Goal: Information Seeking & Learning: Learn about a topic

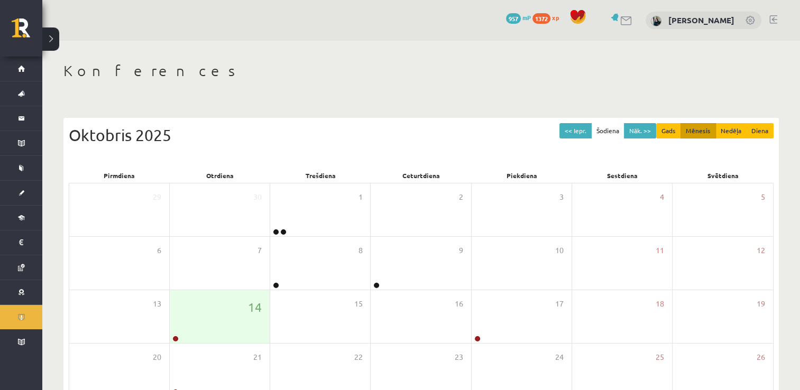
click at [633, 26] on div at bounding box center [620, 20] width 25 height 11
click at [630, 19] on link at bounding box center [626, 20] width 13 height 9
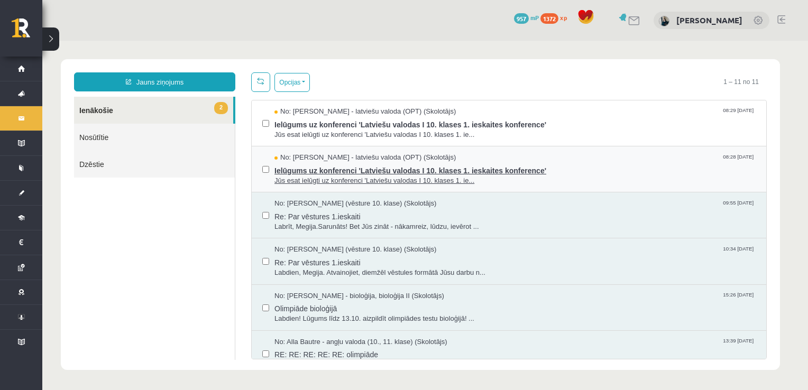
click at [314, 153] on span "No: Laila Jirgensone - latviešu valoda (OPT) (Skolotājs)" at bounding box center [364, 158] width 181 height 10
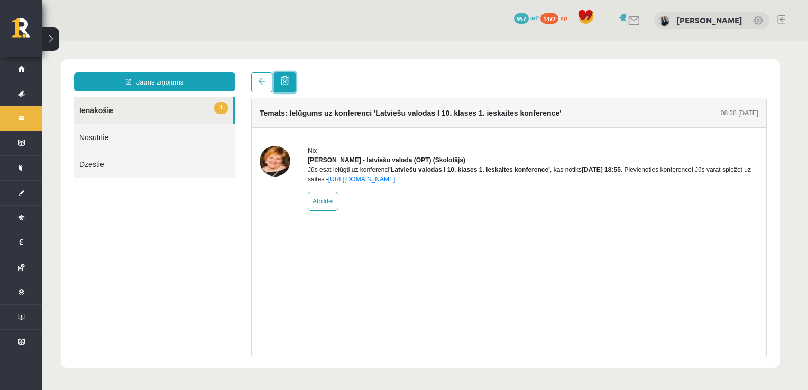
click at [281, 85] on span at bounding box center [285, 80] width 8 height 9
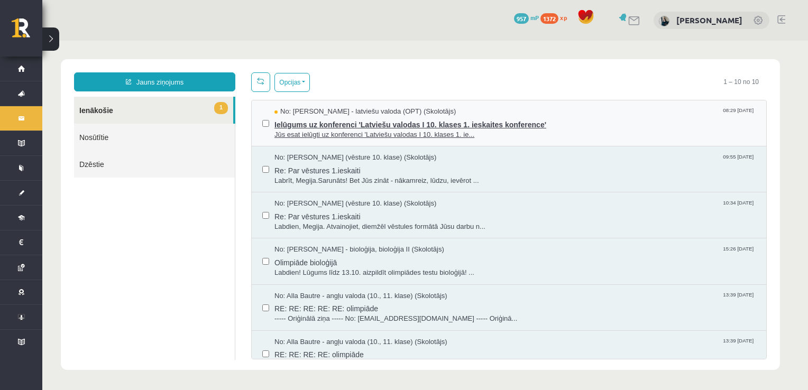
click at [327, 138] on span "Jūs esat ielūgti uz konferenci 'Latviešu valodas I 10. klases 1. ie..." at bounding box center [514, 135] width 481 height 10
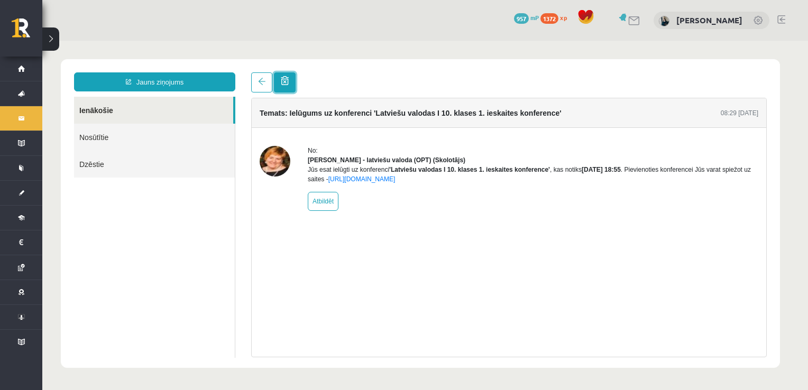
click at [285, 80] on span at bounding box center [285, 80] width 8 height 9
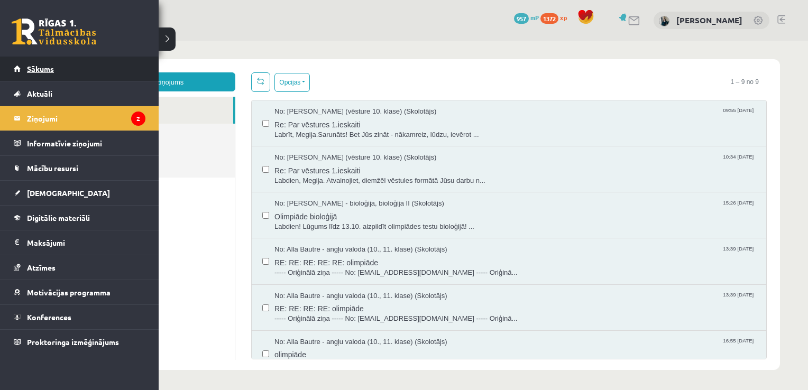
click at [38, 62] on link "Sākums" at bounding box center [80, 69] width 132 height 24
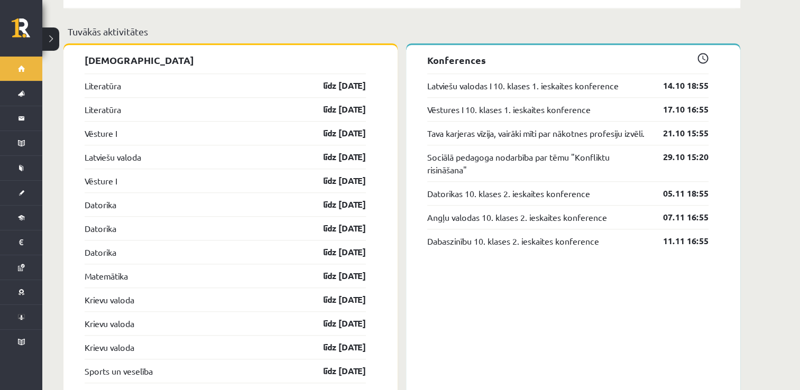
scroll to position [949, 0]
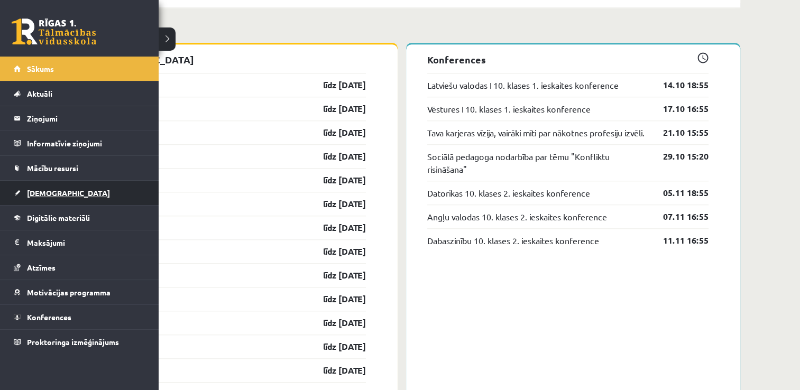
click at [41, 203] on link "[DEMOGRAPHIC_DATA]" at bounding box center [80, 193] width 132 height 24
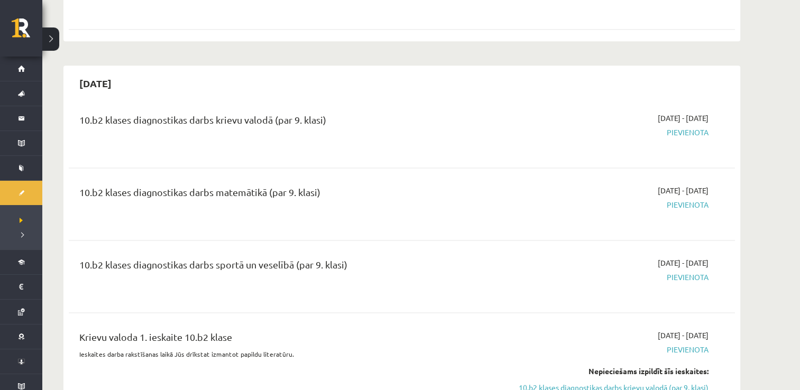
scroll to position [1440, 0]
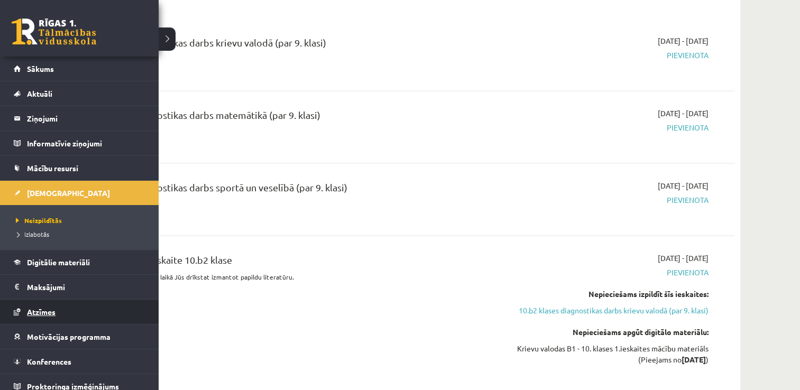
click at [39, 316] on link "Atzīmes" at bounding box center [80, 312] width 132 height 24
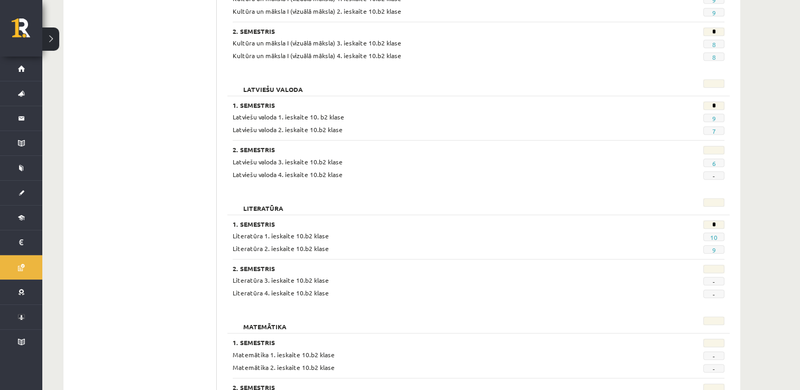
scroll to position [688, 0]
click at [711, 162] on link "6" at bounding box center [713, 164] width 4 height 8
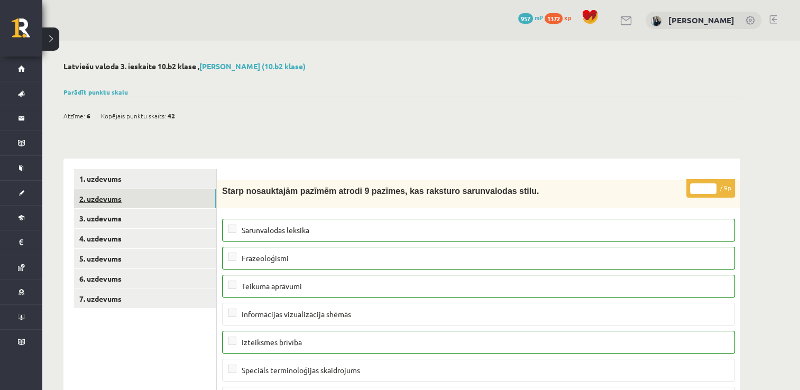
click at [87, 189] on link "2. uzdevums" at bounding box center [145, 199] width 142 height 20
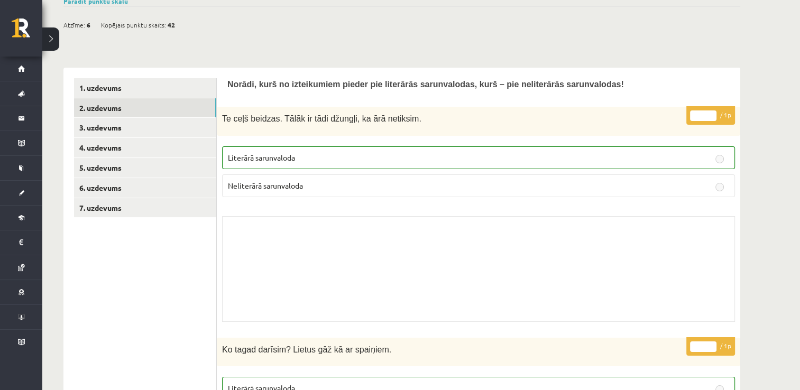
scroll to position [86, 0]
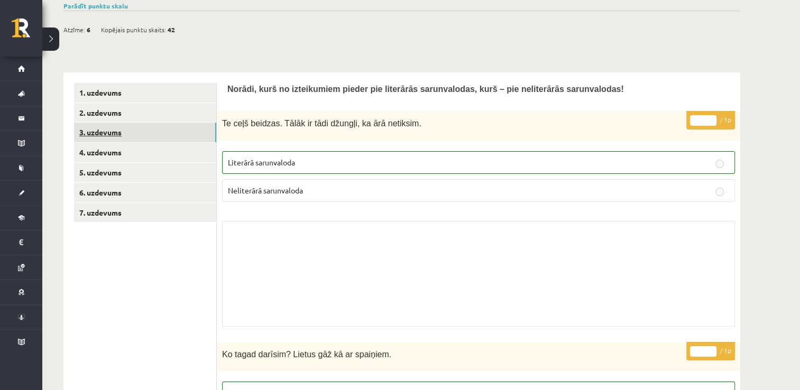
click at [123, 136] on link "3. uzdevums" at bounding box center [145, 133] width 142 height 20
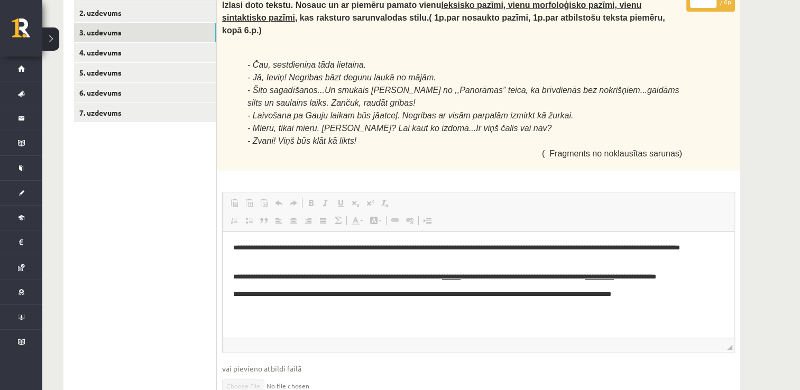
scroll to position [184, 0]
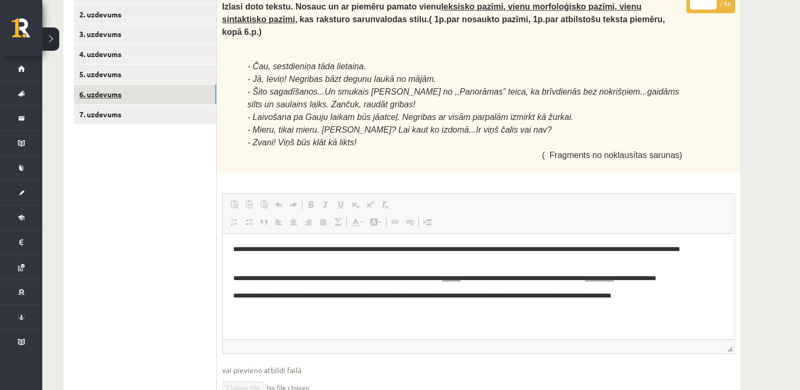
click at [108, 96] on link "6. uzdevums" at bounding box center [145, 95] width 142 height 20
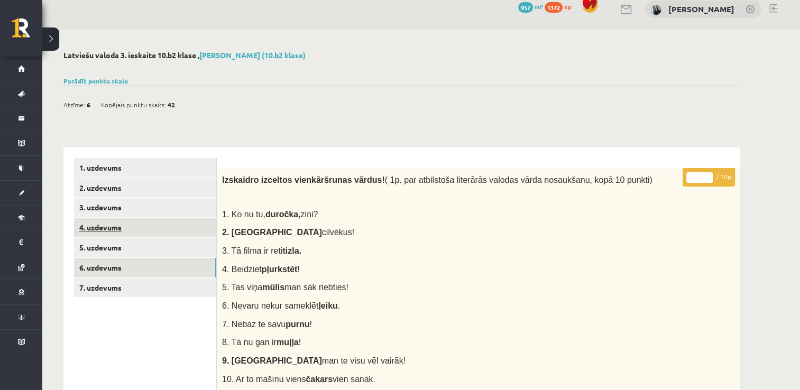
scroll to position [2, 0]
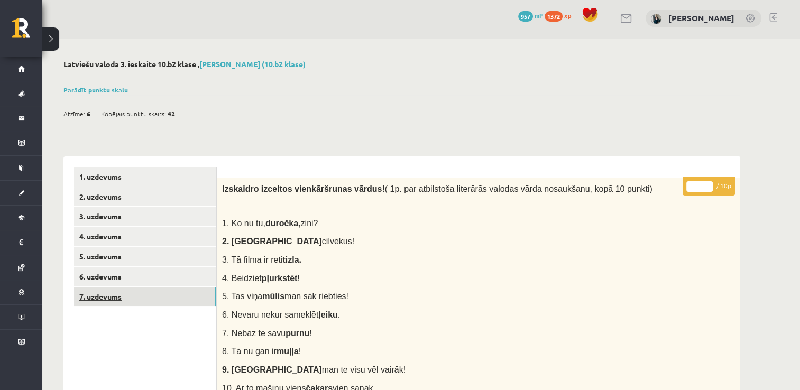
click at [105, 301] on link "7. uzdevums" at bounding box center [145, 297] width 142 height 20
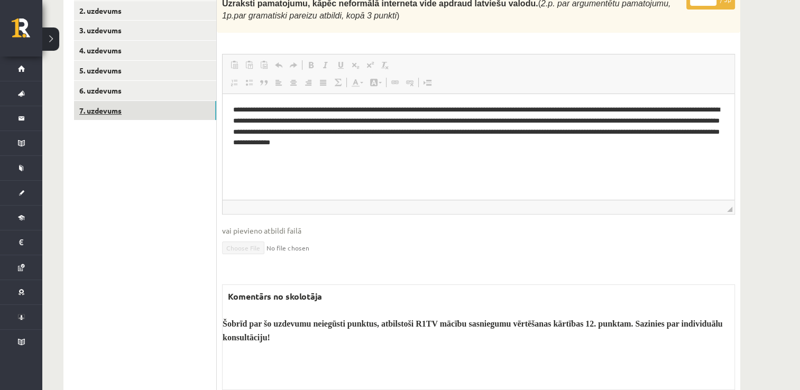
scroll to position [224, 0]
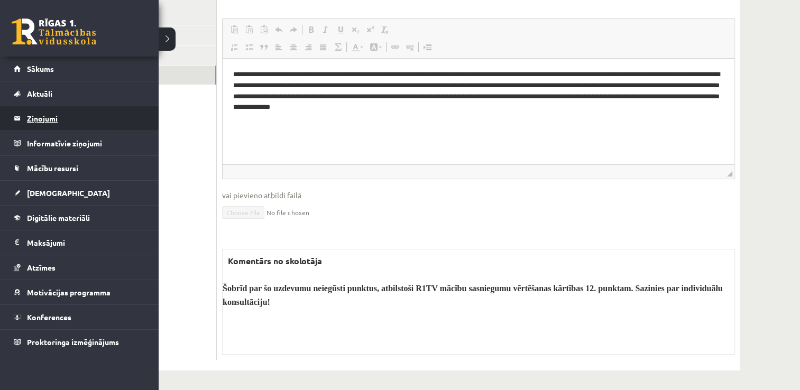
click at [34, 109] on legend "Ziņojumi 0" at bounding box center [86, 118] width 118 height 24
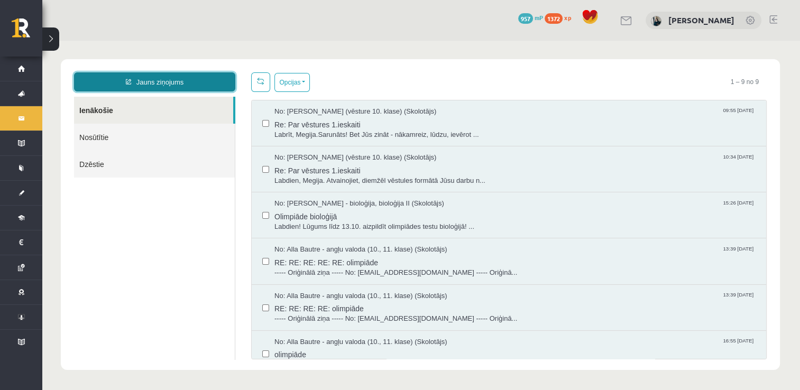
click at [199, 80] on link "Jauns ziņojums" at bounding box center [154, 81] width 161 height 19
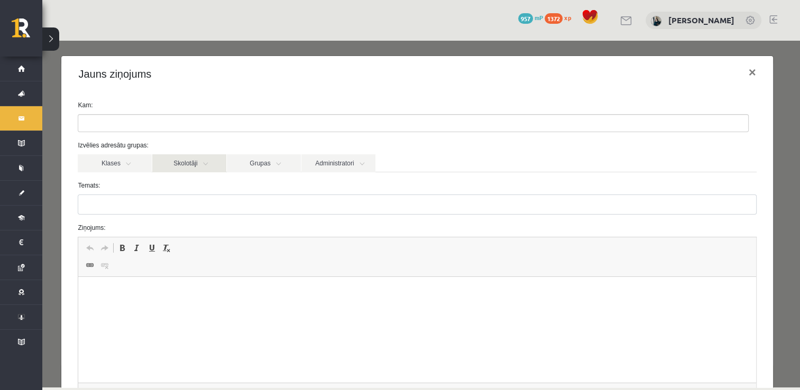
click at [191, 163] on link "Skolotāji" at bounding box center [189, 163] width 74 height 18
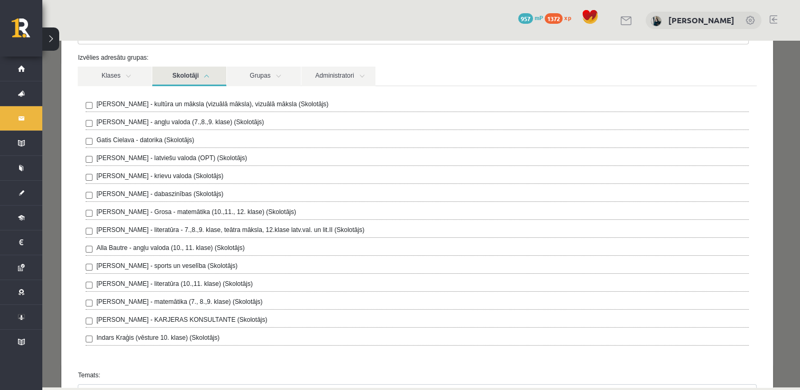
scroll to position [95, 0]
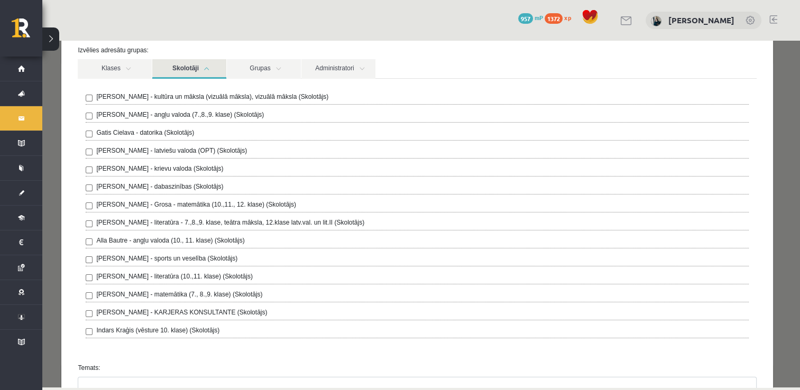
click at [156, 146] on label "Laila Jirgensone - latviešu valoda (OPT) (Skolotājs)" at bounding box center [171, 151] width 151 height 10
click at [199, 69] on link "Skolotāji" at bounding box center [189, 69] width 74 height 20
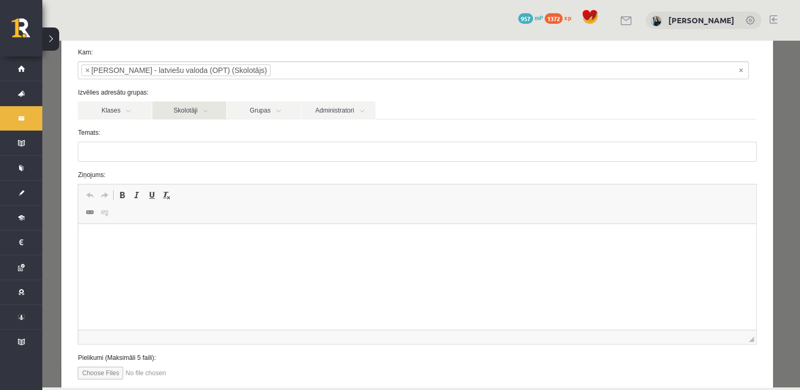
scroll to position [55, 0]
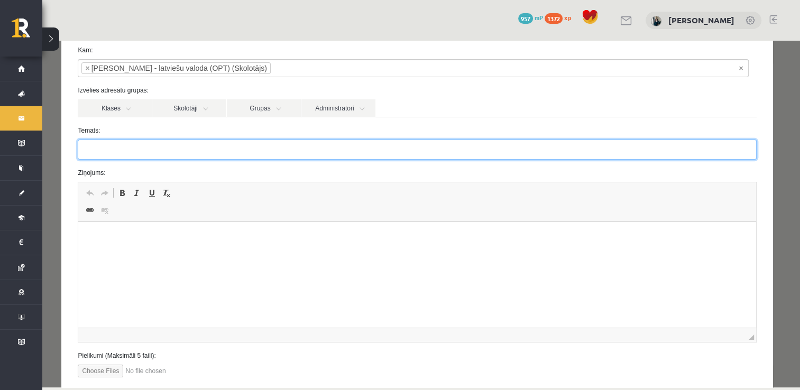
click at [163, 143] on input "Temats:" at bounding box center [417, 150] width 678 height 20
type input "**********"
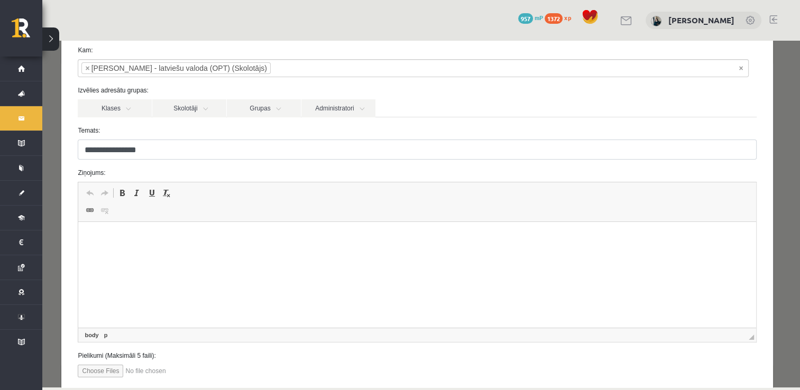
click at [177, 242] on p "Rich Text Editor, wiswyg-editor-47433798231020-1760422702-73" at bounding box center [417, 238] width 656 height 11
click at [290, 256] on p "**********" at bounding box center [413, 256] width 649 height 11
click at [307, 257] on p "**********" at bounding box center [413, 256] width 649 height 11
click at [342, 223] on html "**********" at bounding box center [416, 247] width 677 height 50
click at [394, 255] on p "**********" at bounding box center [413, 256] width 649 height 11
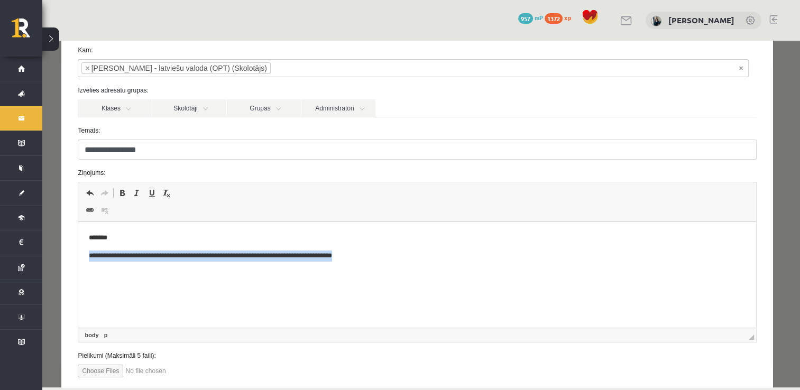
drag, startPoint x: 394, startPoint y: 255, endPoint x: -2, endPoint y: 247, distance: 396.0
click at [78, 247] on html "**********" at bounding box center [416, 247] width 677 height 50
drag, startPoint x: 383, startPoint y: 226, endPoint x: 393, endPoint y: 242, distance: 19.2
click at [384, 226] on html "**********" at bounding box center [416, 247] width 677 height 50
drag, startPoint x: 401, startPoint y: 256, endPoint x: 108, endPoint y: 395, distance: 324.1
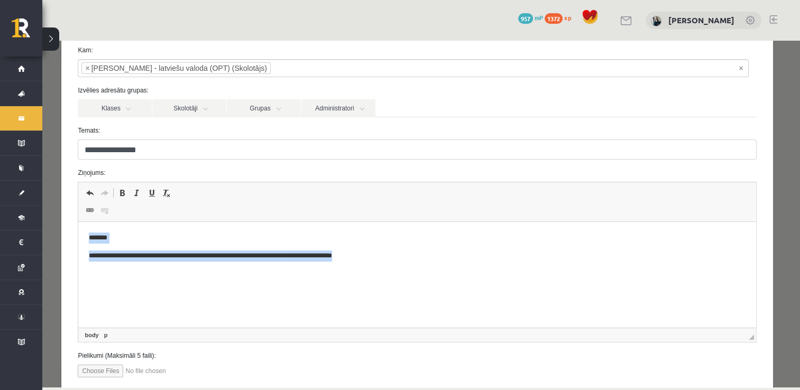
click at [78, 222] on html "**********" at bounding box center [416, 247] width 677 height 50
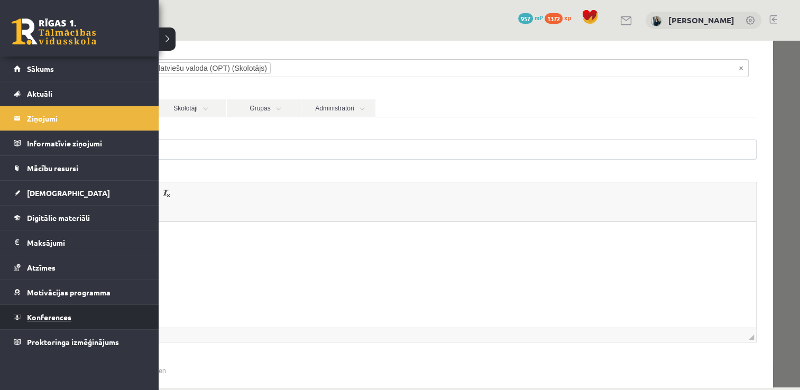
click at [61, 314] on span "Konferences" at bounding box center [49, 317] width 44 height 10
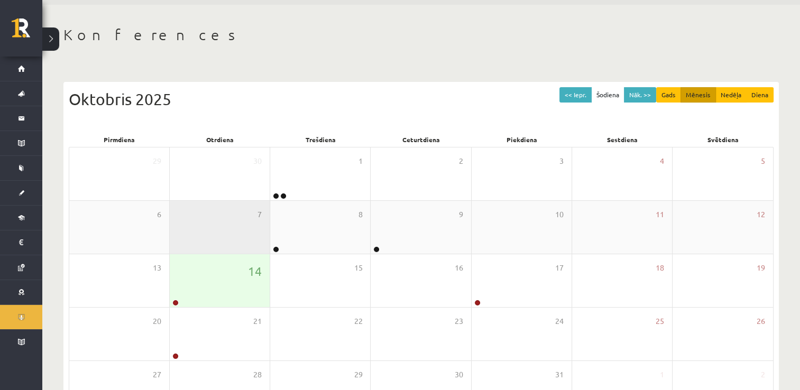
scroll to position [53, 0]
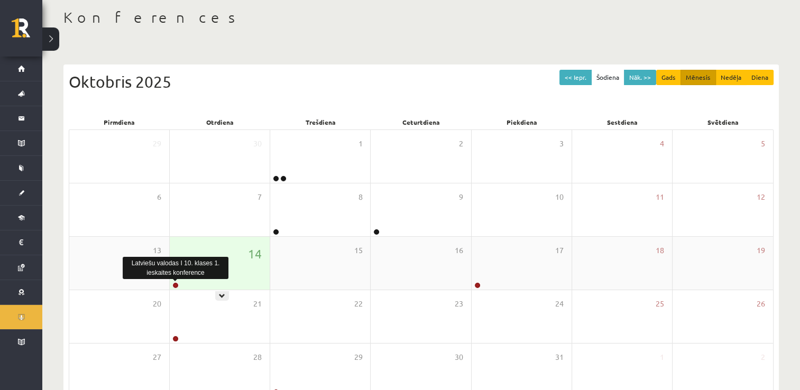
click at [176, 282] on link at bounding box center [175, 285] width 6 height 6
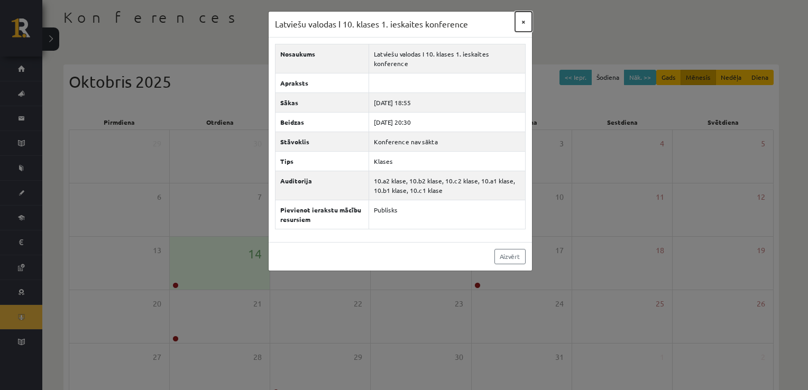
click at [525, 16] on button "×" at bounding box center [523, 22] width 17 height 20
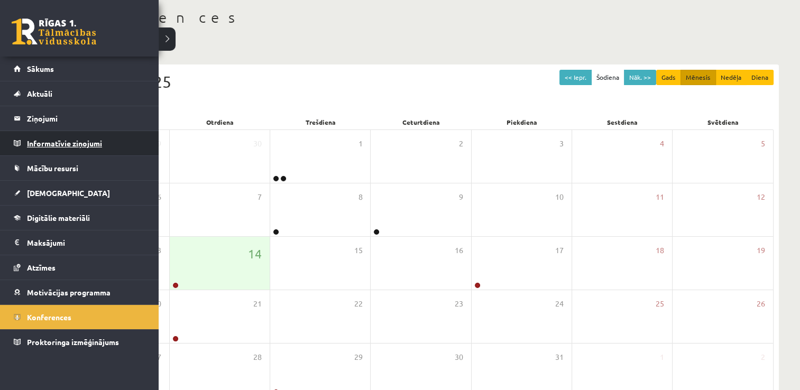
click at [40, 141] on legend "Informatīvie ziņojumi 0" at bounding box center [86, 143] width 118 height 24
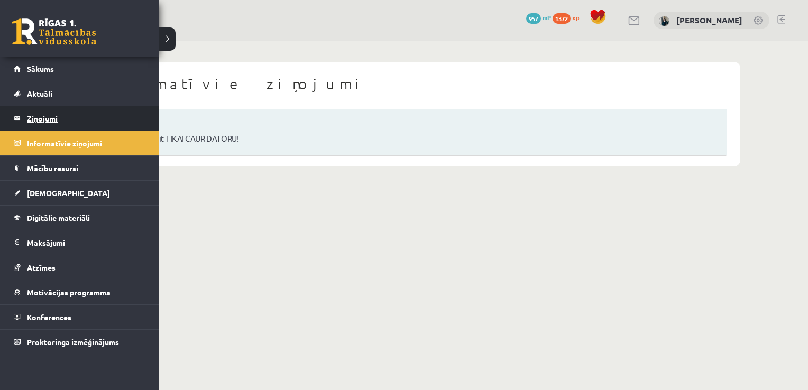
click at [38, 119] on legend "Ziņojumi 0" at bounding box center [86, 118] width 118 height 24
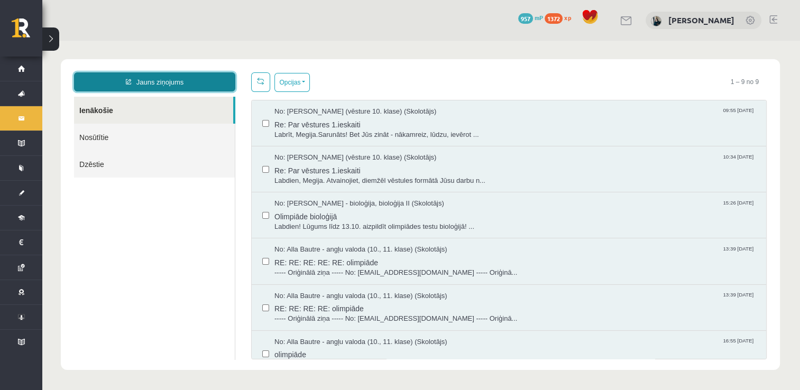
click at [133, 74] on link "Jauns ziņojums" at bounding box center [154, 81] width 161 height 19
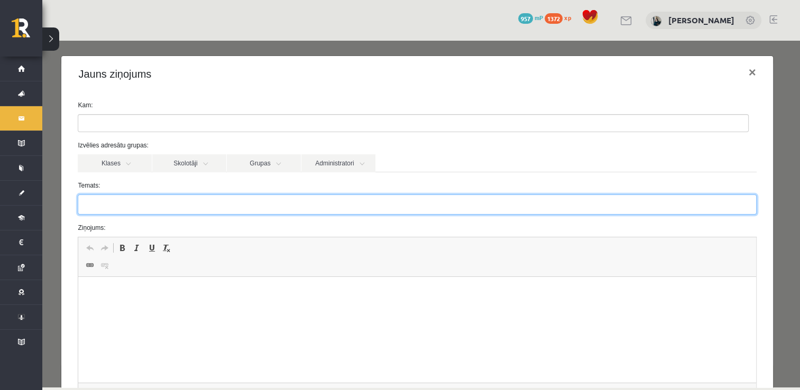
click at [132, 198] on input "Temats:" at bounding box center [417, 205] width 678 height 20
type input "**********"
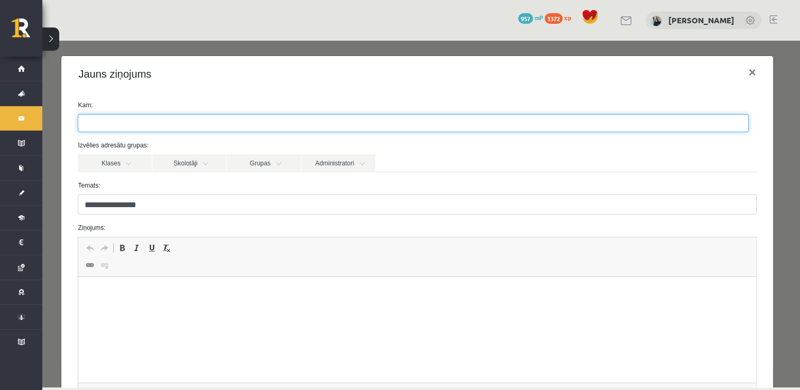
click at [133, 123] on ul at bounding box center [413, 123] width 670 height 17
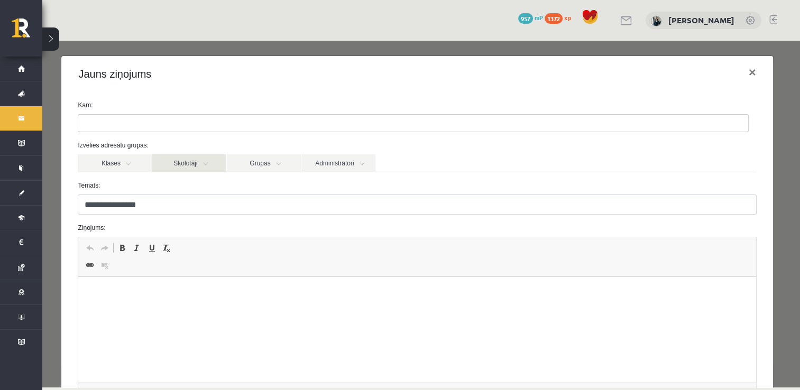
click at [189, 162] on link "Skolotāji" at bounding box center [189, 163] width 74 height 18
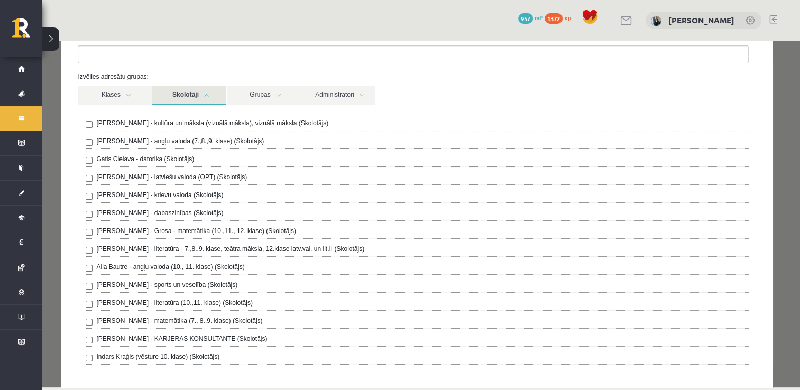
scroll to position [74, 0]
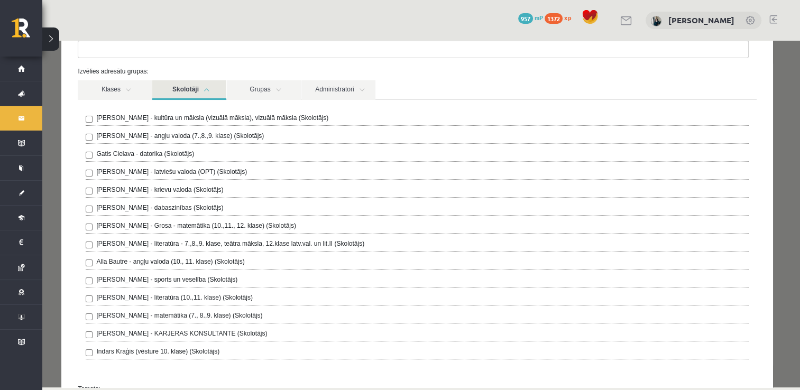
click at [165, 170] on label "Laila Jirgensone - latviešu valoda (OPT) (Skolotājs)" at bounding box center [171, 172] width 151 height 10
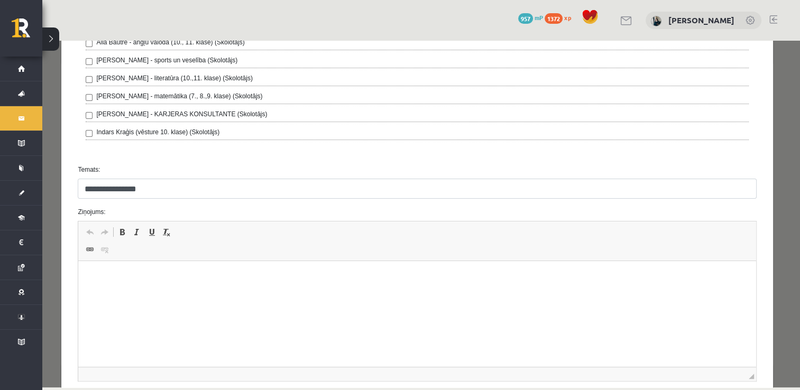
scroll to position [298, 0]
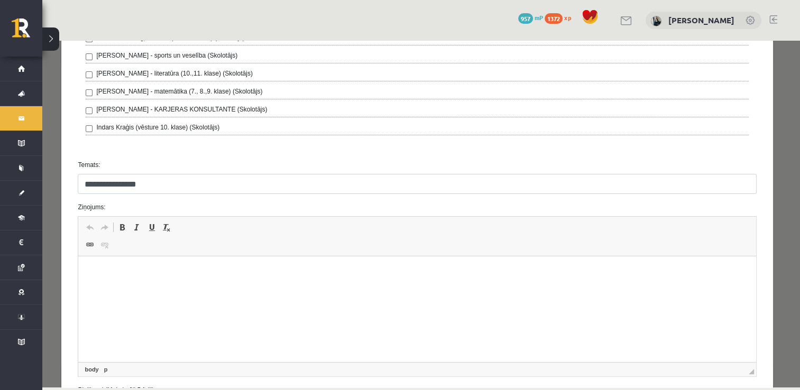
click at [132, 289] on html at bounding box center [416, 272] width 677 height 32
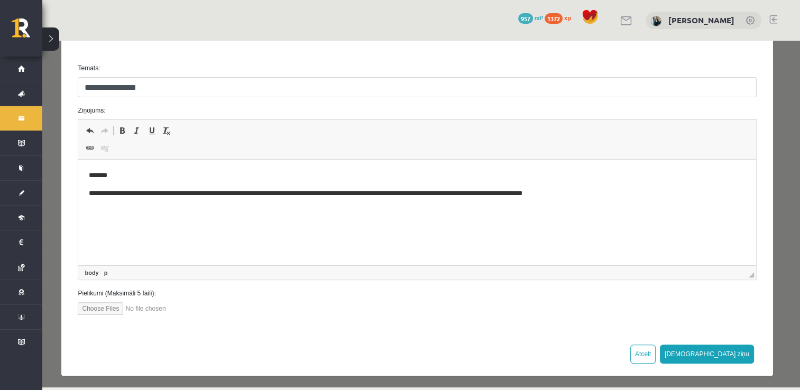
click at [513, 189] on p "**********" at bounding box center [413, 193] width 649 height 11
click at [449, 191] on p "**********" at bounding box center [413, 193] width 649 height 11
click at [516, 184] on body "**********" at bounding box center [417, 184] width 656 height 29
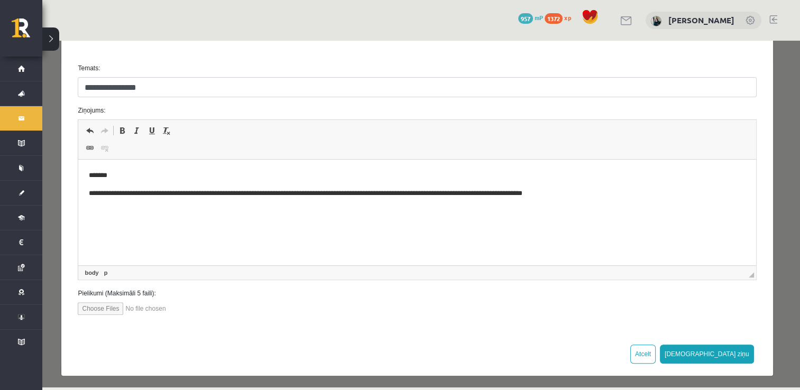
click at [597, 199] on p "**********" at bounding box center [413, 193] width 649 height 11
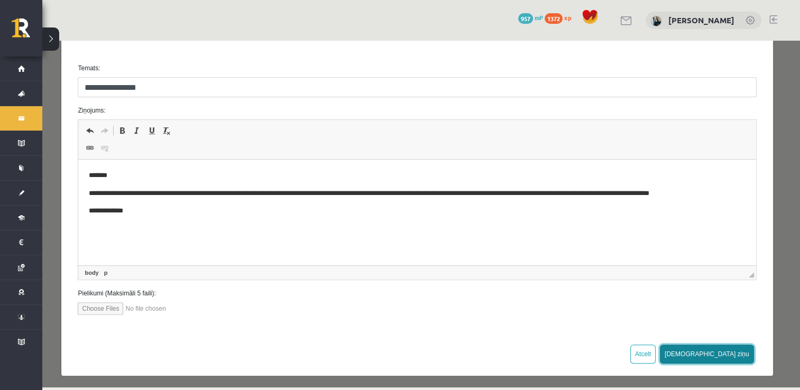
click at [722, 346] on button "Sūtīt ziņu" at bounding box center [707, 354] width 94 height 19
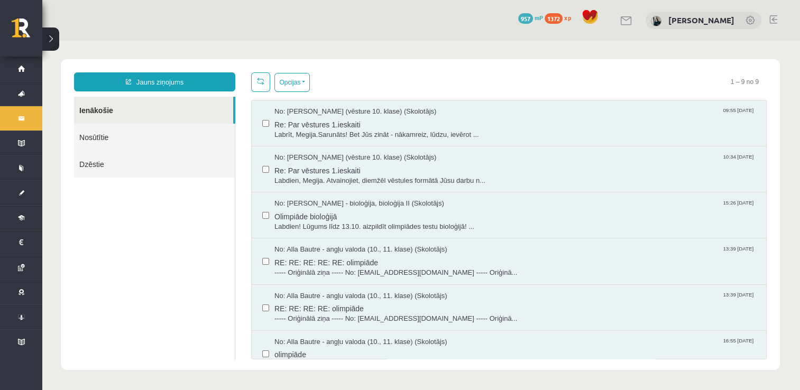
scroll to position [0, 0]
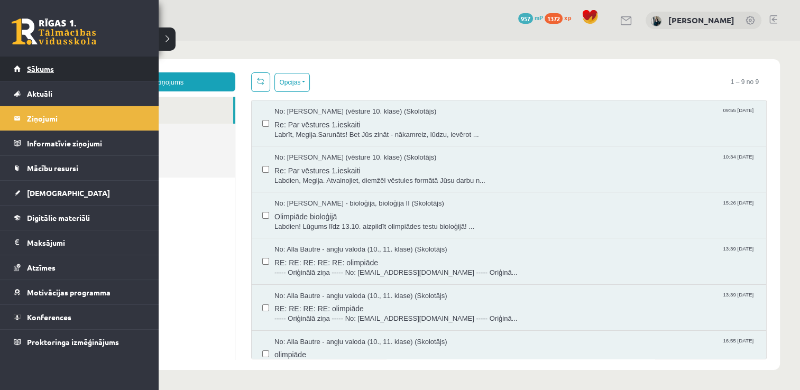
click at [40, 71] on span "Sākums" at bounding box center [40, 69] width 27 height 10
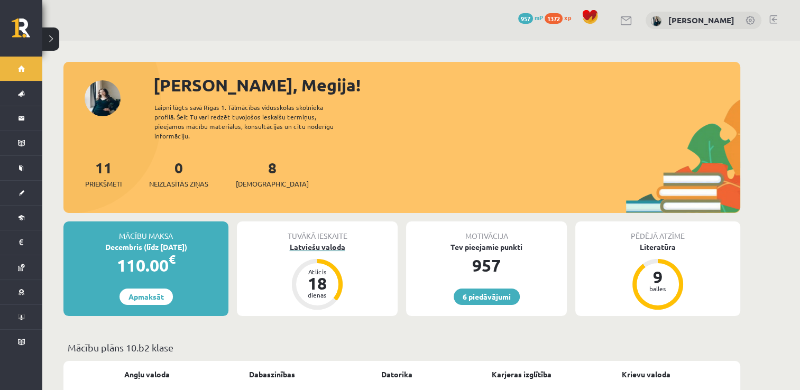
click at [303, 275] on div "18" at bounding box center [317, 283] width 32 height 17
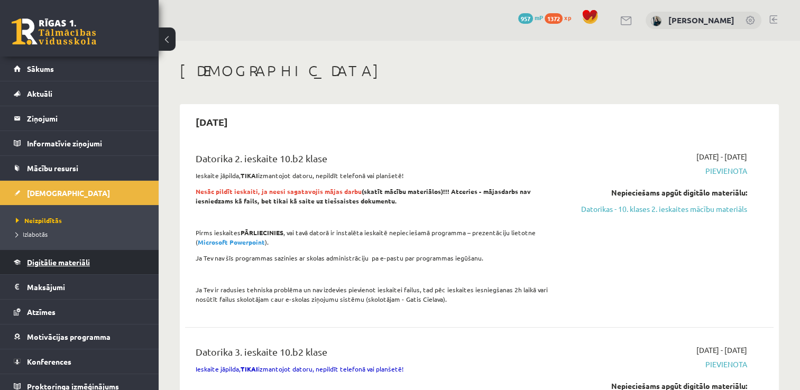
click at [53, 262] on span "Digitālie materiāli" at bounding box center [58, 262] width 63 height 10
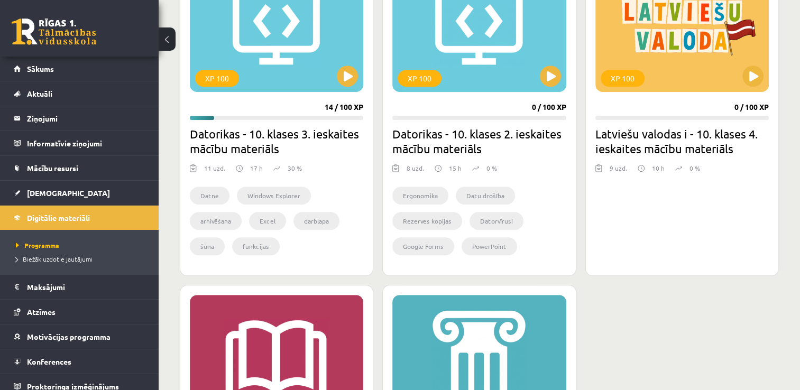
scroll to position [684, 0]
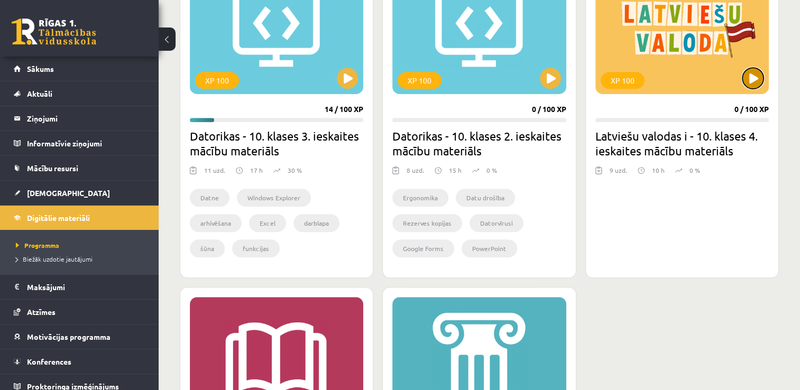
click at [756, 77] on button at bounding box center [752, 78] width 21 height 21
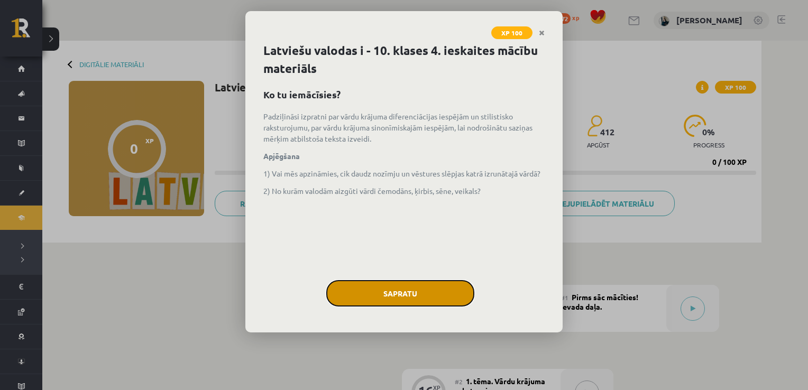
click at [402, 291] on button "Sapratu" at bounding box center [400, 293] width 148 height 26
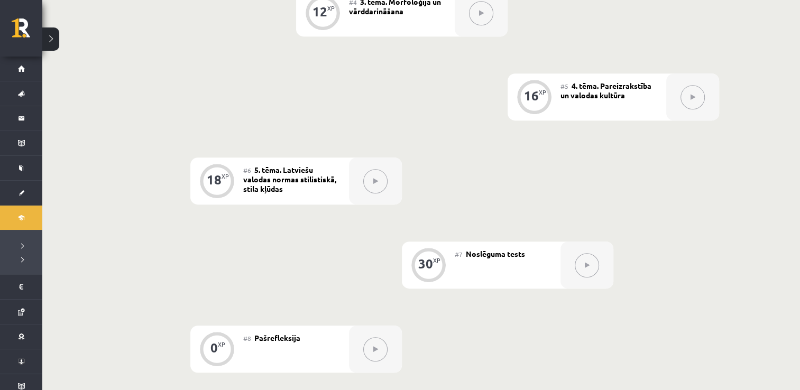
scroll to position [547, 0]
click at [384, 191] on div at bounding box center [375, 181] width 53 height 47
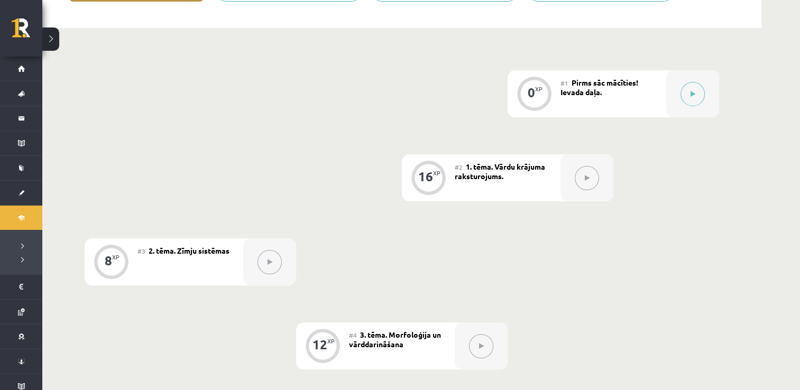
scroll to position [0, 0]
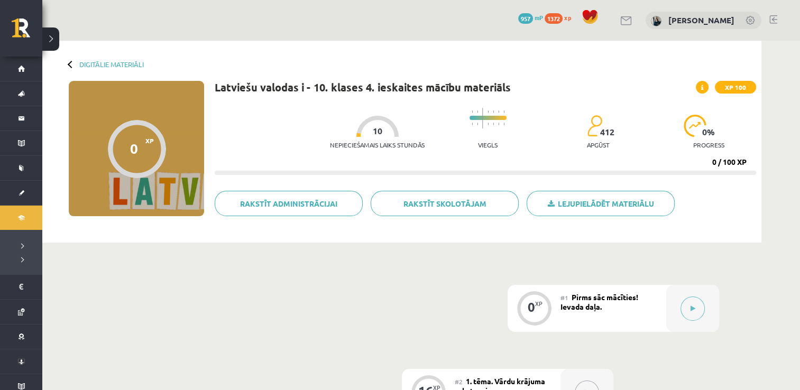
click at [104, 59] on div "Digitālie materiāli 0 XP XP 100 0 / 100 XP Latviešu valodas i - 10. klases 4. i…" at bounding box center [401, 142] width 719 height 202
click at [105, 62] on link "Digitālie materiāli" at bounding box center [111, 64] width 64 height 8
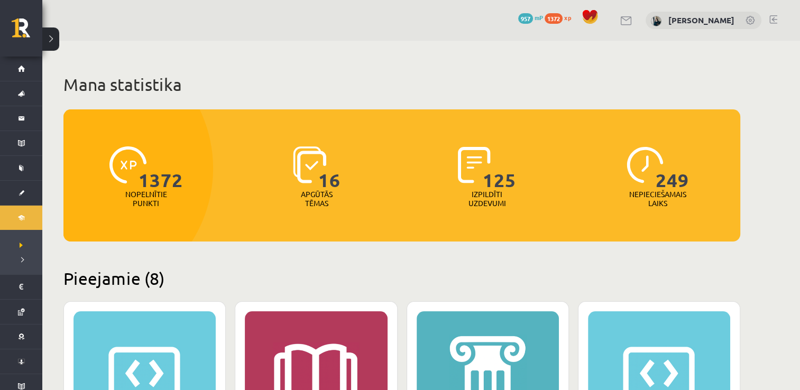
click at [190, 181] on div "1372 Nopelnītie punkti" at bounding box center [145, 177] width 165 height 73
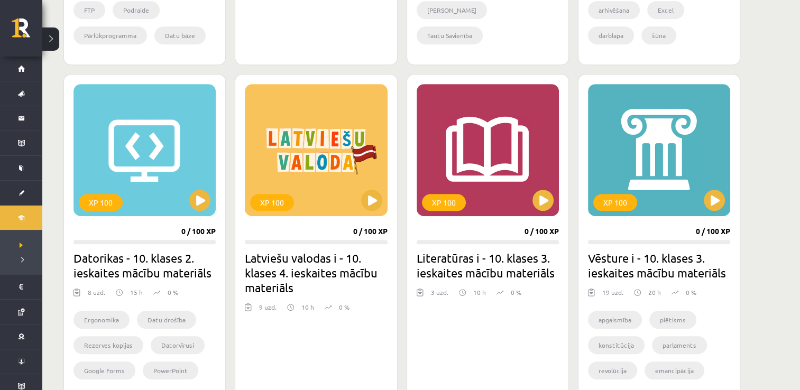
scroll to position [581, 0]
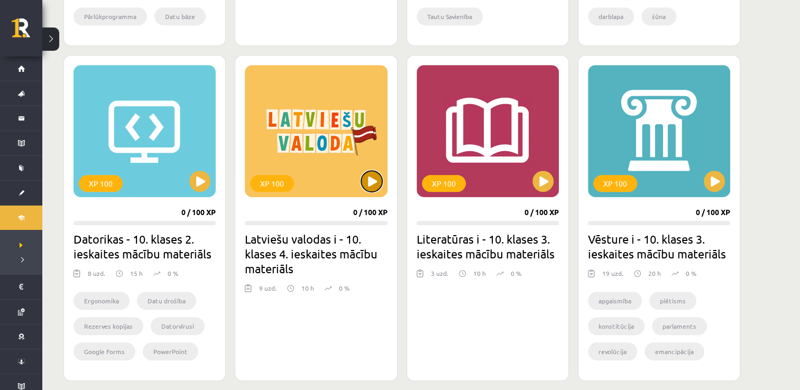
click at [364, 187] on button at bounding box center [371, 181] width 21 height 21
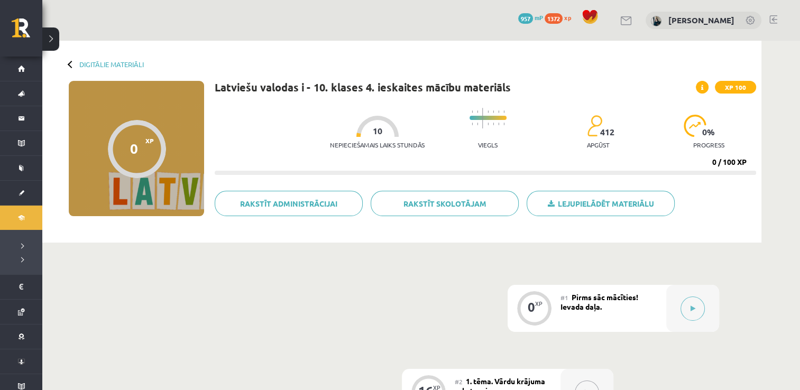
click at [146, 58] on div "Digitālie materiāli 0 XP XP 100 0 / 100 XP Latviešu valodas i - 10. klases 4. i…" at bounding box center [401, 142] width 719 height 202
click at [137, 58] on div "Digitālie materiāli 0 XP XP 100 0 / 100 XP Latviešu valodas i - 10. klases 4. i…" at bounding box center [401, 142] width 719 height 202
click at [138, 61] on link "Digitālie materiāli" at bounding box center [111, 64] width 64 height 8
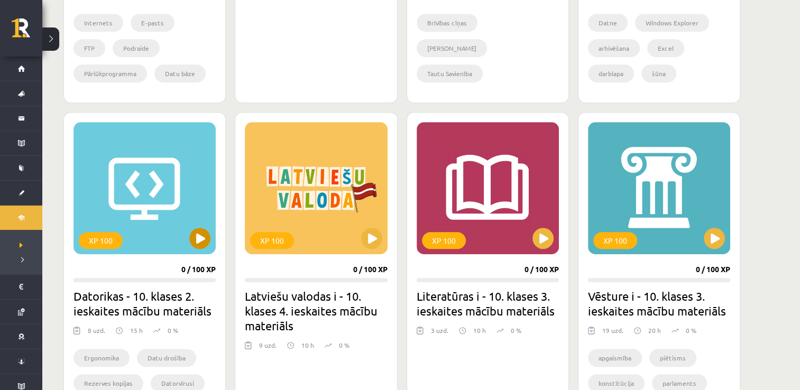
scroll to position [581, 0]
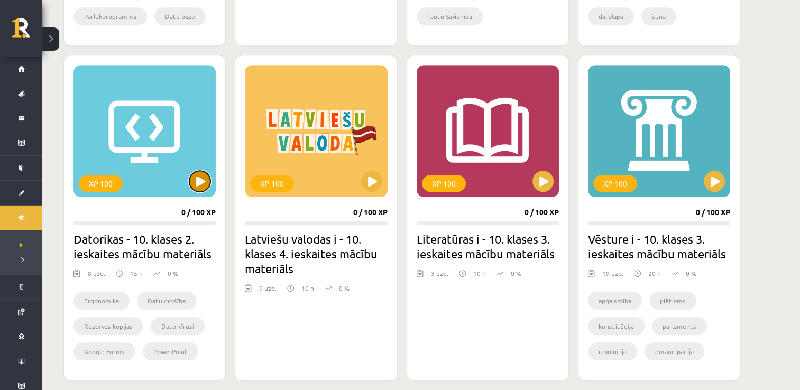
click at [195, 185] on button at bounding box center [199, 181] width 21 height 21
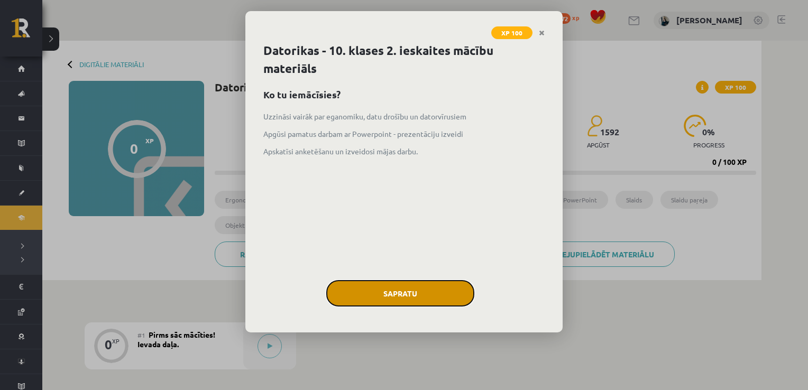
click at [412, 295] on button "Sapratu" at bounding box center [400, 293] width 148 height 26
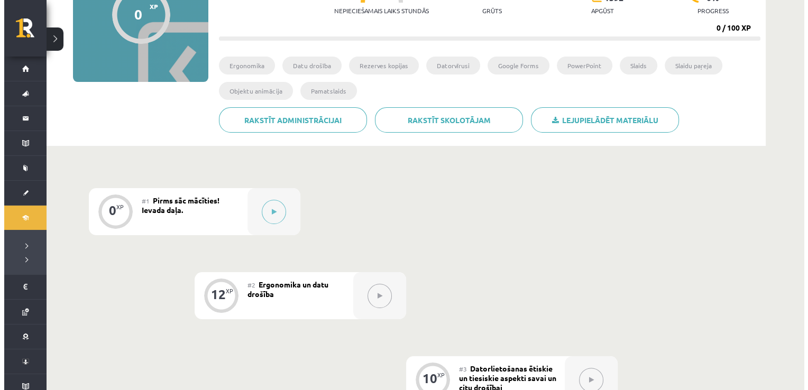
scroll to position [135, 0]
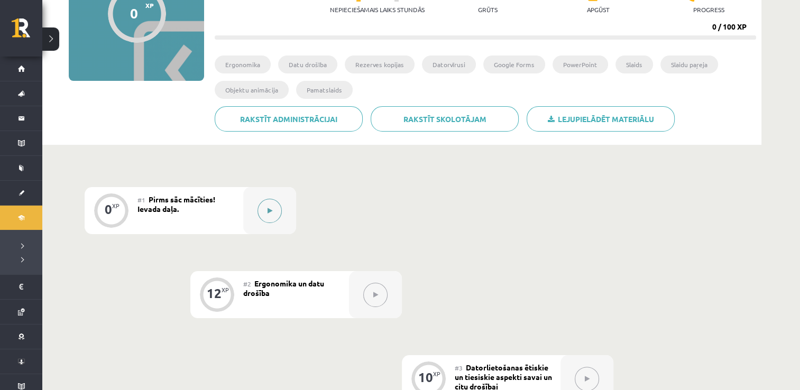
click at [263, 205] on button at bounding box center [269, 211] width 24 height 24
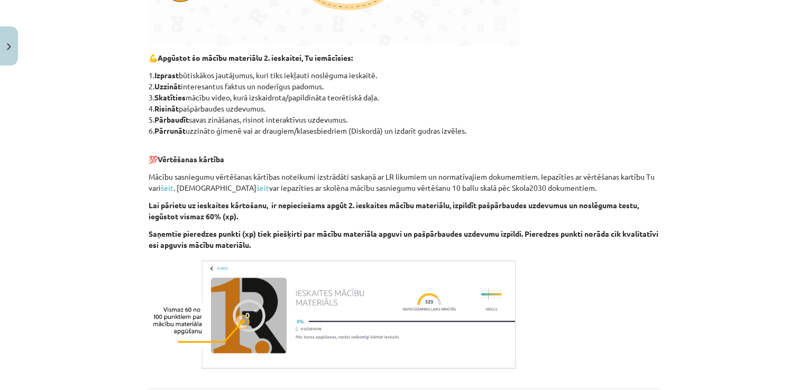
scroll to position [590, 0]
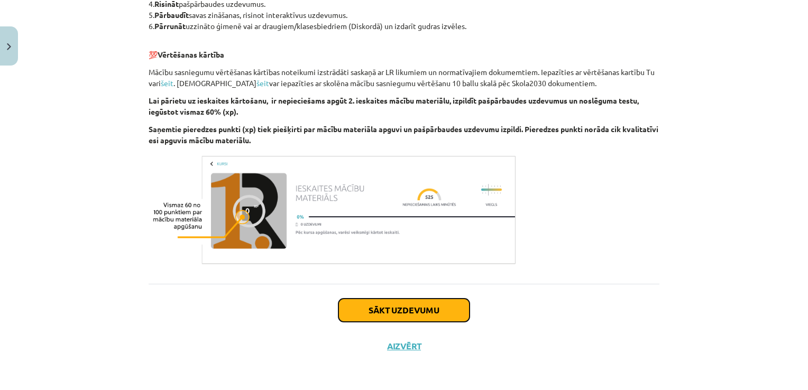
click at [396, 317] on button "Sākt uzdevumu" at bounding box center [403, 310] width 131 height 23
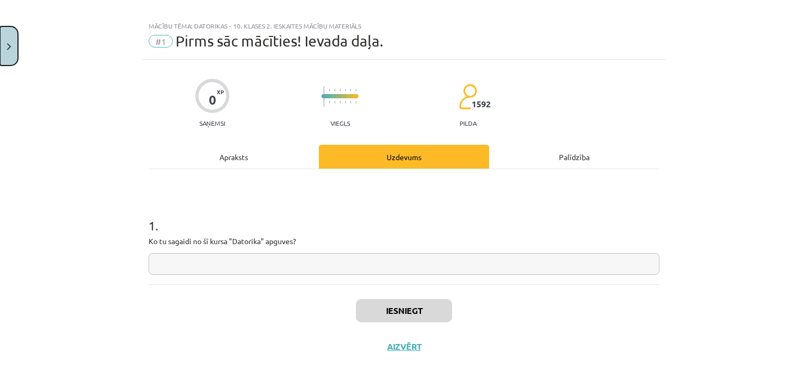
click at [9, 55] on button "Close" at bounding box center [9, 45] width 18 height 39
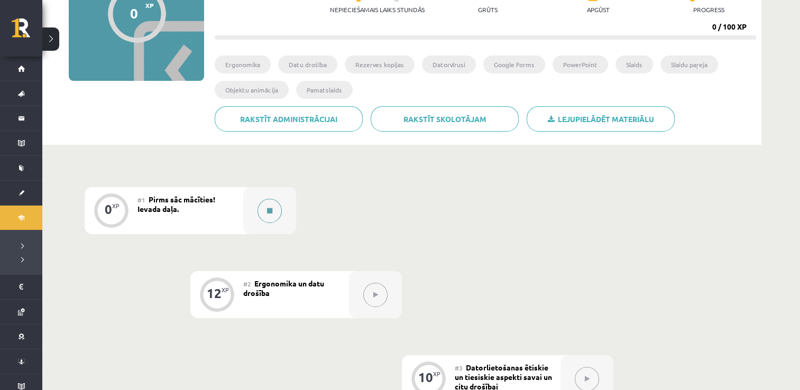
click at [274, 211] on button at bounding box center [269, 211] width 24 height 24
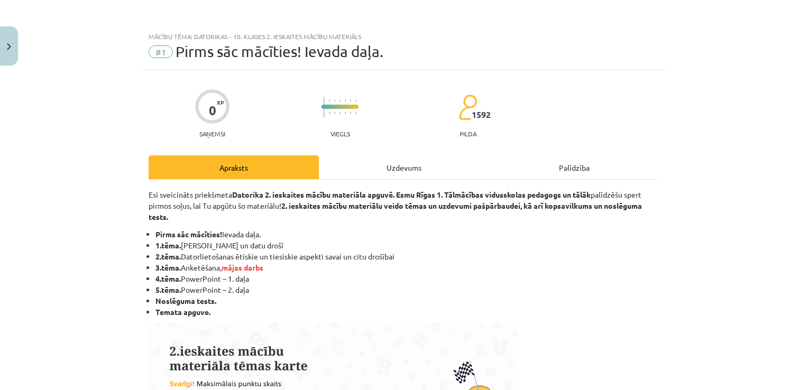
click at [359, 173] on div "Uzdevums" at bounding box center [404, 167] width 170 height 24
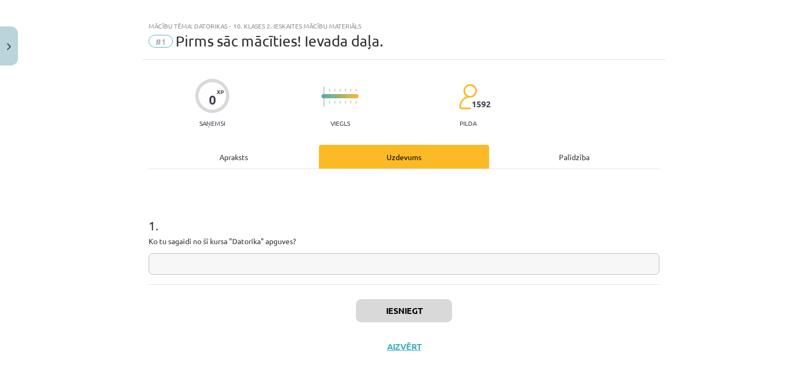
click at [276, 262] on input "text" at bounding box center [404, 264] width 511 height 22
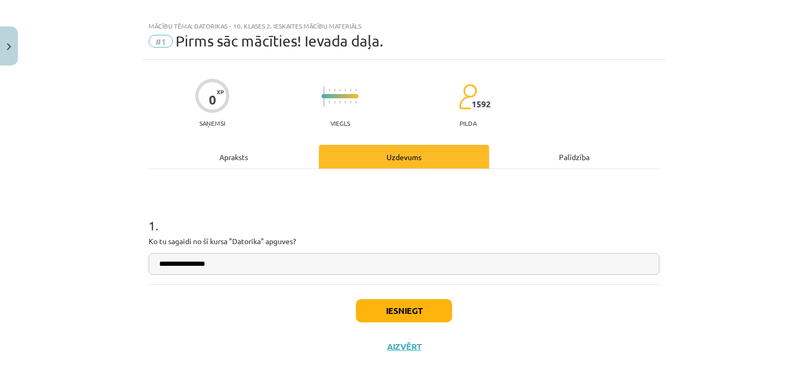
drag, startPoint x: 379, startPoint y: 270, endPoint x: 376, endPoint y: 274, distance: 5.7
click at [376, 272] on input "**********" at bounding box center [404, 264] width 511 height 22
type input "**********"
drag, startPoint x: 381, startPoint y: 290, endPoint x: 385, endPoint y: 298, distance: 9.0
click at [385, 298] on div "Iesniegt Aizvērt" at bounding box center [404, 321] width 511 height 74
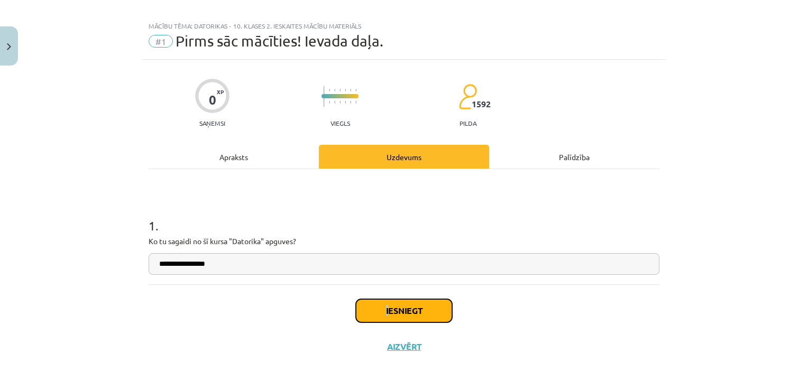
click at [386, 300] on button "Iesniegt" at bounding box center [404, 310] width 96 height 23
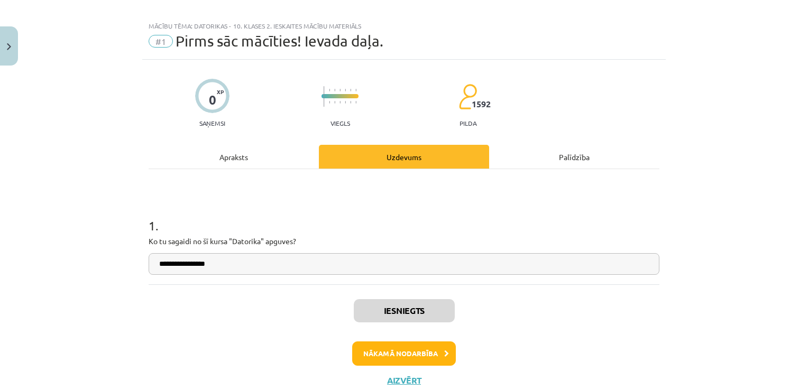
click at [457, 203] on h1 "1 ." at bounding box center [404, 216] width 511 height 33
click at [438, 354] on button "Nākamā nodarbība" at bounding box center [404, 353] width 104 height 24
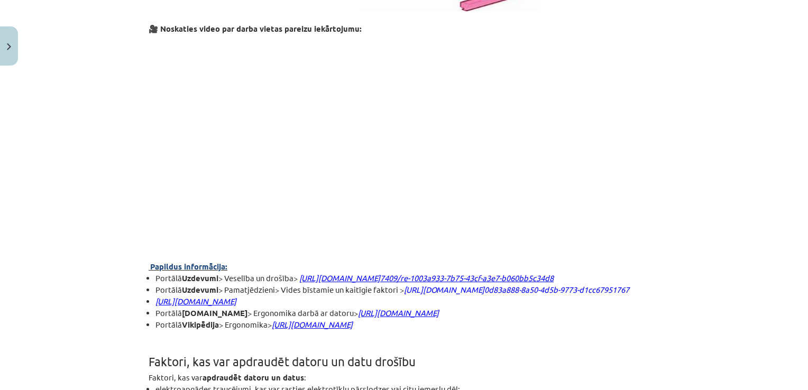
scroll to position [1011, 0]
click at [525, 141] on p at bounding box center [404, 129] width 511 height 193
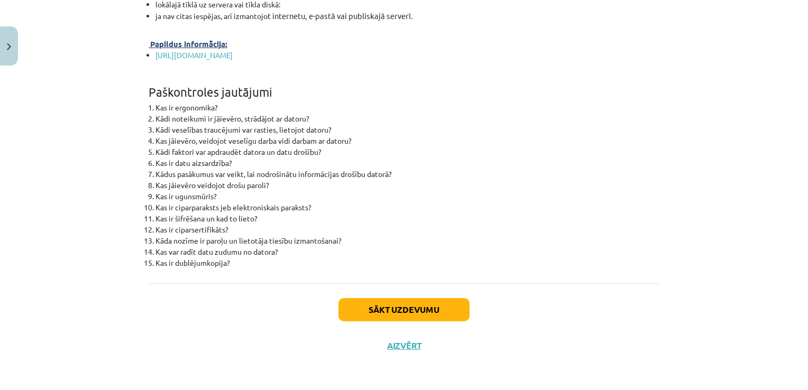
scroll to position [3354, 0]
click at [356, 309] on button "Sākt uzdevumu" at bounding box center [403, 309] width 131 height 23
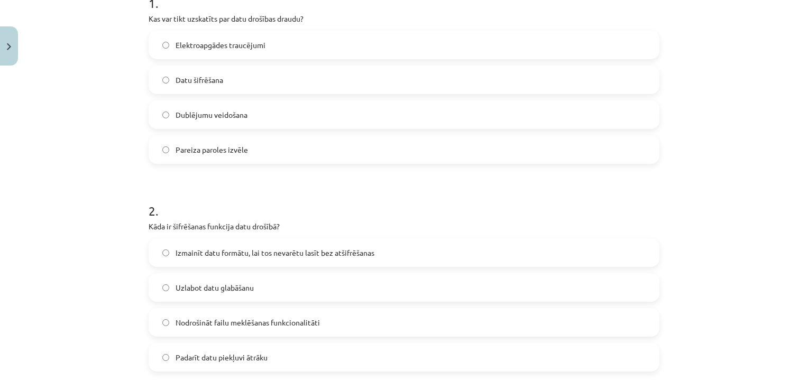
scroll to position [234, 0]
click at [203, 51] on label "Elektroapgādes traucējumi" at bounding box center [404, 44] width 508 height 26
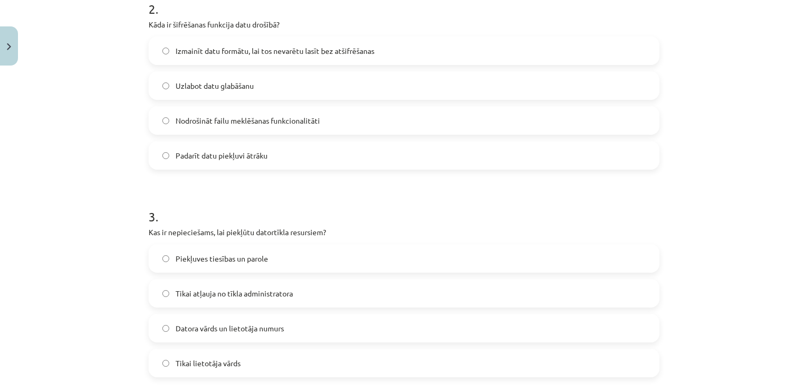
scroll to position [436, 0]
click at [222, 92] on label "Uzlabot datu glabāšanu" at bounding box center [404, 85] width 508 height 26
click at [220, 57] on label "Izmainīt datu formātu, lai tos nevarētu lasīt bez atšifrēšanas" at bounding box center [404, 50] width 508 height 26
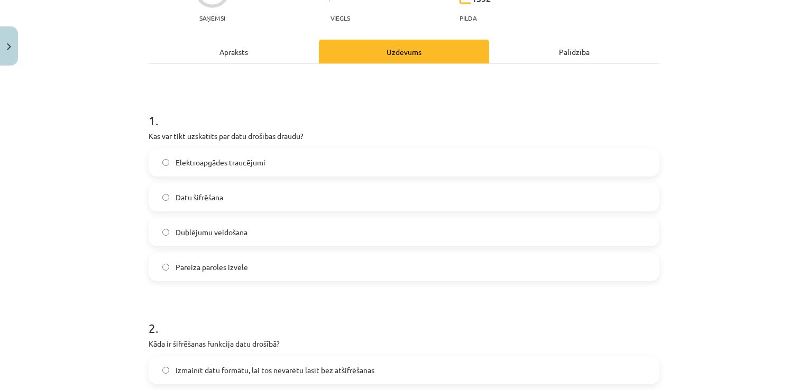
click at [220, 57] on div "Apraksts" at bounding box center [234, 52] width 170 height 24
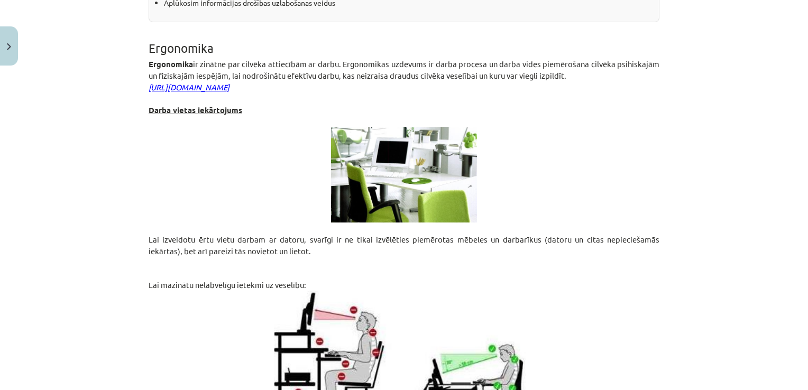
scroll to position [0, 0]
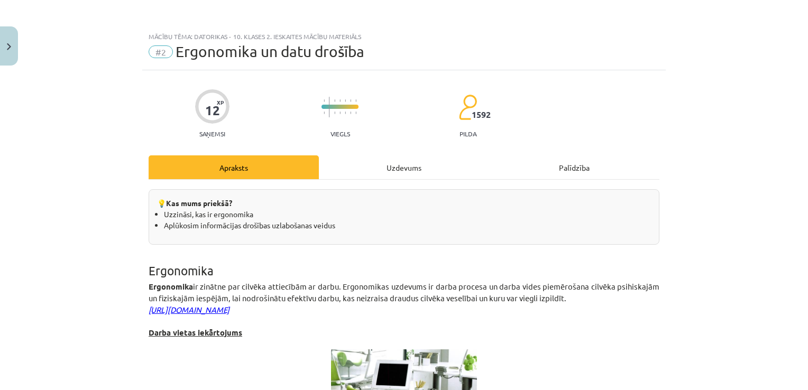
click at [359, 159] on div "Uzdevums" at bounding box center [404, 167] width 170 height 24
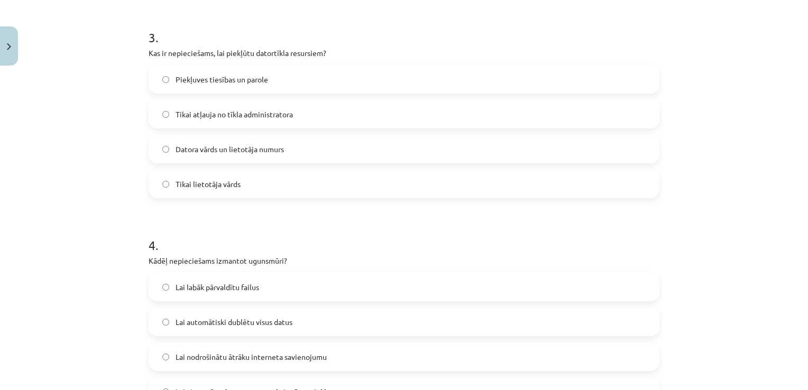
scroll to position [615, 0]
click at [282, 74] on label "Piekļuves tiesības un parole" at bounding box center [404, 79] width 508 height 26
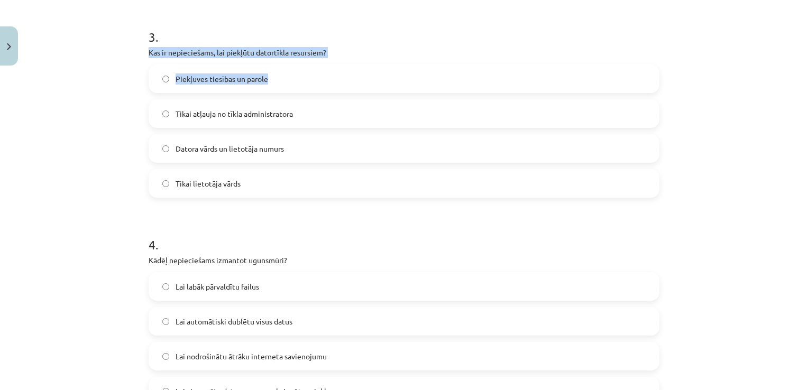
drag, startPoint x: 275, startPoint y: 75, endPoint x: 193, endPoint y: 10, distance: 104.6
click at [193, 10] on form "1 . Kas var tikt uzskatīts par datu drošības draudu? Elektroapgādes traucējumi …" at bounding box center [404, 208] width 511 height 1225
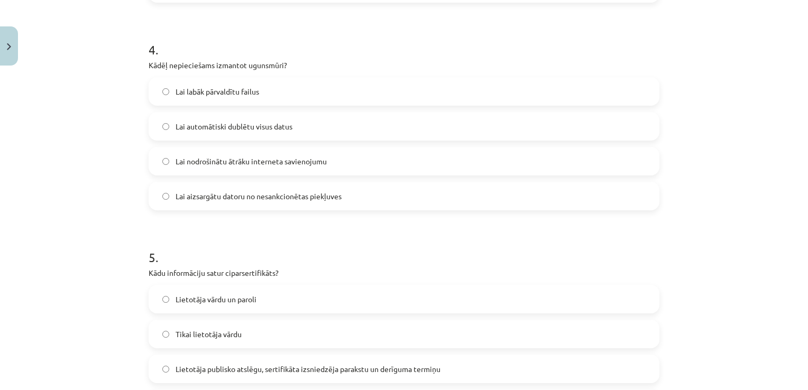
scroll to position [813, 0]
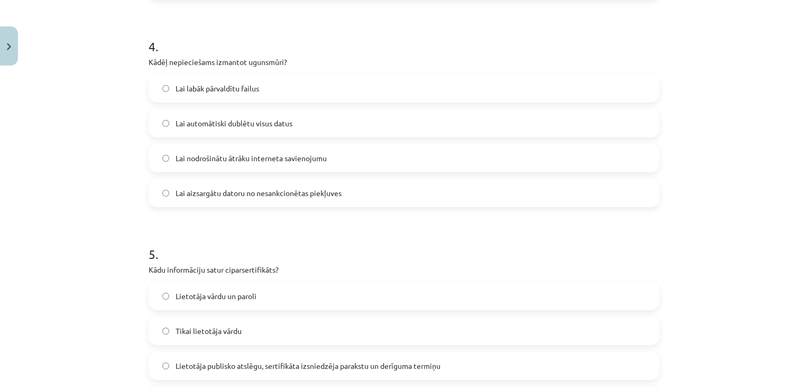
click at [177, 203] on label "Lai aizsargātu datoru no nesankcionētas piekļuves" at bounding box center [404, 193] width 508 height 26
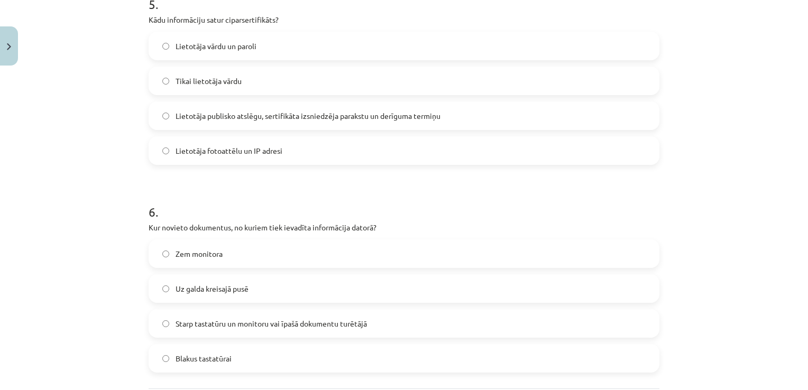
scroll to position [1063, 0]
click at [178, 36] on label "Lietotāja vārdu un paroli" at bounding box center [404, 45] width 508 height 26
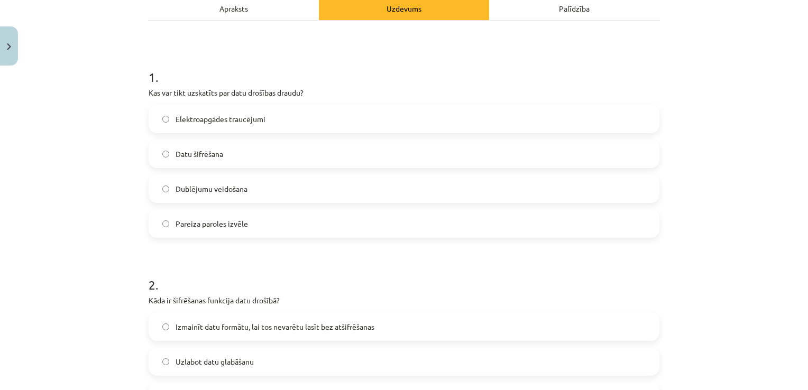
scroll to position [0, 0]
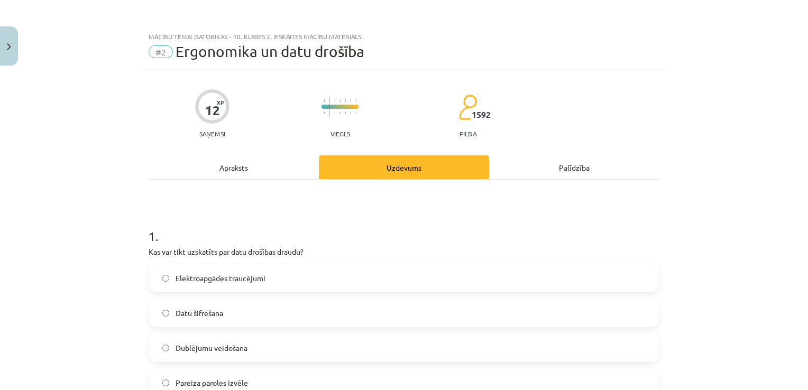
click at [218, 163] on div "Apraksts" at bounding box center [234, 167] width 170 height 24
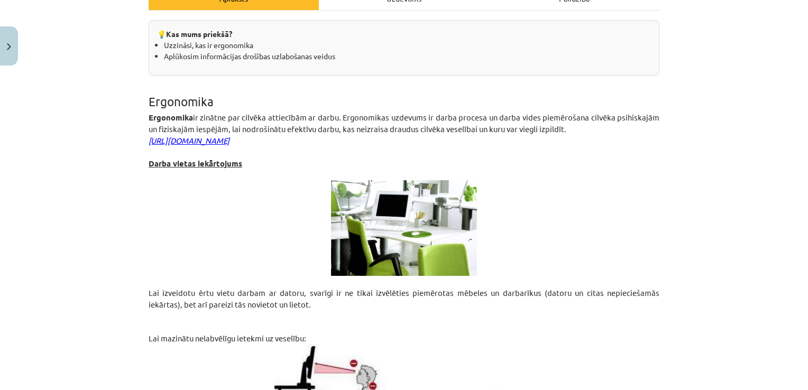
scroll to position [155, 0]
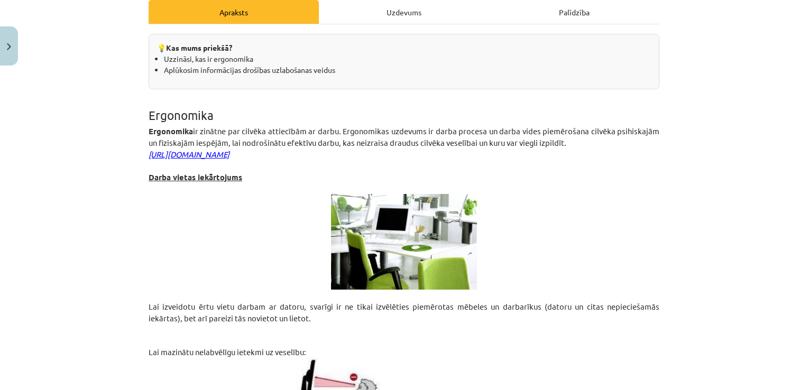
click at [388, 3] on div "Uzdevums" at bounding box center [404, 12] width 170 height 24
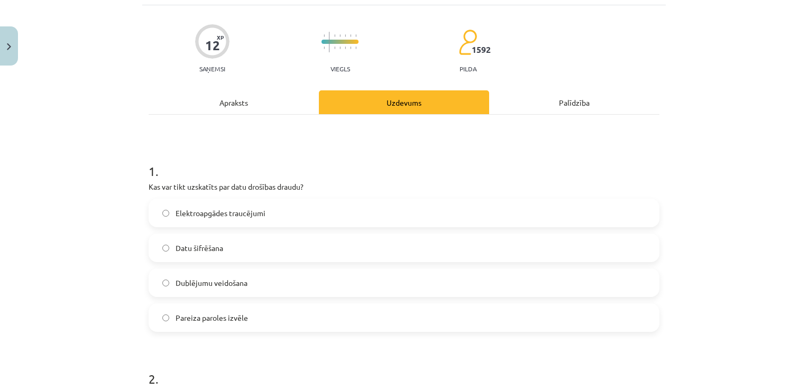
scroll to position [0, 0]
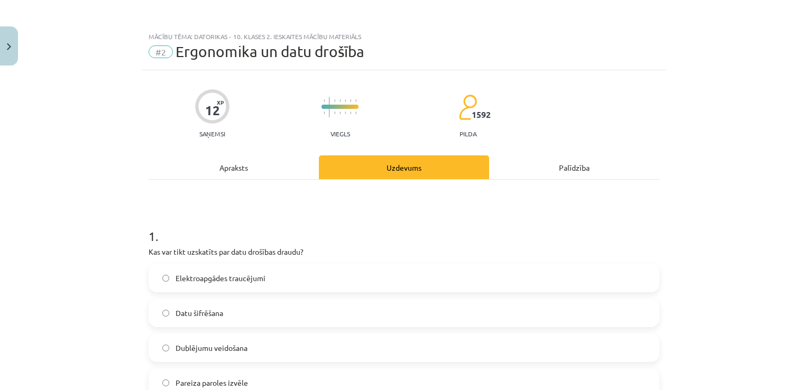
click at [245, 167] on div "Apraksts" at bounding box center [234, 167] width 170 height 24
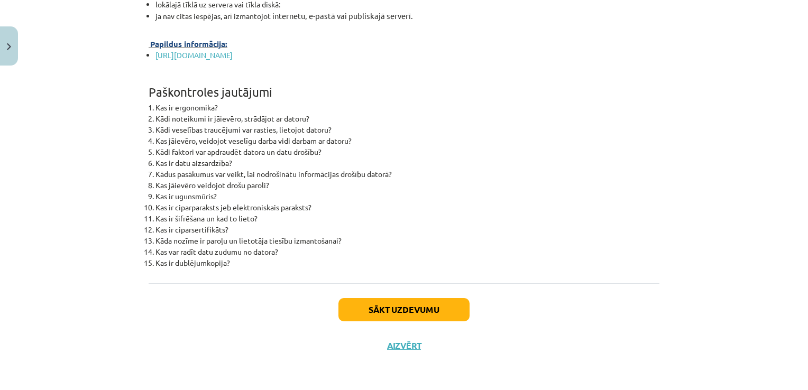
scroll to position [3354, 0]
click at [412, 308] on button "Sākt uzdevumu" at bounding box center [403, 309] width 131 height 23
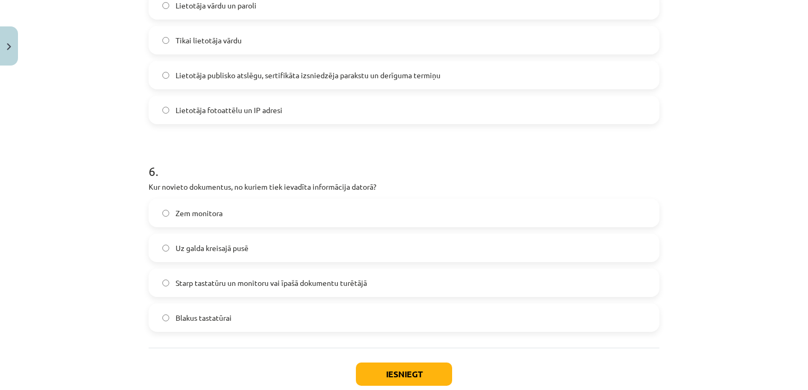
scroll to position [1104, 0]
click at [185, 286] on span "Starp tastatūru un monitoru vai īpašā dokumentu turētājā" at bounding box center [270, 282] width 191 height 11
click at [397, 364] on button "Iesniegt" at bounding box center [404, 374] width 96 height 23
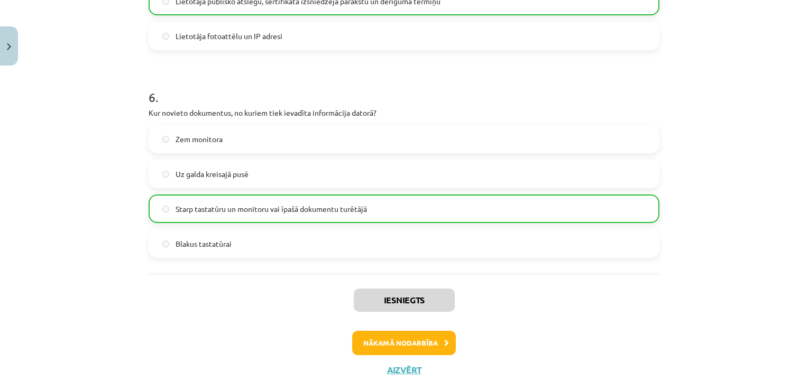
scroll to position [1180, 0]
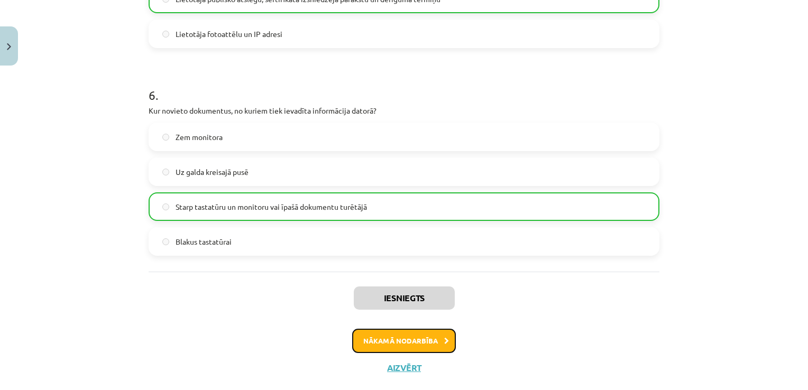
click at [393, 339] on button "Nākamā nodarbība" at bounding box center [404, 341] width 104 height 24
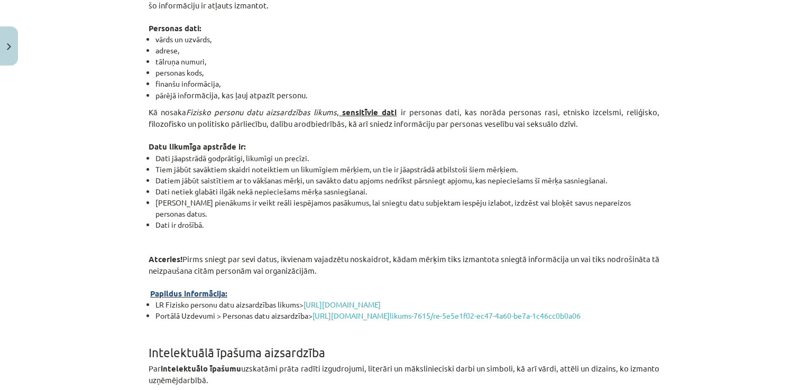
scroll to position [26, 0]
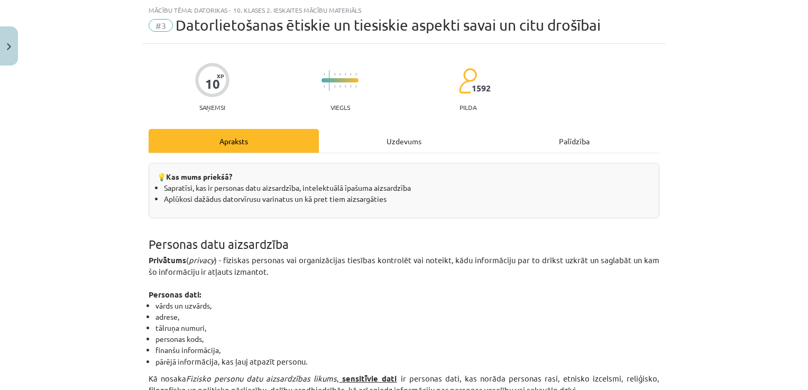
click at [393, 339] on li "personas kods," at bounding box center [407, 339] width 504 height 11
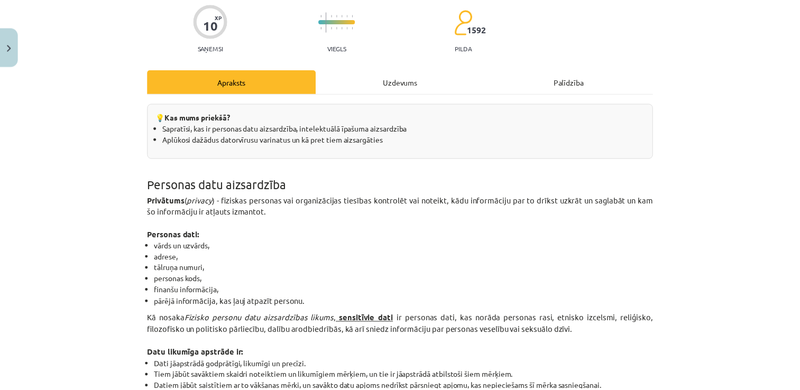
scroll to position [132, 0]
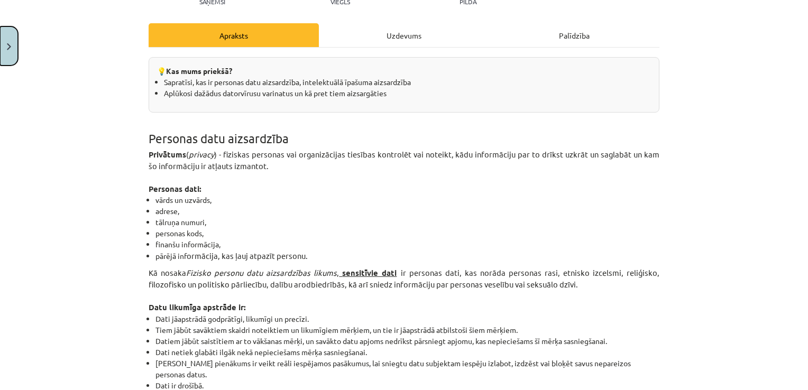
click at [4, 49] on button "Close" at bounding box center [9, 45] width 18 height 39
click at [13, 62] on div "Mācību tēma: Datorikas - 10. klases 2. ieskaites mācību materiāls #3 Datorlieto…" at bounding box center [404, 195] width 808 height 390
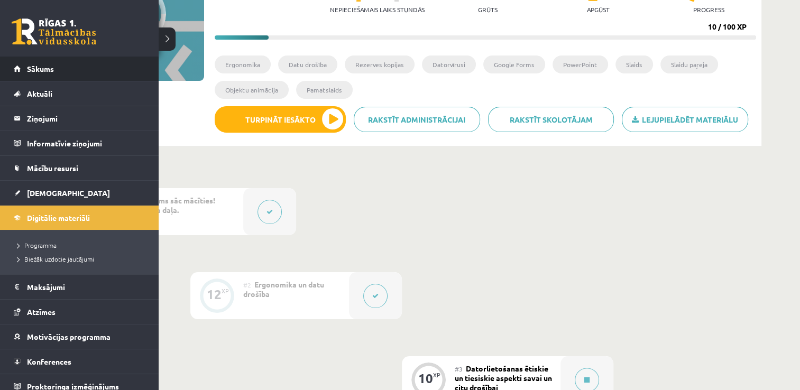
click at [5, 73] on li "Sākums" at bounding box center [79, 69] width 159 height 25
click at [23, 66] on link "Sākums" at bounding box center [80, 69] width 132 height 24
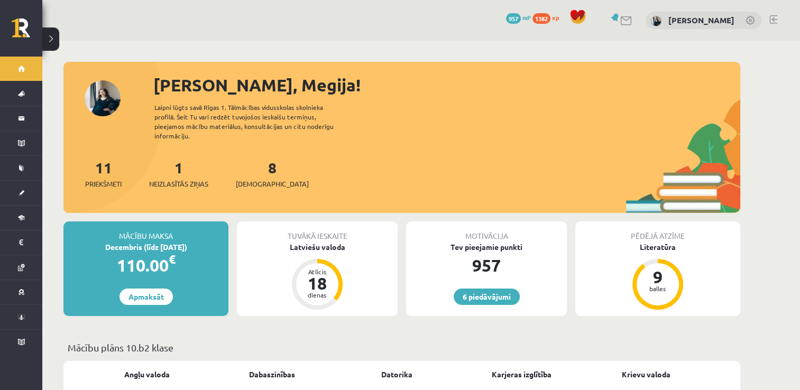
click at [621, 18] on link at bounding box center [615, 17] width 11 height 8
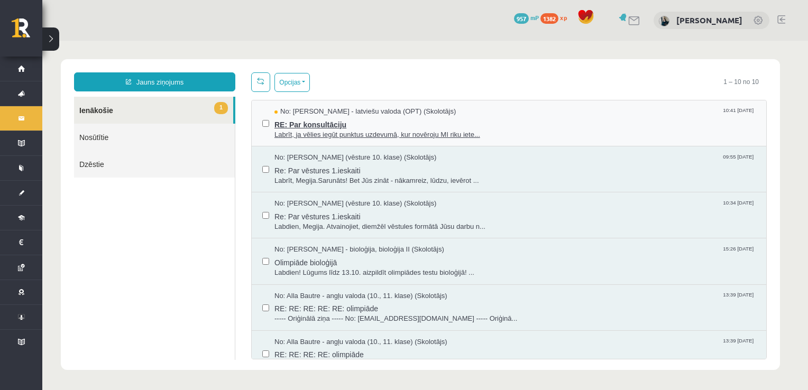
click at [329, 121] on span "RE: Par konsultāciju" at bounding box center [514, 123] width 481 height 13
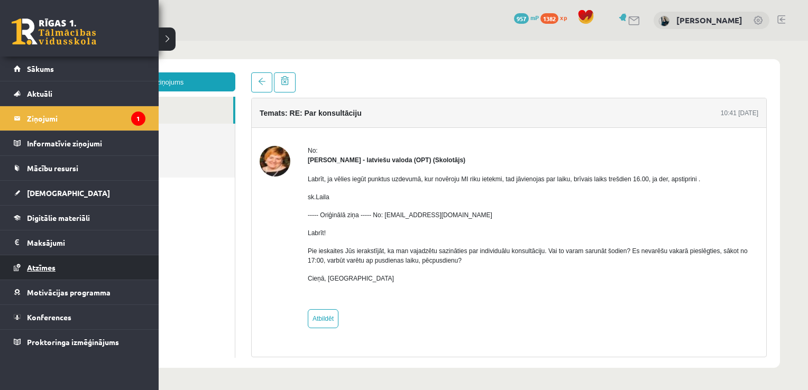
click at [58, 263] on link "Atzīmes" at bounding box center [80, 267] width 132 height 24
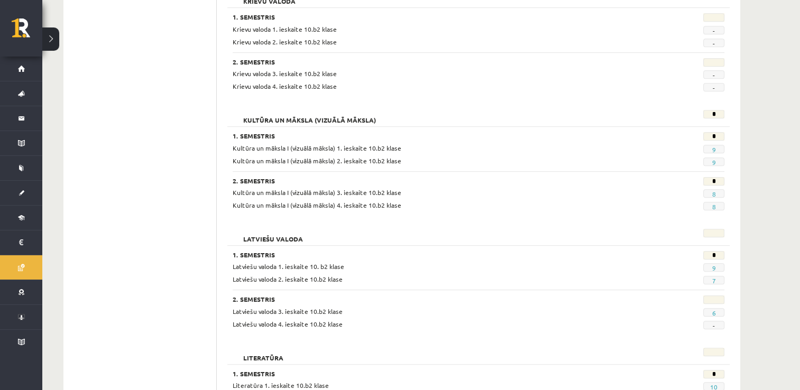
scroll to position [581, 0]
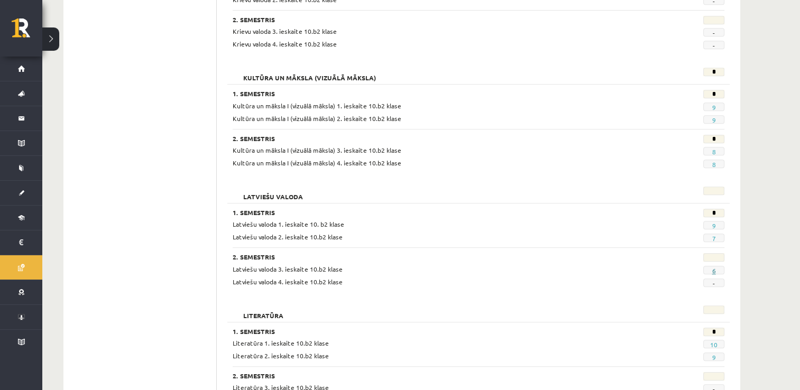
click at [712, 266] on link "6" at bounding box center [713, 270] width 4 height 8
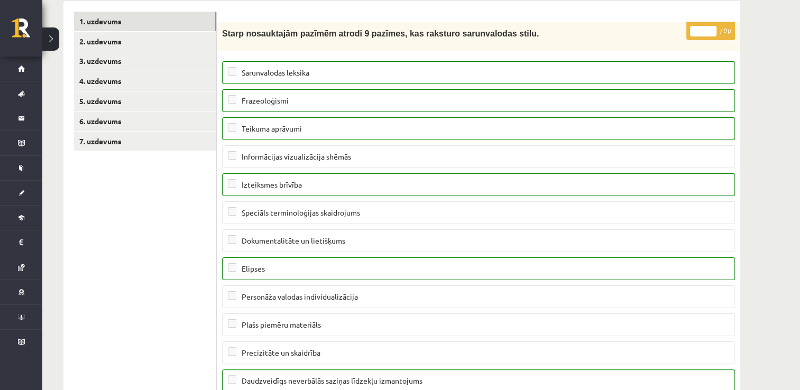
scroll to position [87, 0]
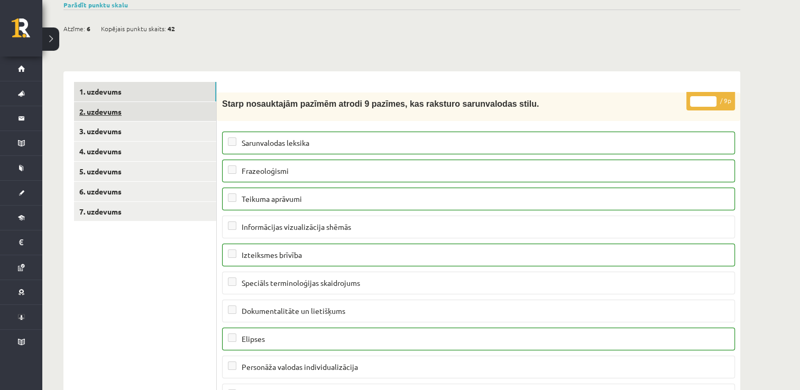
click at [205, 113] on link "2. uzdevums" at bounding box center [145, 112] width 142 height 20
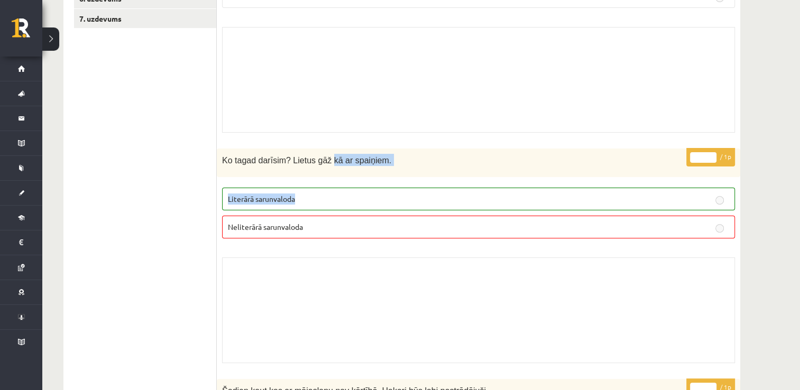
scroll to position [299, 0]
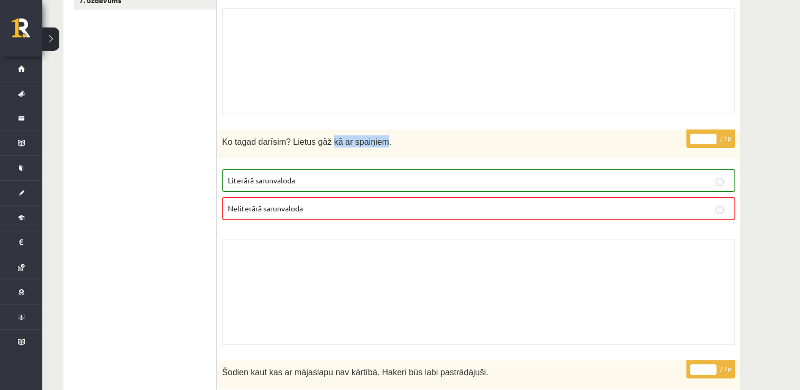
drag, startPoint x: 321, startPoint y: 196, endPoint x: 368, endPoint y: 144, distance: 70.0
click at [368, 144] on span "Ko tagad darīsim? Lietus gāž kā ar spaiņiem." at bounding box center [306, 141] width 169 height 9
drag, startPoint x: 368, startPoint y: 144, endPoint x: 381, endPoint y: 140, distance: 12.9
click at [381, 140] on p "Ko tagad darīsim? Lietus gāž kā ar spaiņiem." at bounding box center [452, 141] width 460 height 12
drag, startPoint x: 317, startPoint y: 140, endPoint x: 345, endPoint y: 136, distance: 27.7
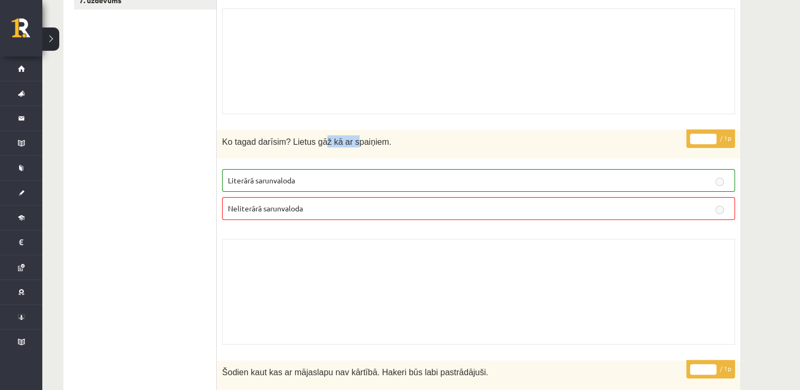
click at [344, 137] on span "Ko tagad darīsim? Lietus gāž kā ar spaiņiem." at bounding box center [306, 141] width 169 height 9
drag, startPoint x: 345, startPoint y: 136, endPoint x: 326, endPoint y: 144, distance: 20.4
click at [323, 144] on span "Ko tagad darīsim? Lietus gāž kā ar spaiņiem." at bounding box center [306, 141] width 169 height 9
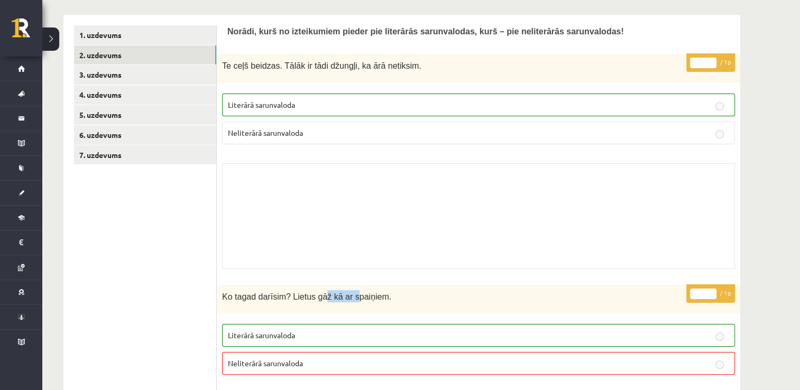
scroll to position [34, 0]
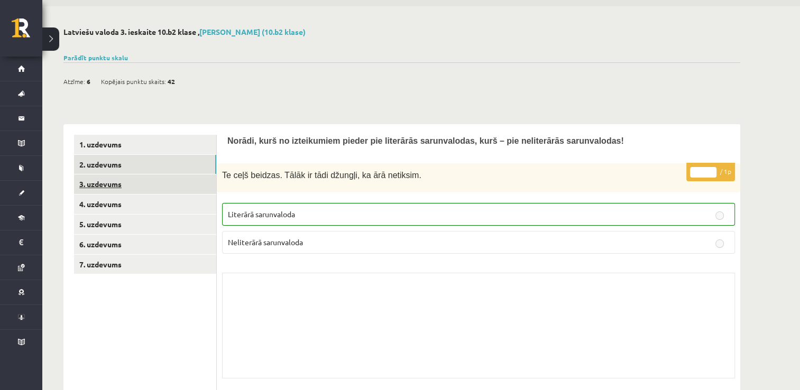
click at [165, 187] on link "3. uzdevums" at bounding box center [145, 184] width 142 height 20
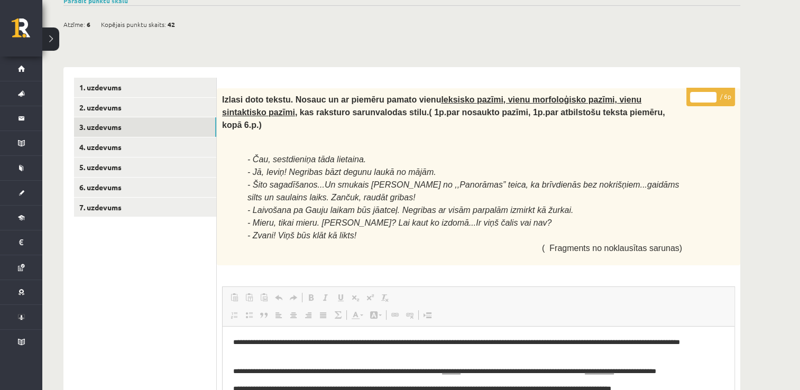
scroll to position [91, 0]
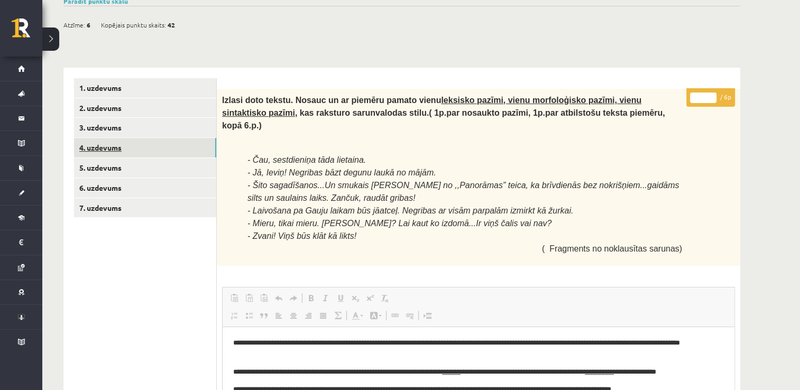
click at [166, 147] on link "4. uzdevums" at bounding box center [145, 148] width 142 height 20
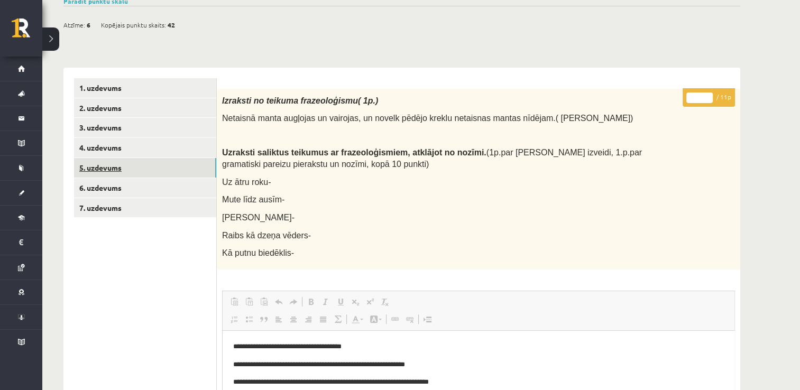
click at [112, 164] on link "5. uzdevums" at bounding box center [145, 168] width 142 height 20
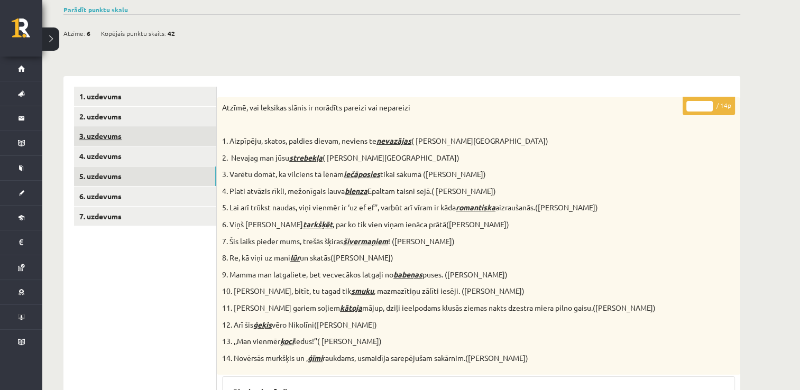
scroll to position [81, 0]
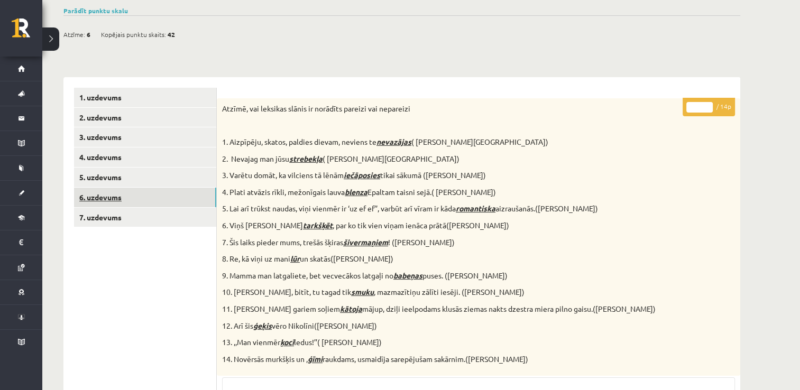
click at [113, 191] on link "6. uzdevums" at bounding box center [145, 198] width 142 height 20
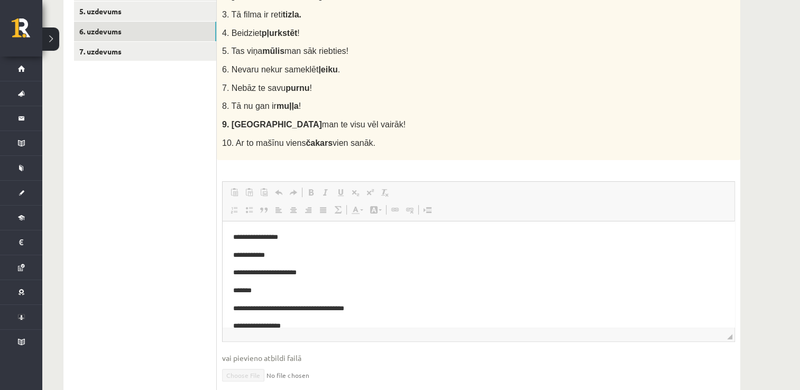
scroll to position [237, 0]
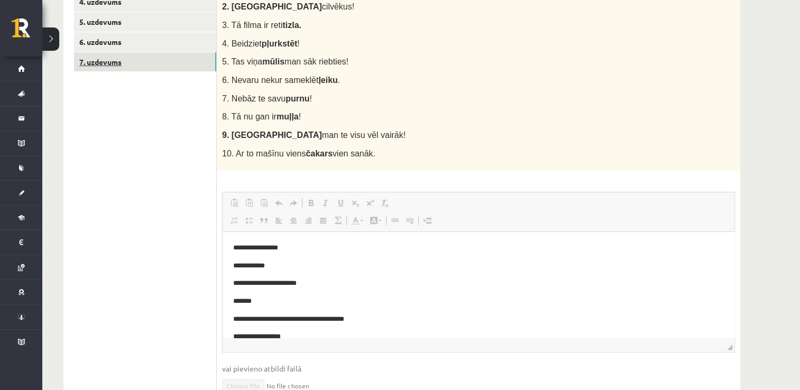
click at [175, 61] on link "7. uzdevums" at bounding box center [145, 62] width 142 height 20
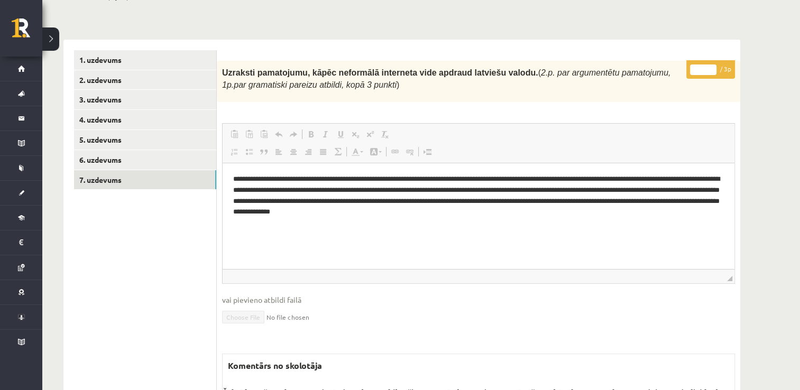
scroll to position [0, 0]
click at [510, 221] on html "**********" at bounding box center [479, 195] width 512 height 65
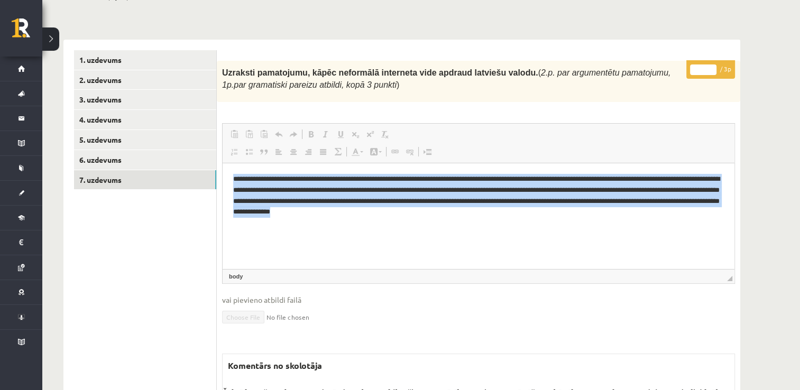
drag, startPoint x: 507, startPoint y: 218, endPoint x: 227, endPoint y: 175, distance: 283.3
click at [227, 175] on html "**********" at bounding box center [479, 195] width 512 height 65
click at [270, 181] on p "**********" at bounding box center [478, 195] width 491 height 44
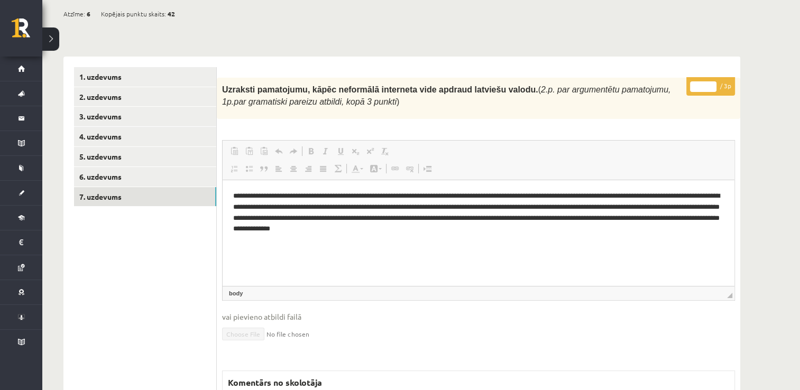
scroll to position [118, 0]
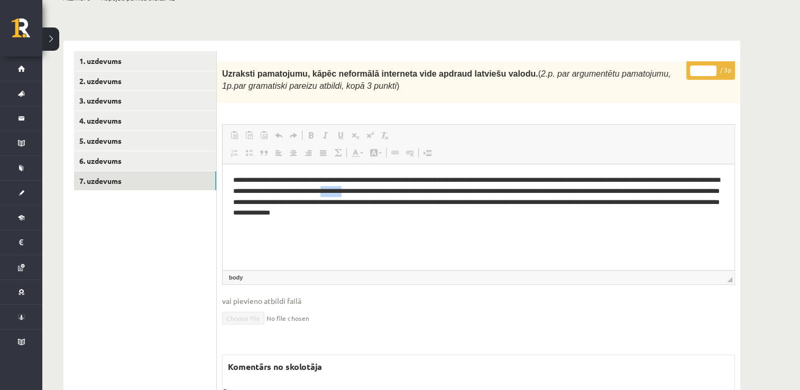
drag, startPoint x: 421, startPoint y: 192, endPoint x: 446, endPoint y: 188, distance: 25.7
click at [446, 188] on p "**********" at bounding box center [478, 196] width 491 height 44
click at [443, 192] on p "**********" at bounding box center [478, 196] width 491 height 44
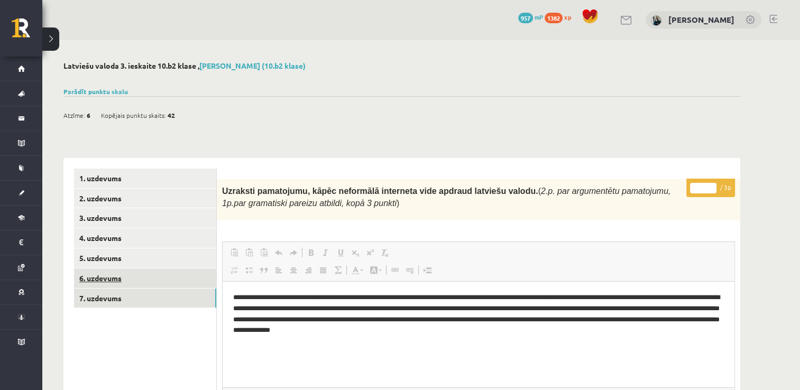
scroll to position [0, 0]
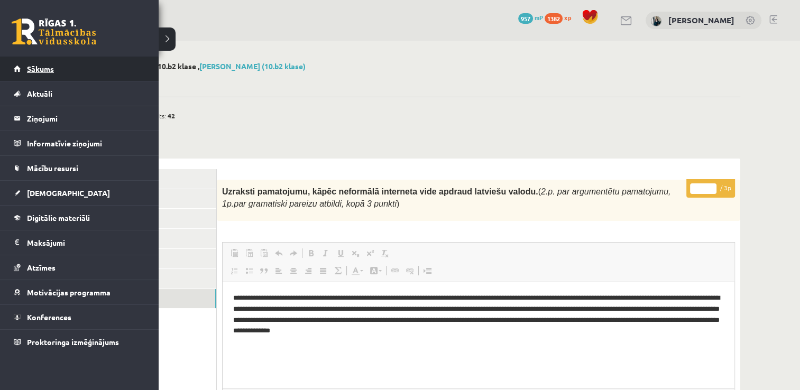
click at [52, 72] on span "Sākums" at bounding box center [40, 69] width 27 height 10
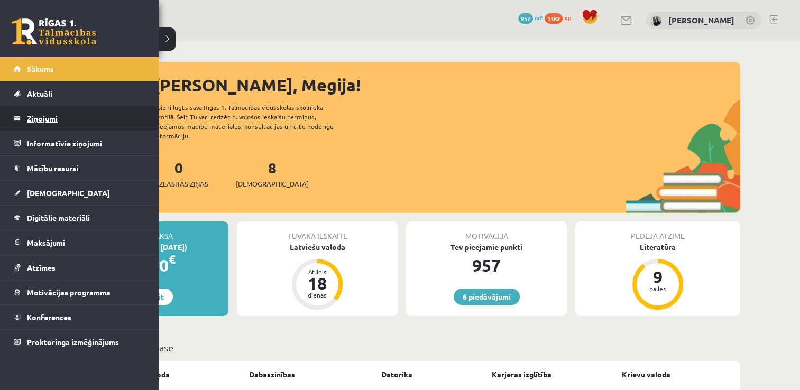
click at [40, 119] on legend "Ziņojumi 0" at bounding box center [86, 118] width 118 height 24
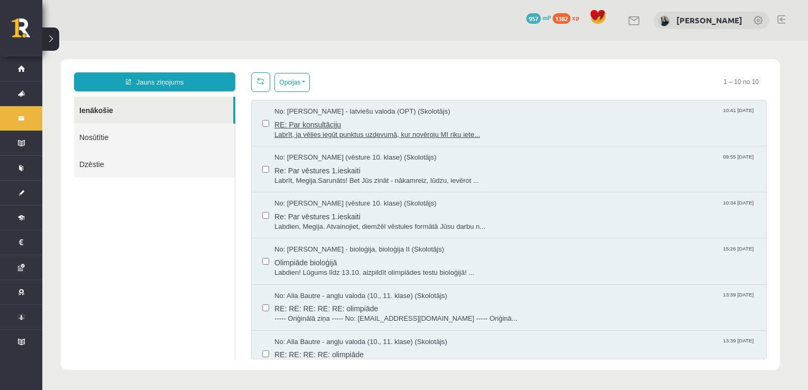
click at [357, 120] on span "RE: Par konsultāciju" at bounding box center [514, 123] width 481 height 13
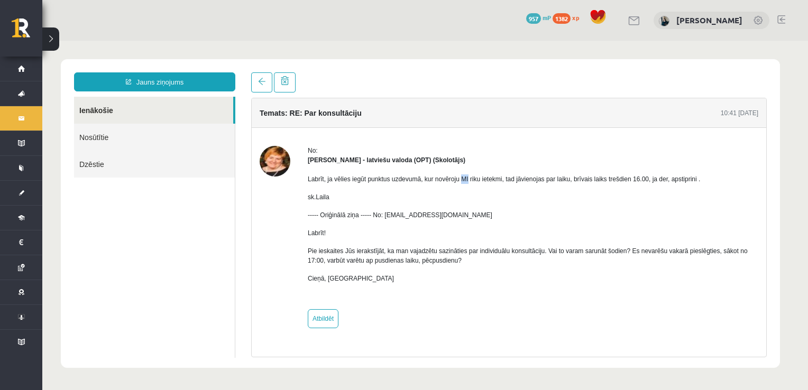
drag, startPoint x: 460, startPoint y: 181, endPoint x: 467, endPoint y: 180, distance: 6.4
click at [467, 180] on p "Labrīt, ja vēlies iegūt punktus uzdevumā, kur novēroju MI riku ietekmi, tad jāv…" at bounding box center [533, 179] width 450 height 10
drag, startPoint x: 467, startPoint y: 180, endPoint x: 478, endPoint y: 190, distance: 14.6
click at [478, 190] on div "Labrīt, ja vēlies iegūt punktus uzdevumā, kur novēroju MI riku ietekmi, tad jāv…" at bounding box center [533, 233] width 450 height 136
click at [320, 319] on link "Atbildēt" at bounding box center [323, 318] width 31 height 19
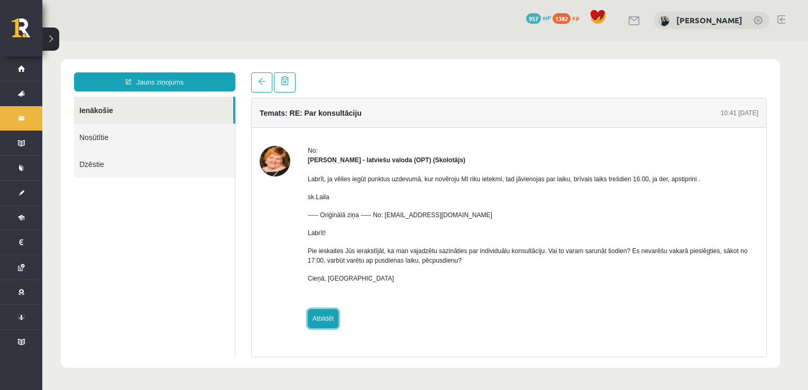
type input "**********"
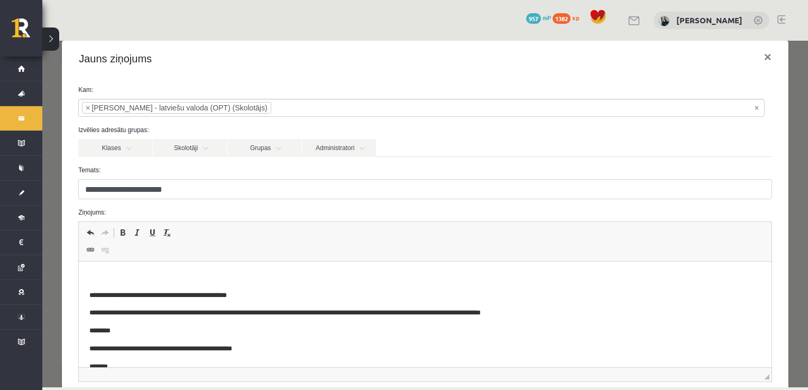
scroll to position [13, 0]
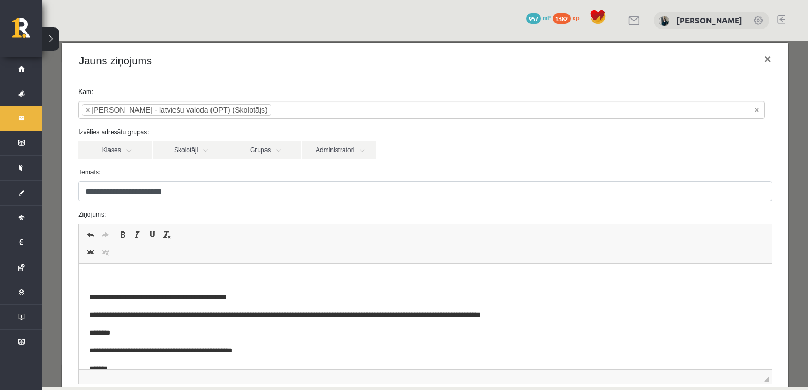
click at [254, 281] on p "Rich Text Editor, wiswyg-editor-47433987763120-1760428002-908" at bounding box center [424, 279] width 671 height 11
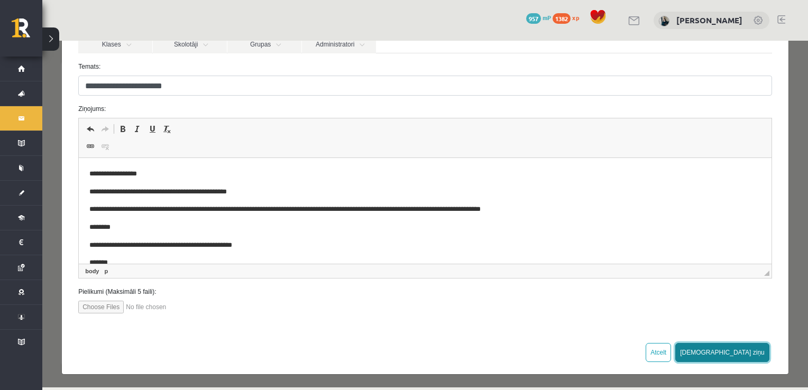
click at [751, 351] on button "[DEMOGRAPHIC_DATA] ziņu" at bounding box center [722, 352] width 94 height 19
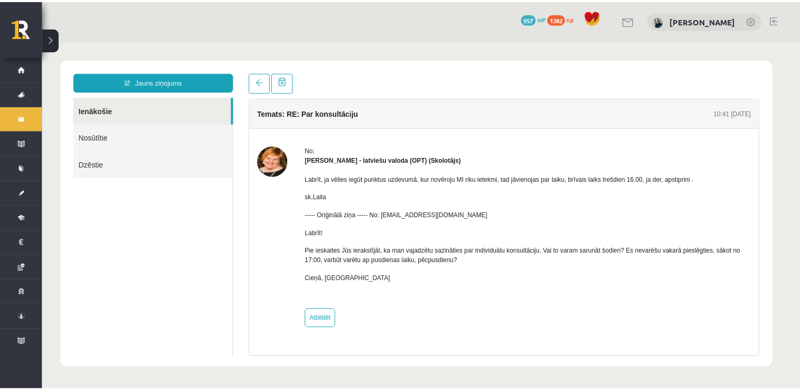
scroll to position [0, 0]
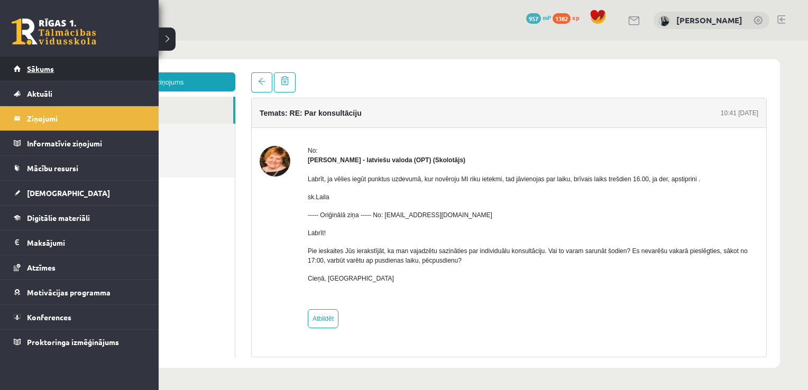
click at [63, 63] on link "Sākums" at bounding box center [80, 69] width 132 height 24
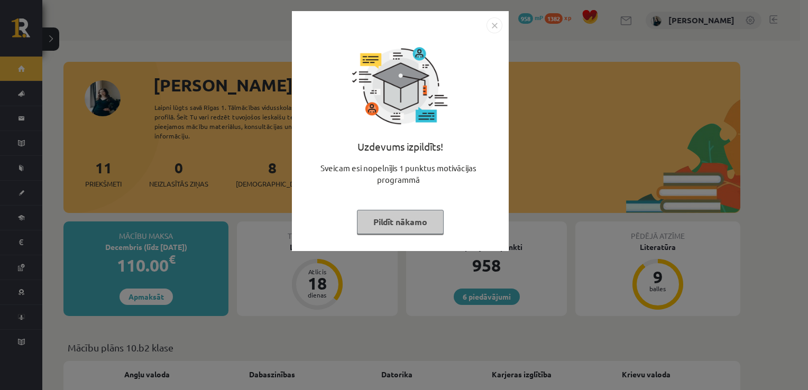
click at [394, 224] on button "Pildīt nākamo" at bounding box center [400, 222] width 87 height 24
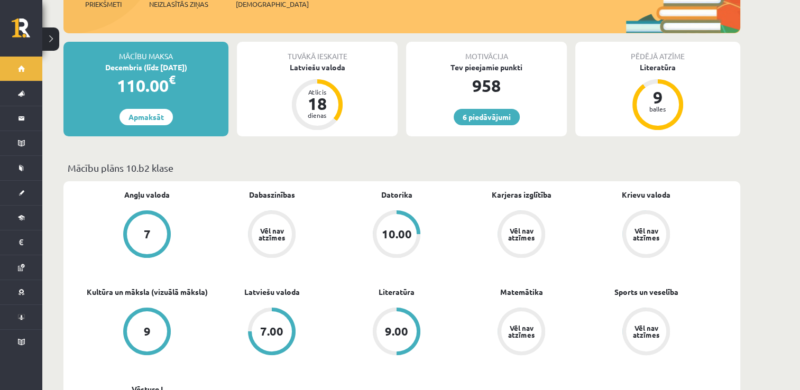
scroll to position [53, 0]
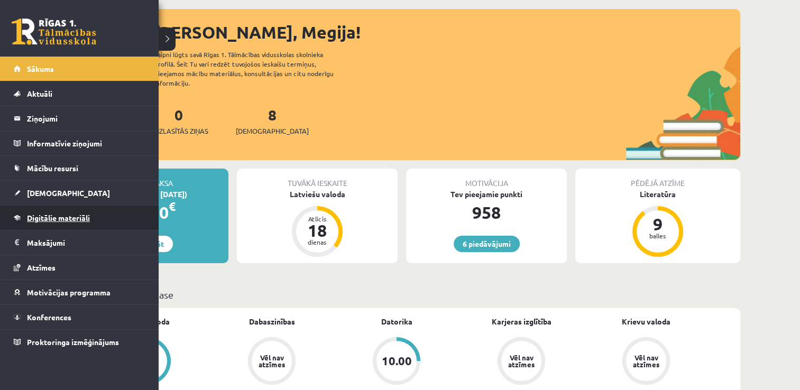
click at [69, 211] on link "Digitālie materiāli" at bounding box center [80, 218] width 132 height 24
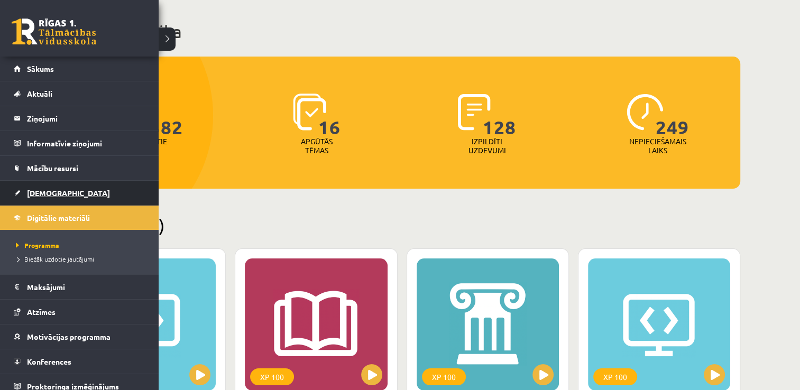
click at [41, 188] on span "[DEMOGRAPHIC_DATA]" at bounding box center [68, 193] width 83 height 10
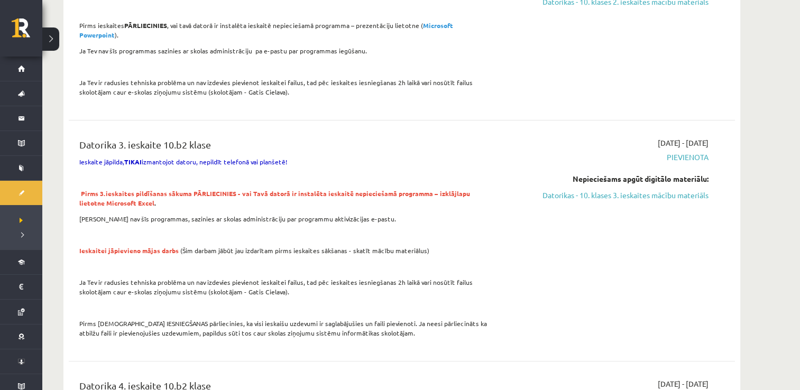
scroll to position [211, 0]
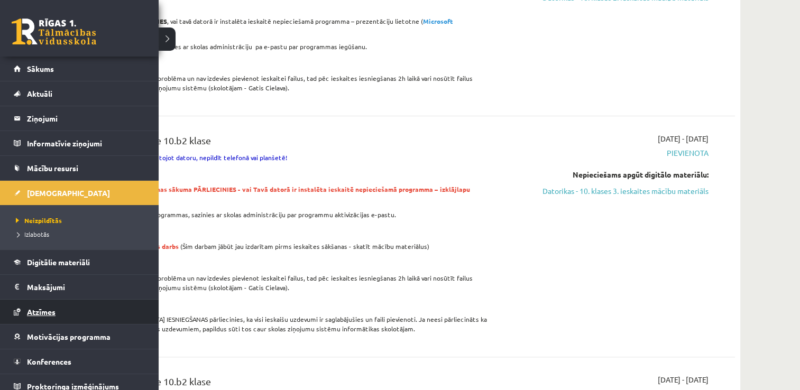
click at [26, 303] on link "Atzīmes" at bounding box center [80, 312] width 132 height 24
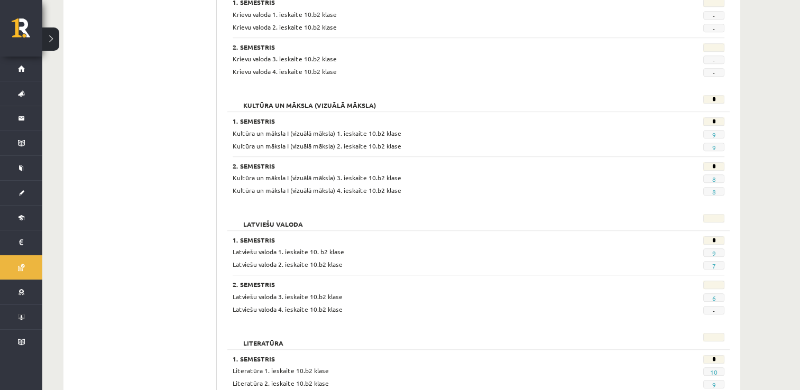
scroll to position [581, 0]
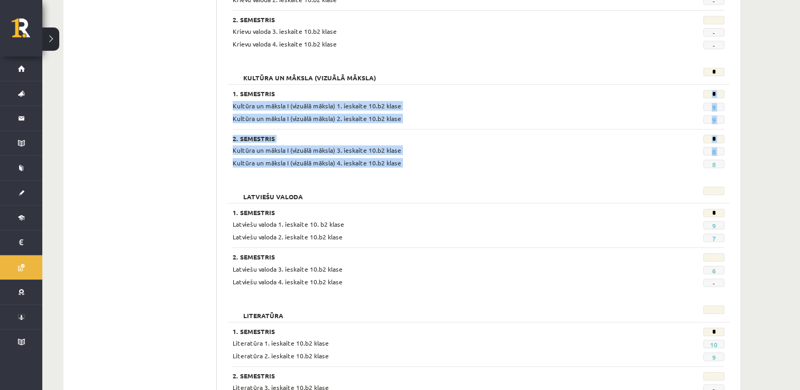
drag, startPoint x: 699, startPoint y: 95, endPoint x: 720, endPoint y: 167, distance: 74.9
click at [720, 167] on div "Kultūra un māksla (vizuālā māksla) * 1. Semestris * Kultūra un māksla I (vizuāl…" at bounding box center [478, 119] width 502 height 114
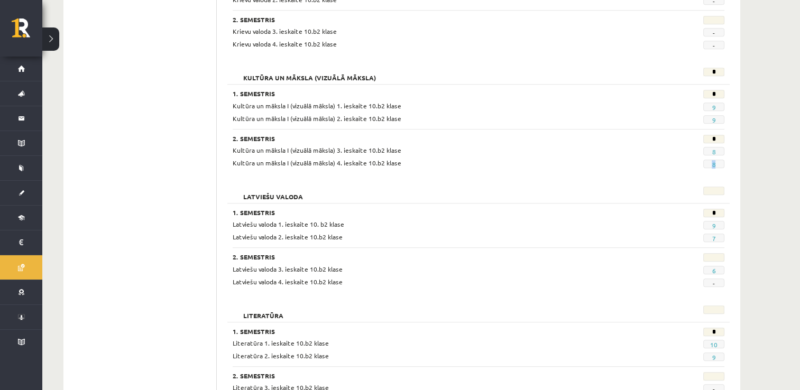
click at [720, 167] on div "Kultūra un māksla (vizuālā māksla) * 1. Semestris * Kultūra un māksla I (vizuāl…" at bounding box center [478, 119] width 502 height 114
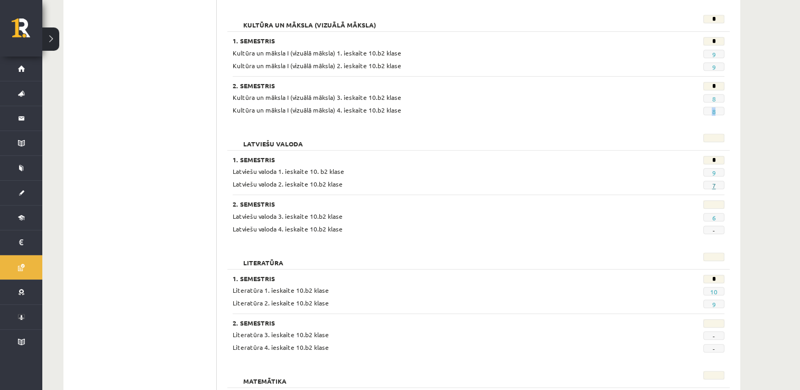
scroll to position [687, 0]
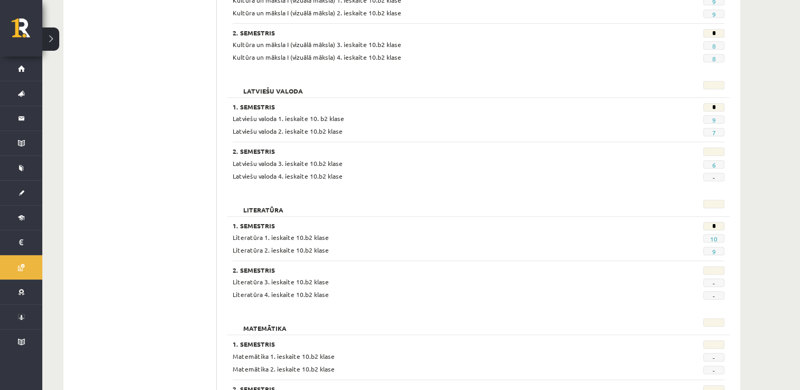
click at [231, 107] on div "1. Semestris" at bounding box center [436, 108] width 423 height 11
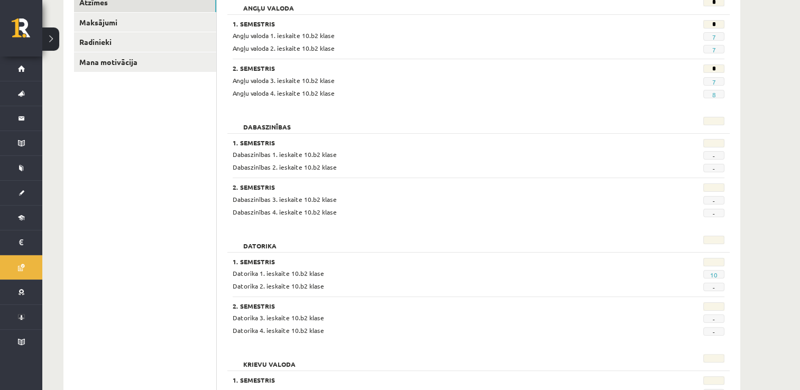
scroll to position [0, 0]
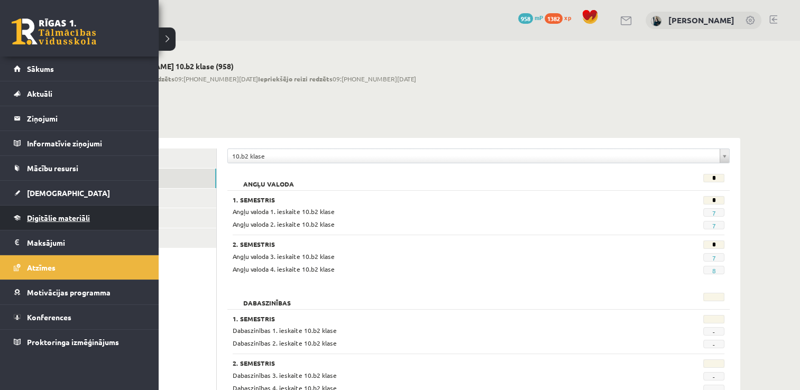
click at [43, 212] on link "Digitālie materiāli" at bounding box center [80, 218] width 132 height 24
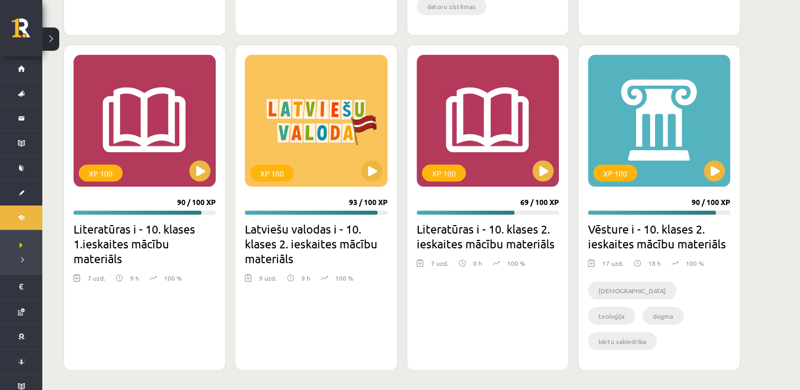
scroll to position [2042, 0]
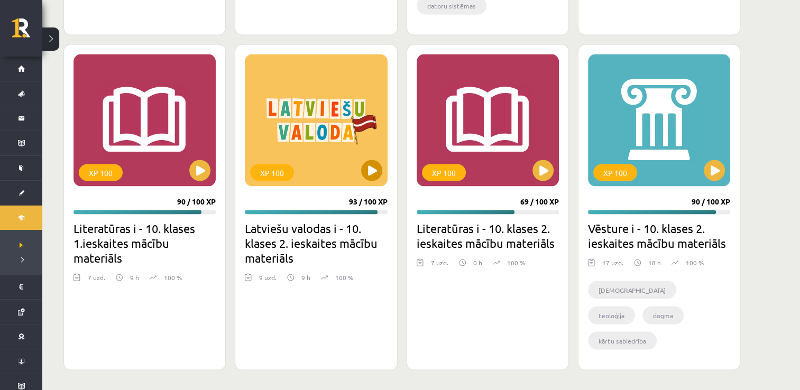
click at [356, 166] on div "XP 100" at bounding box center [316, 120] width 142 height 132
drag, startPoint x: 523, startPoint y: 201, endPoint x: 534, endPoint y: 199, distance: 11.3
click at [534, 199] on div "69 / 100 XP" at bounding box center [539, 202] width 39 height 10
drag, startPoint x: 534, startPoint y: 199, endPoint x: 518, endPoint y: 200, distance: 15.9
click at [518, 200] on div "XP 100 69 / 100 XP Literatūras i - 10. klases 2. ieskaites mācību materiāls 7 u…" at bounding box center [487, 207] width 162 height 326
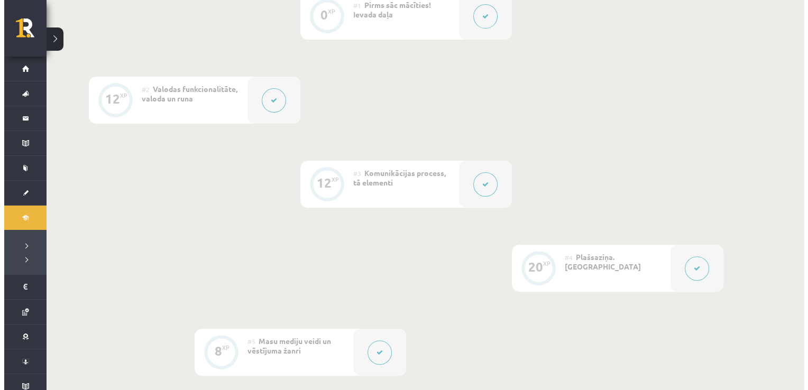
scroll to position [317, 0]
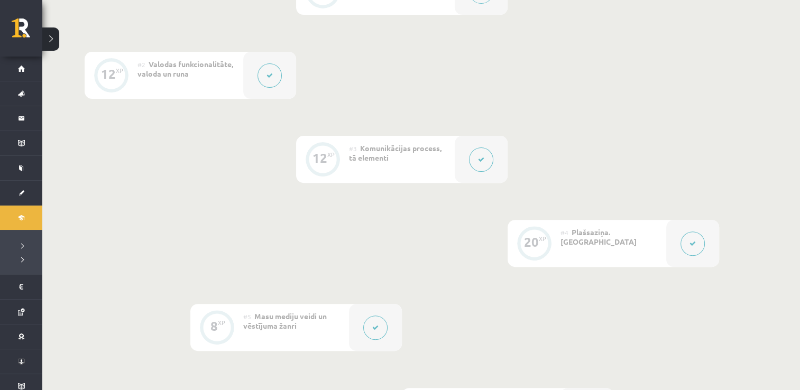
click at [468, 158] on div at bounding box center [481, 159] width 53 height 47
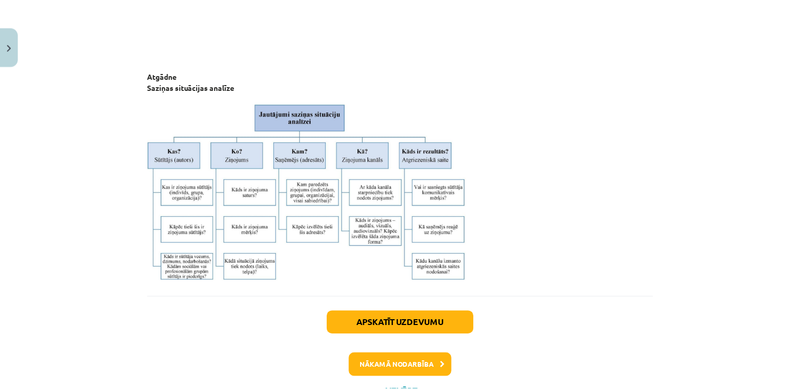
scroll to position [2786, 0]
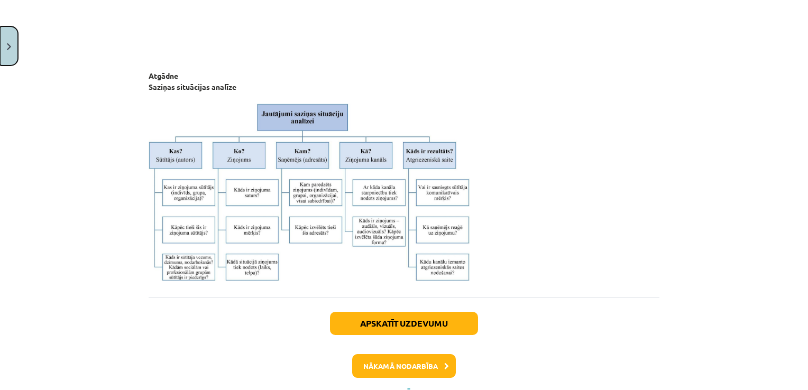
click at [8, 48] on img "Close" at bounding box center [9, 46] width 4 height 7
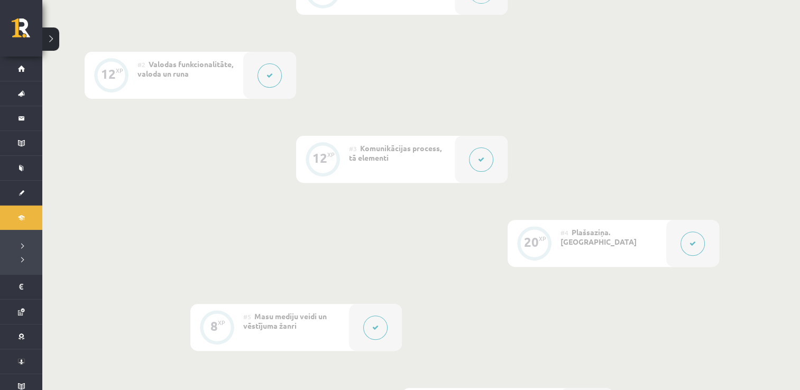
click at [51, 39] on button at bounding box center [50, 38] width 17 height 23
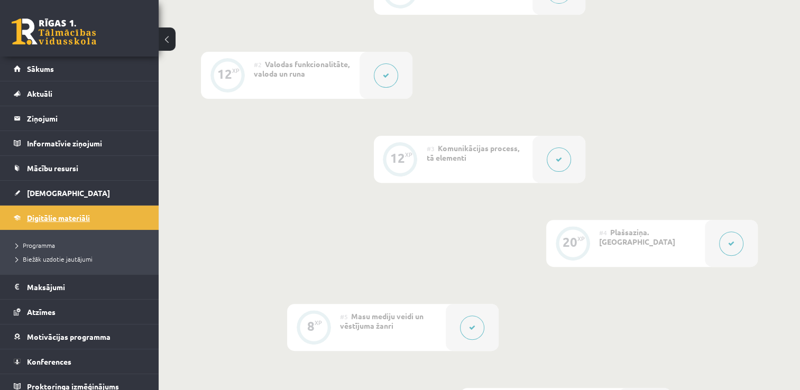
click at [82, 212] on link "Digitālie materiāli" at bounding box center [80, 218] width 132 height 24
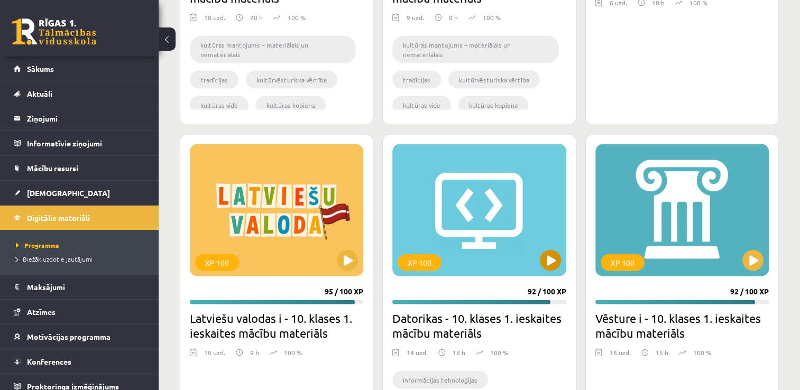
scroll to position [2271, 0]
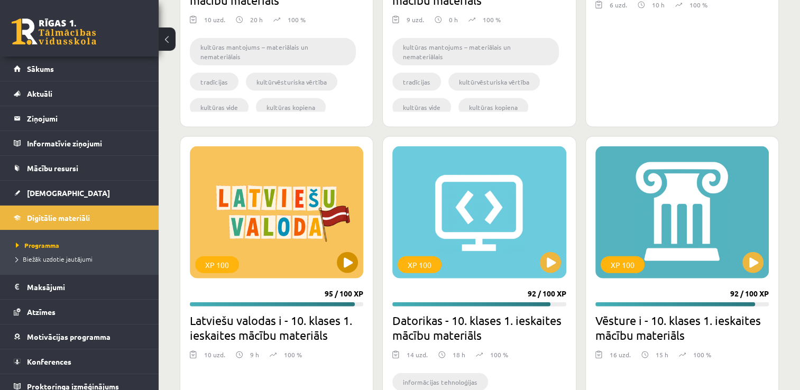
click at [329, 272] on div "XP 100" at bounding box center [276, 212] width 173 height 132
click at [332, 256] on div "XP 100" at bounding box center [276, 212] width 173 height 132
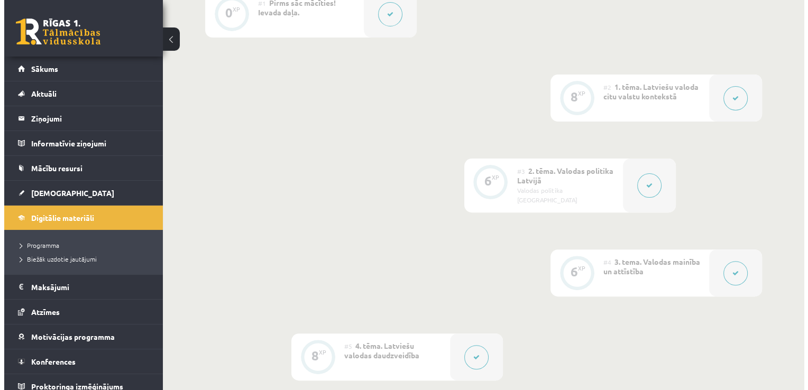
scroll to position [317, 0]
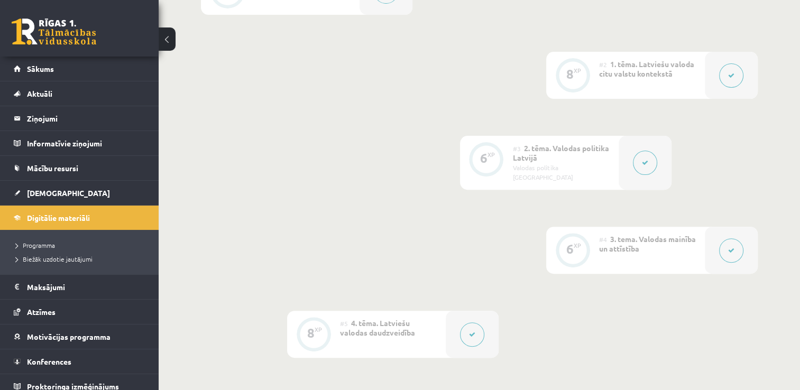
click at [625, 149] on div at bounding box center [644, 163] width 53 height 54
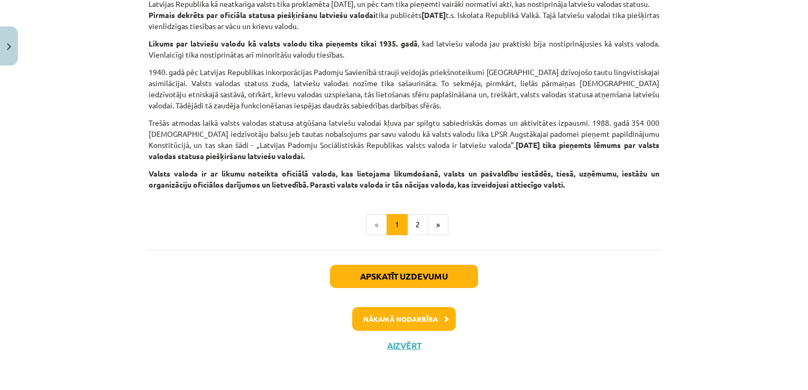
scroll to position [692, 0]
click at [411, 220] on button "2" at bounding box center [417, 224] width 21 height 21
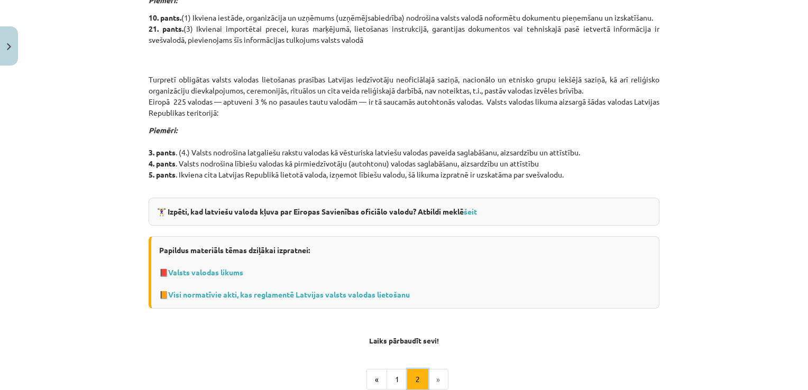
scroll to position [613, 0]
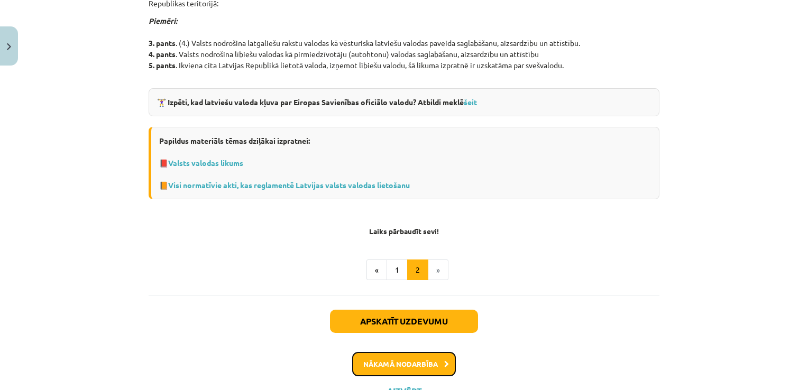
click at [425, 360] on button "Nākamā nodarbība" at bounding box center [404, 364] width 104 height 24
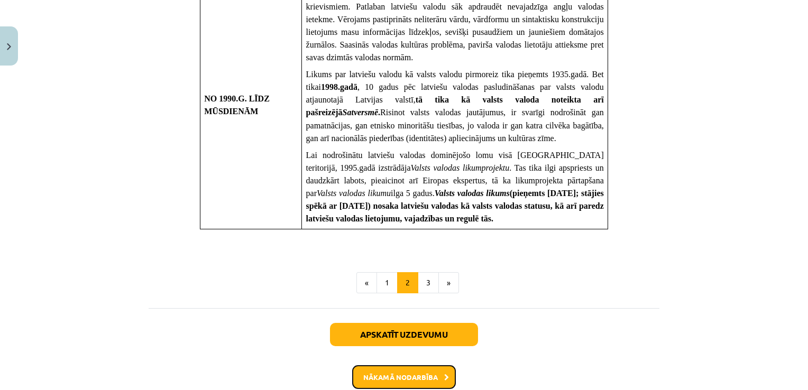
scroll to position [1142, 0]
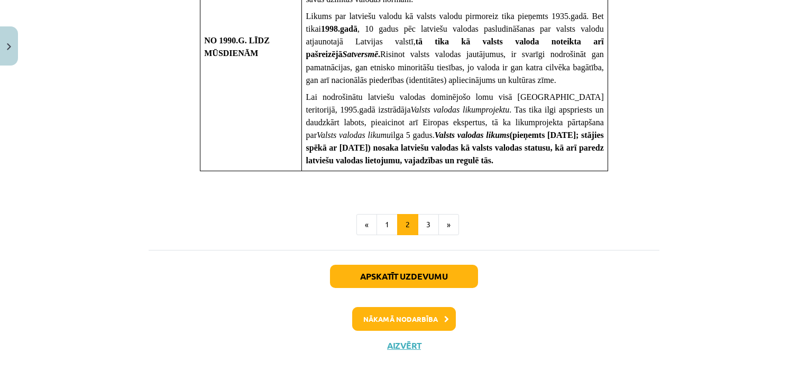
drag, startPoint x: 374, startPoint y: 241, endPoint x: 385, endPoint y: 238, distance: 11.5
click at [390, 232] on button "1" at bounding box center [386, 224] width 21 height 21
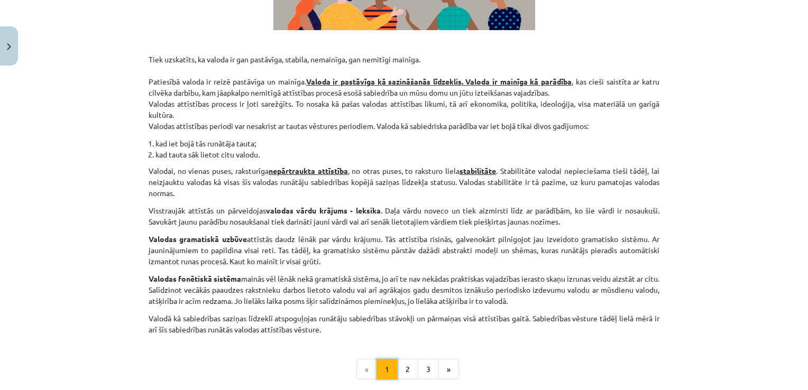
scroll to position [501, 0]
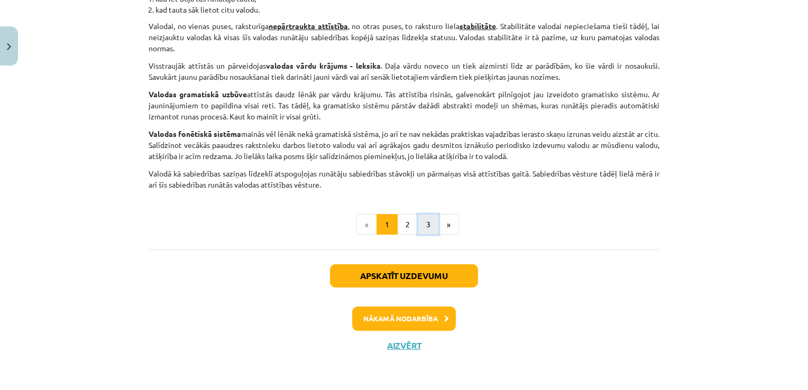
click at [418, 219] on button "3" at bounding box center [428, 224] width 21 height 21
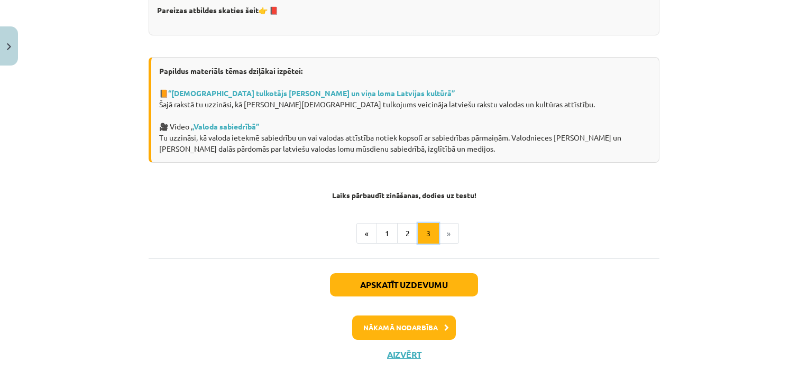
scroll to position [1783, 0]
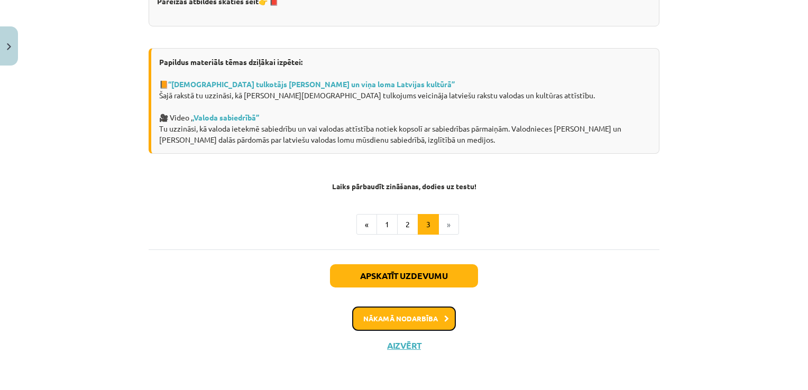
click at [401, 316] on button "Nākamā nodarbība" at bounding box center [404, 319] width 104 height 24
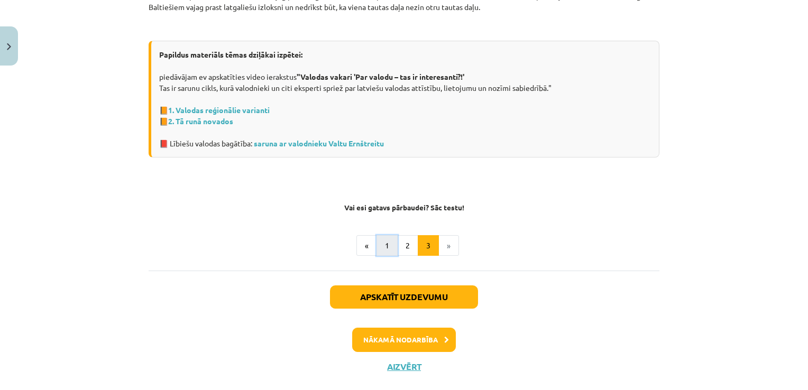
click at [377, 238] on button "1" at bounding box center [386, 245] width 21 height 21
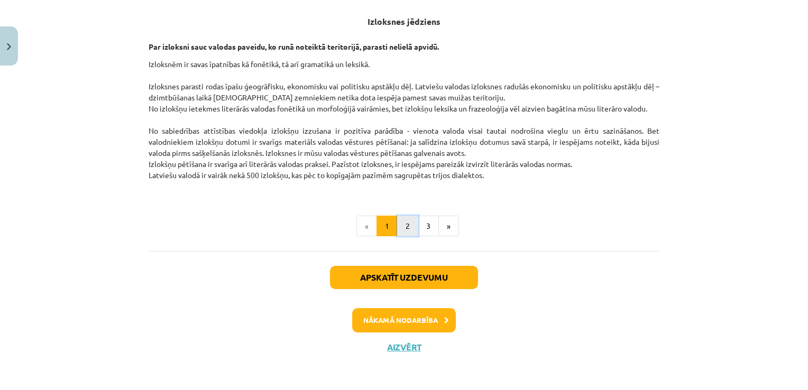
click at [401, 227] on button "2" at bounding box center [407, 226] width 21 height 21
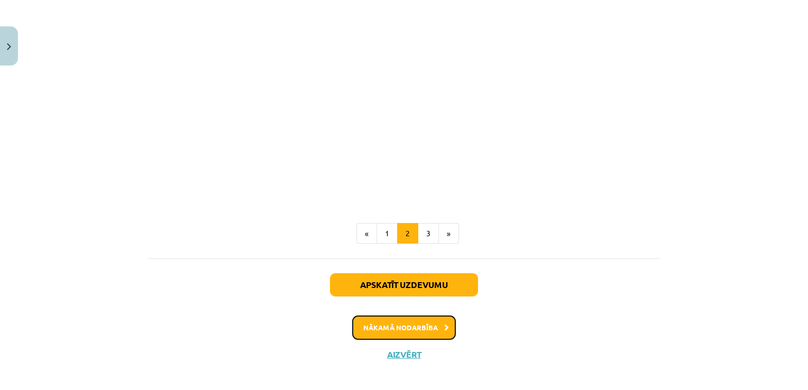
click at [416, 318] on button "Nākamā nodarbība" at bounding box center [404, 328] width 104 height 24
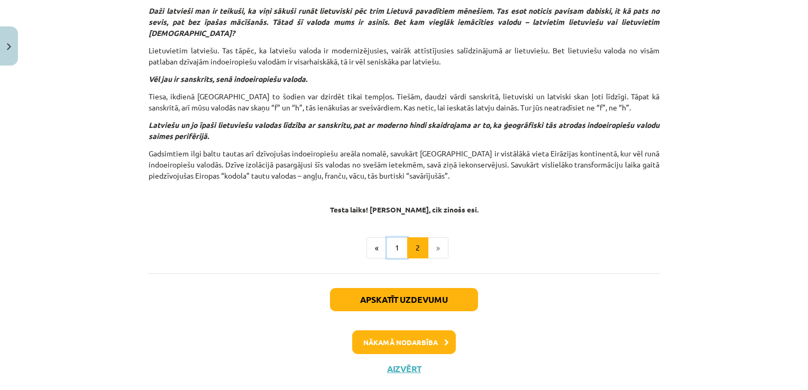
click at [394, 237] on button "1" at bounding box center [396, 247] width 21 height 21
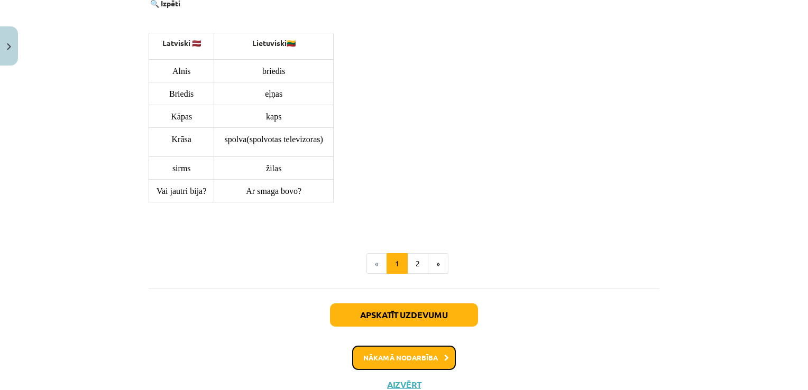
click at [434, 346] on button "Nākamā nodarbība" at bounding box center [404, 358] width 104 height 24
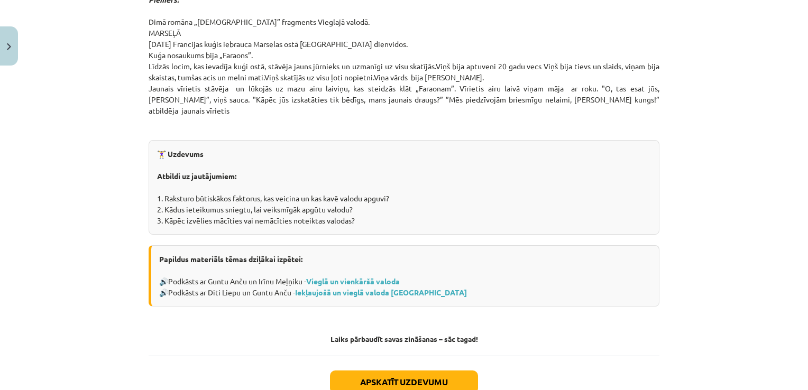
scroll to position [1080, 0]
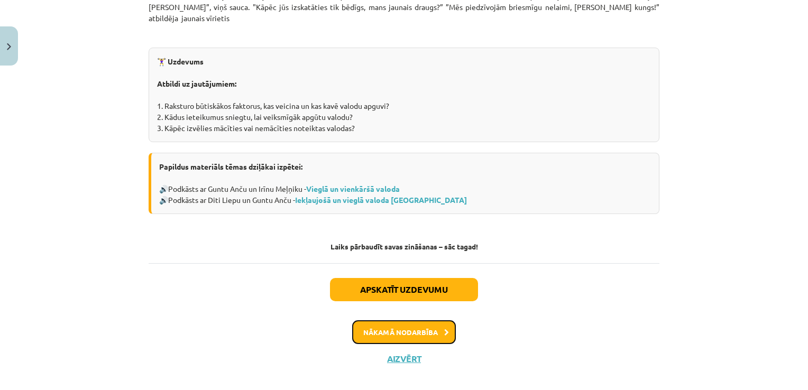
click at [421, 320] on button "Nākamā nodarbība" at bounding box center [404, 332] width 104 height 24
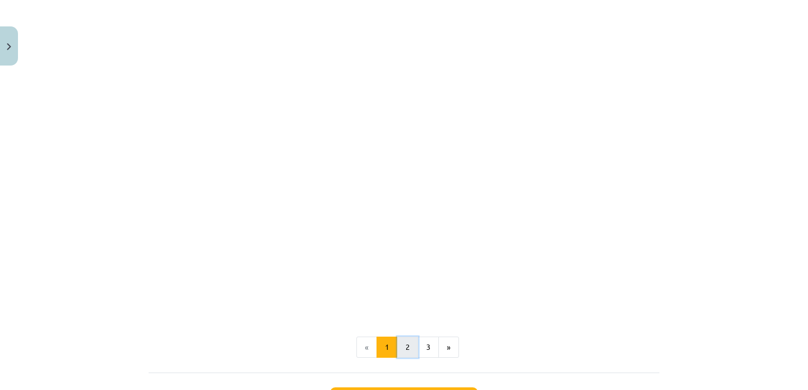
click at [410, 337] on button "2" at bounding box center [407, 347] width 21 height 21
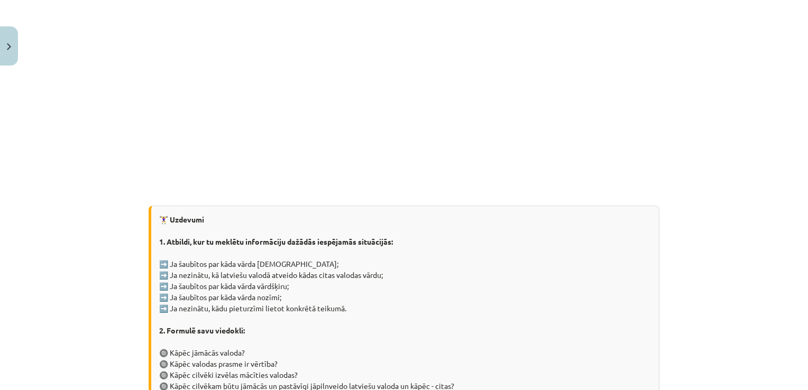
scroll to position [189, 0]
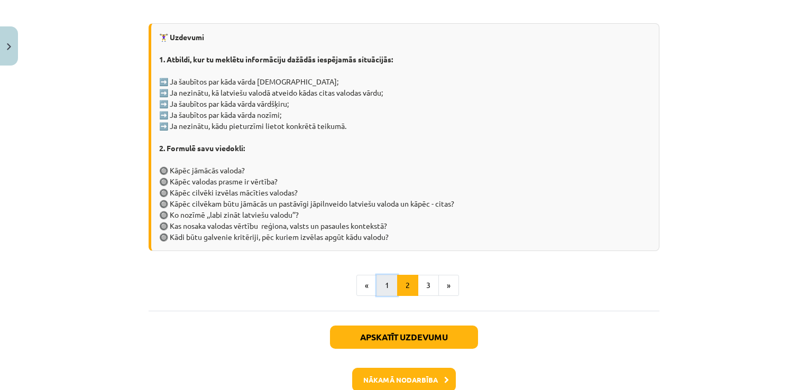
click at [377, 289] on button "1" at bounding box center [386, 285] width 21 height 21
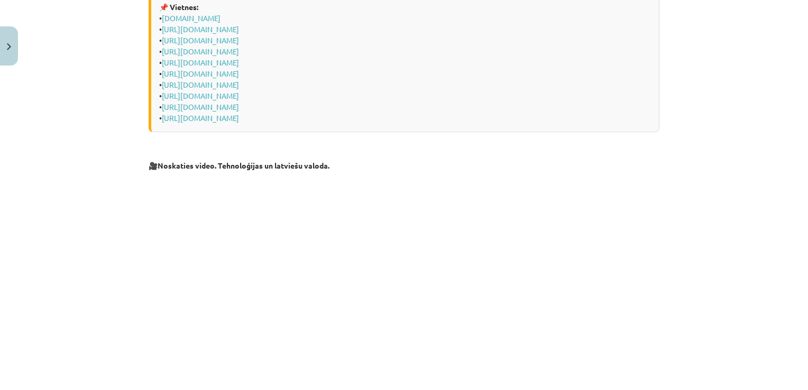
scroll to position [347, 0]
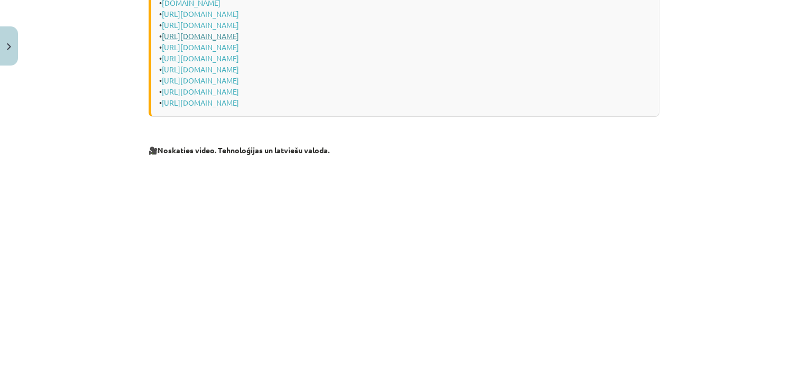
click at [188, 33] on link "https://www.letonika.lv/groups/default.aspx?g=1" at bounding box center [200, 36] width 77 height 10
click at [205, 58] on link "http://epupa.valoda.lv/raksti" at bounding box center [200, 58] width 77 height 10
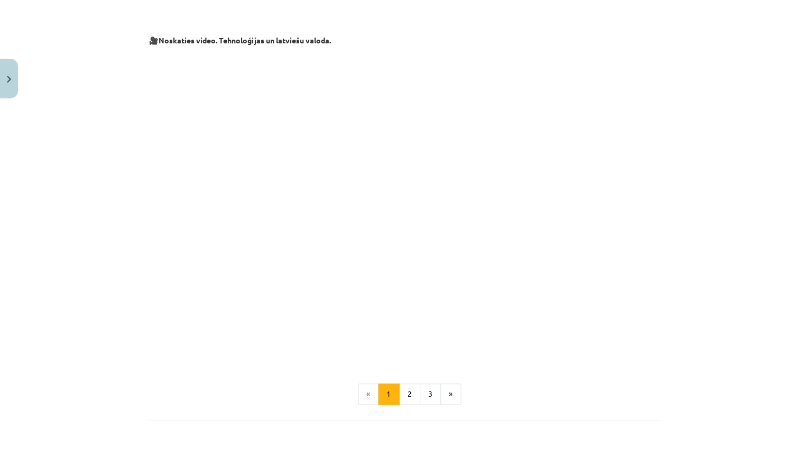
scroll to position [465, 0]
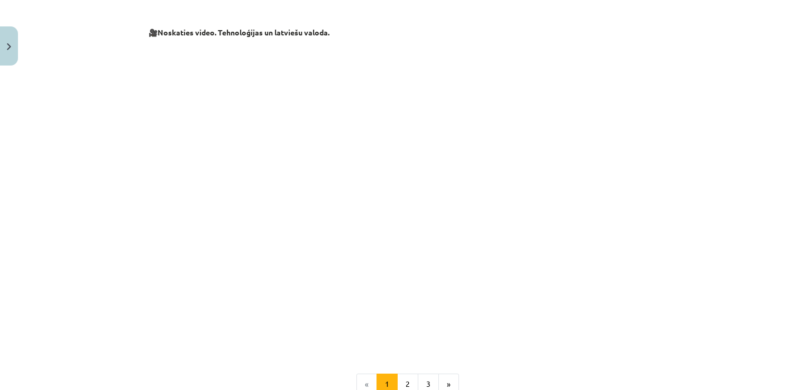
click at [143, 320] on div "8 XP Saņemsi Sarežģīts 398 pilda Apraksts Uzdevums Palīdzība Latviešu valoda iz…" at bounding box center [403, 64] width 523 height 918
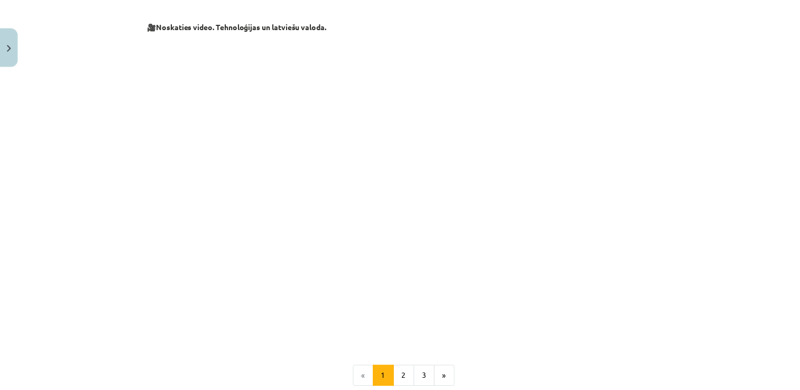
scroll to position [474, 0]
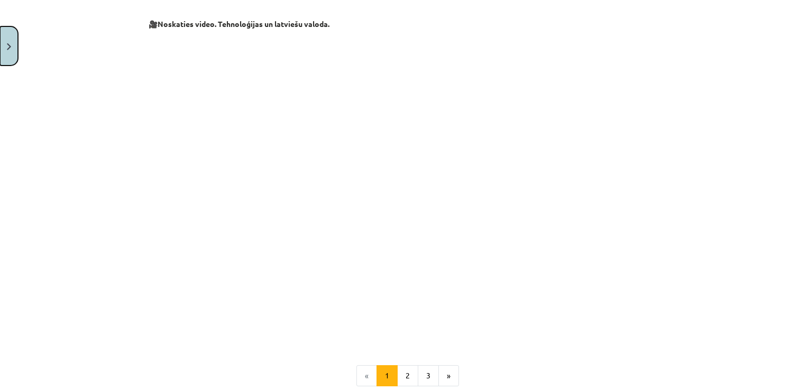
click at [2, 52] on button "Close" at bounding box center [9, 45] width 18 height 39
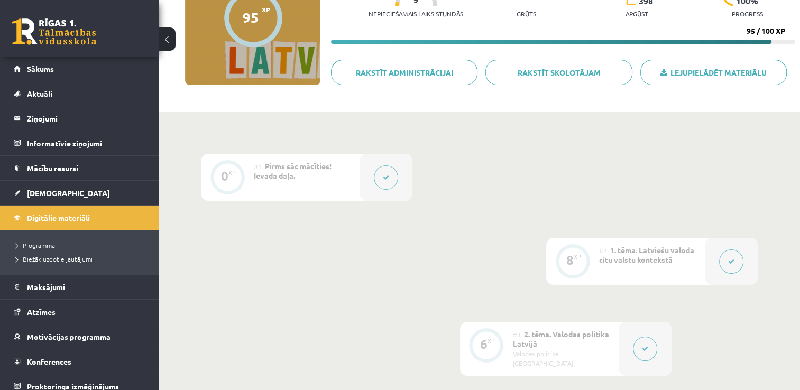
scroll to position [0, 0]
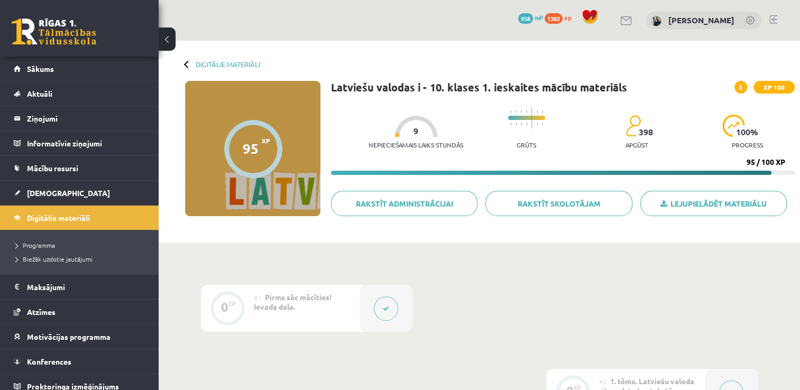
click at [202, 58] on div "Digitālie materiāli 95 XP XP 100 95 / 100 XP Latviešu valodas i - 10. klases 1.…" at bounding box center [479, 142] width 641 height 202
click at [202, 59] on div "Digitālie materiāli 95 XP XP 100 95 / 100 XP Latviešu valodas i - 10. klases 1.…" at bounding box center [479, 142] width 641 height 202
click at [201, 63] on link "Digitālie materiāli" at bounding box center [228, 64] width 64 height 8
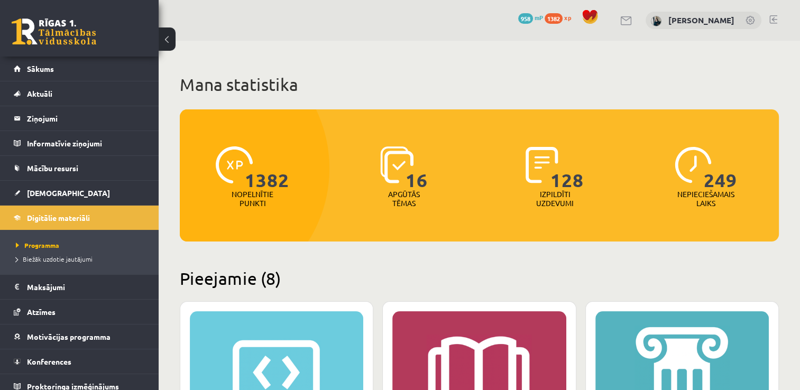
click at [170, 42] on button at bounding box center [167, 38] width 17 height 23
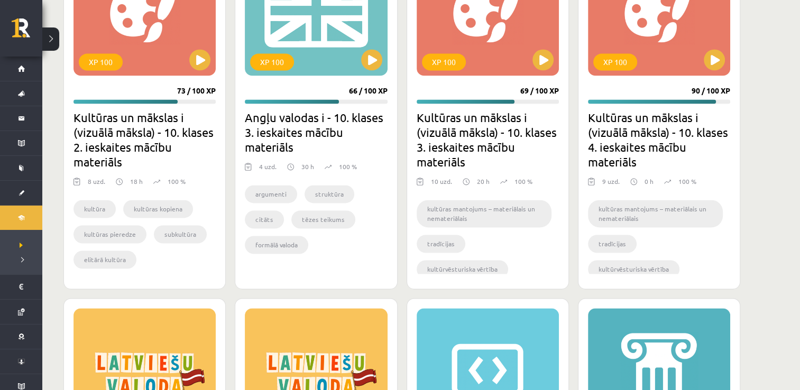
scroll to position [1586, 0]
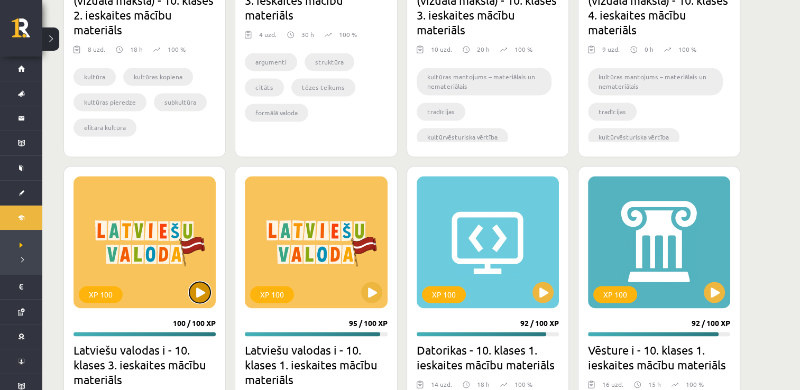
click at [209, 290] on button at bounding box center [199, 292] width 21 height 21
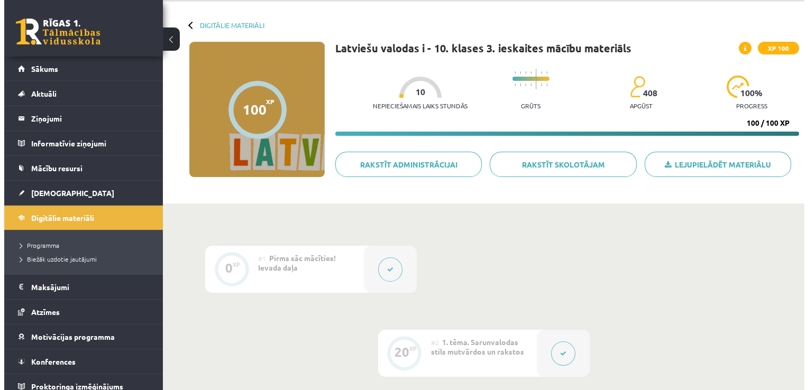
scroll to position [159, 0]
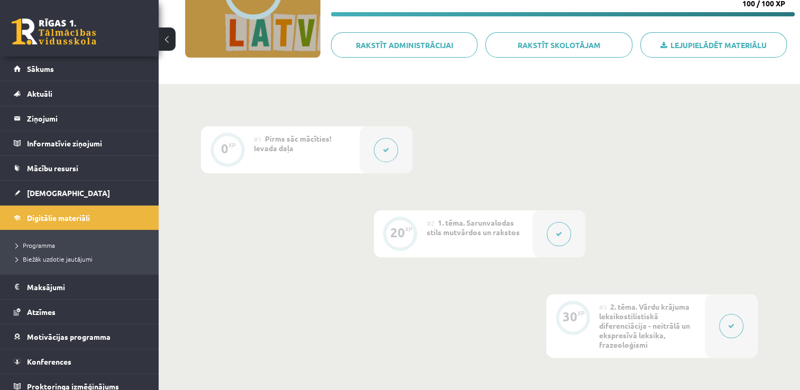
click at [550, 238] on button at bounding box center [559, 234] width 24 height 24
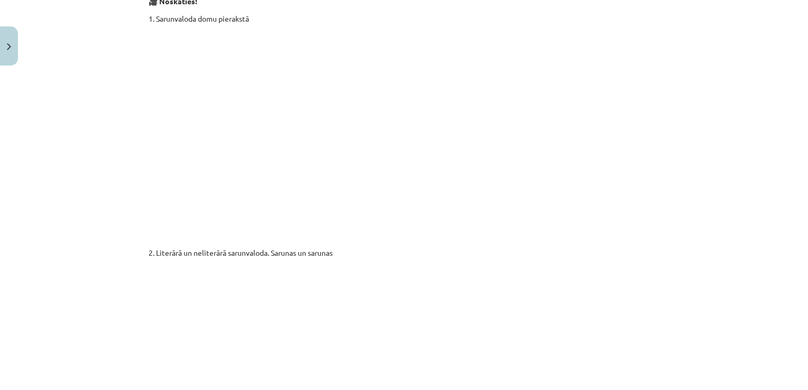
scroll to position [1691, 0]
click at [614, 140] on p at bounding box center [404, 127] width 511 height 193
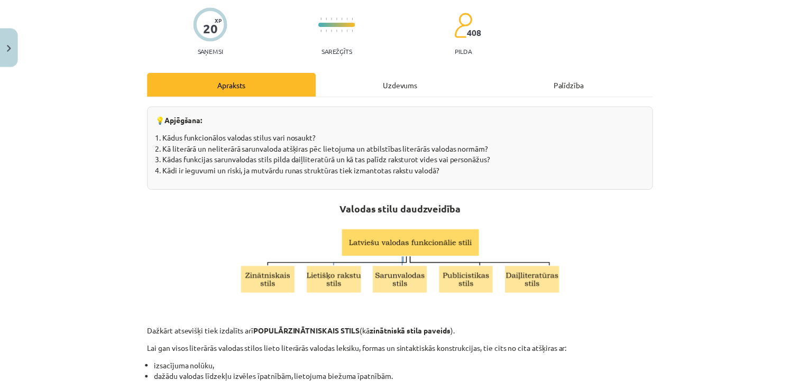
scroll to position [0, 0]
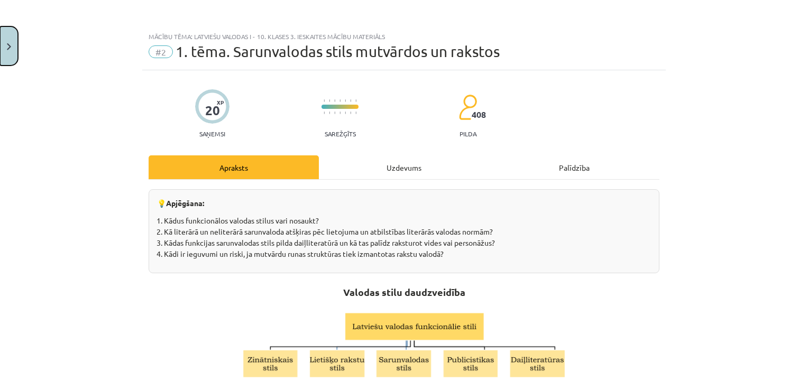
click at [15, 48] on button "Close" at bounding box center [9, 45] width 18 height 39
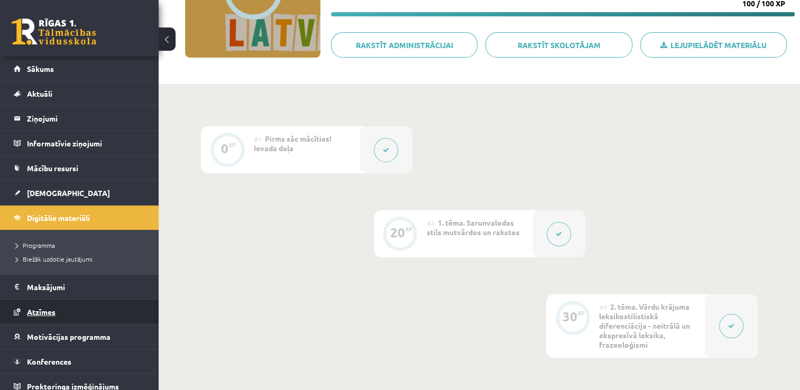
click at [32, 312] on span "Atzīmes" at bounding box center [41, 312] width 29 height 10
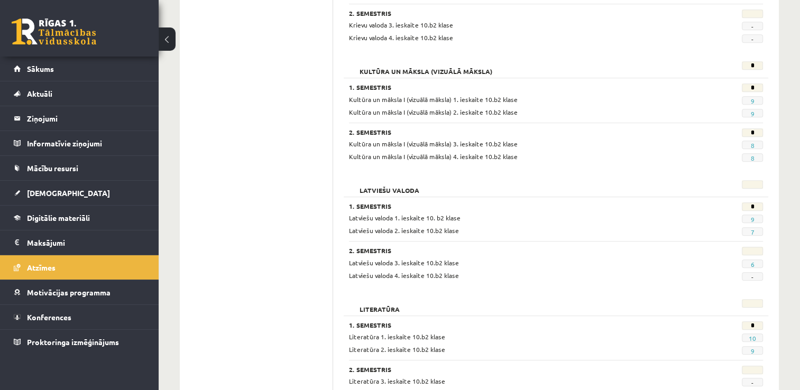
scroll to position [588, 0]
click at [114, 57] on link "Sākums" at bounding box center [80, 69] width 132 height 24
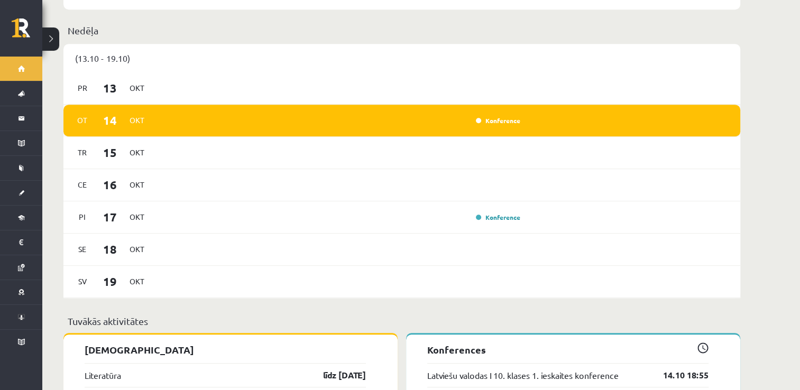
scroll to position [659, 0]
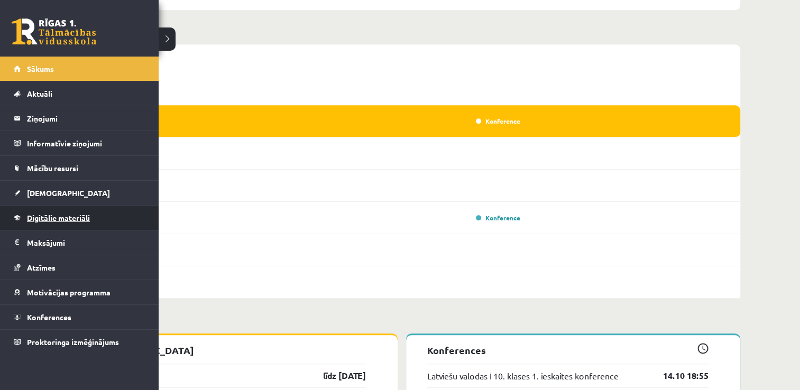
click at [42, 217] on span "Digitālie materiāli" at bounding box center [58, 218] width 63 height 10
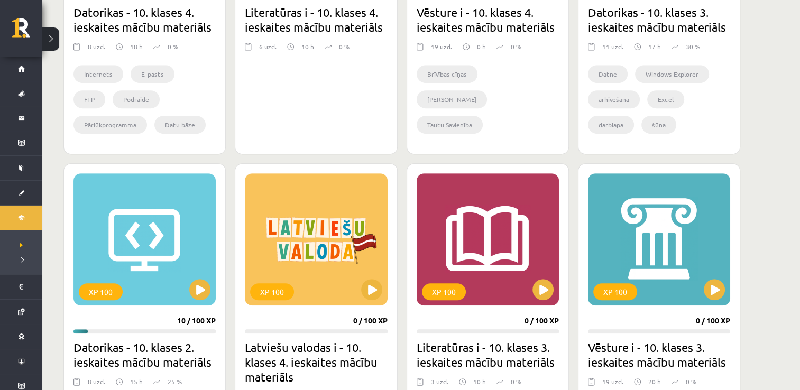
scroll to position [473, 0]
click at [195, 289] on button at bounding box center [199, 290] width 21 height 21
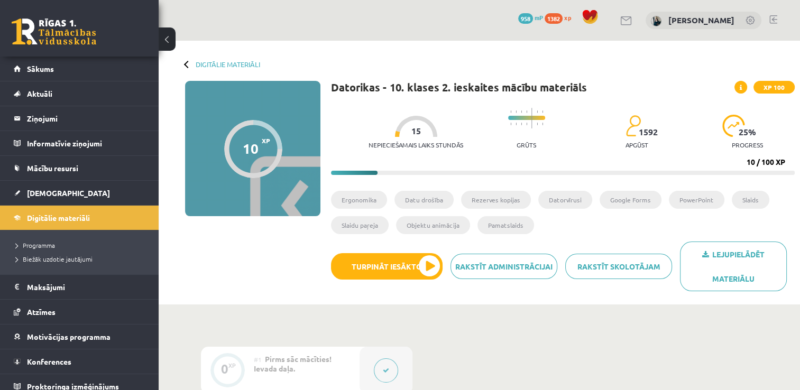
click at [173, 37] on button at bounding box center [167, 38] width 17 height 23
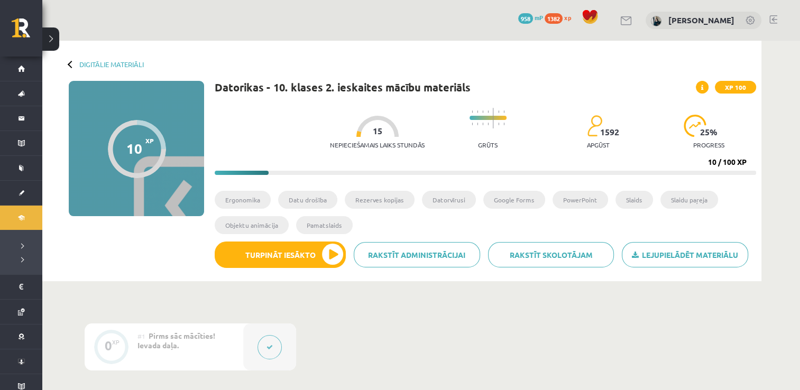
click at [341, 271] on div "Lejupielādēt materiālu Rakstīt skolotājam Rakstīt administrācijai Turpināt iesā…" at bounding box center [485, 259] width 541 height 34
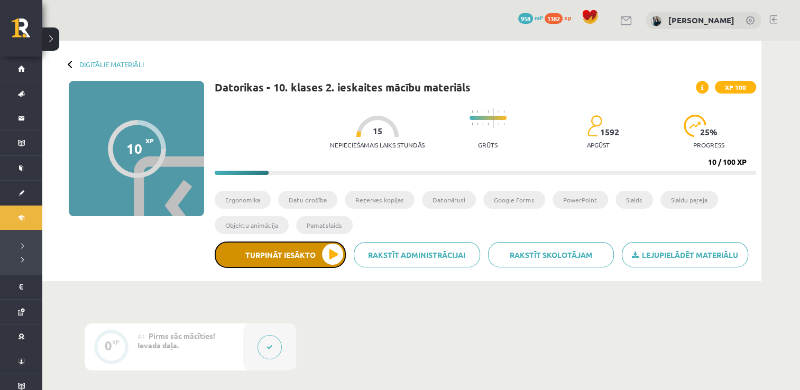
click at [335, 260] on button "Turpināt iesākto" at bounding box center [280, 255] width 131 height 26
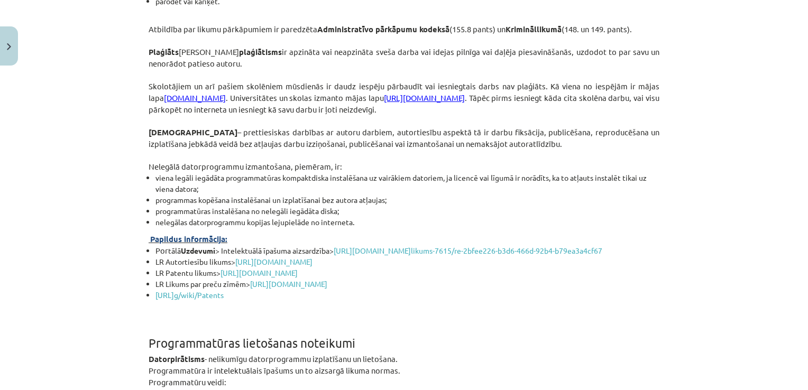
scroll to position [1307, 0]
click at [164, 99] on link "www.plag.lv" at bounding box center [195, 97] width 62 height 10
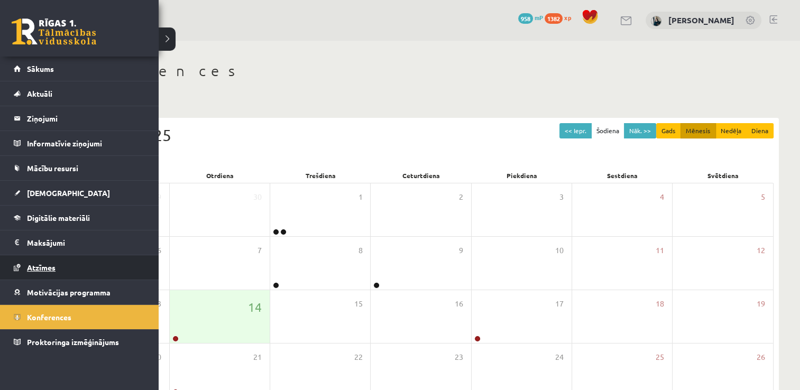
click at [55, 261] on link "Atzīmes" at bounding box center [80, 267] width 132 height 24
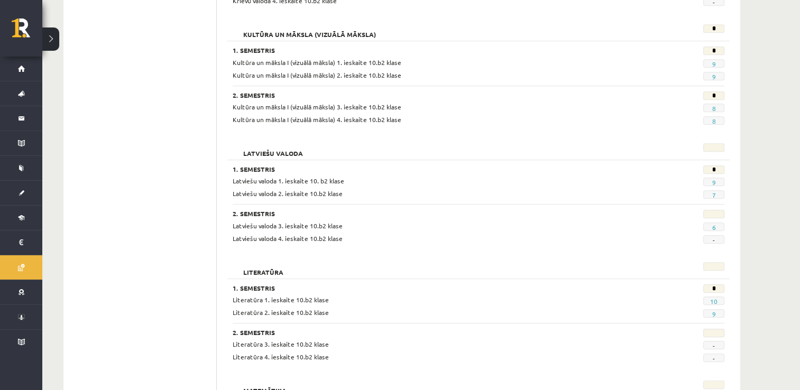
scroll to position [634, 0]
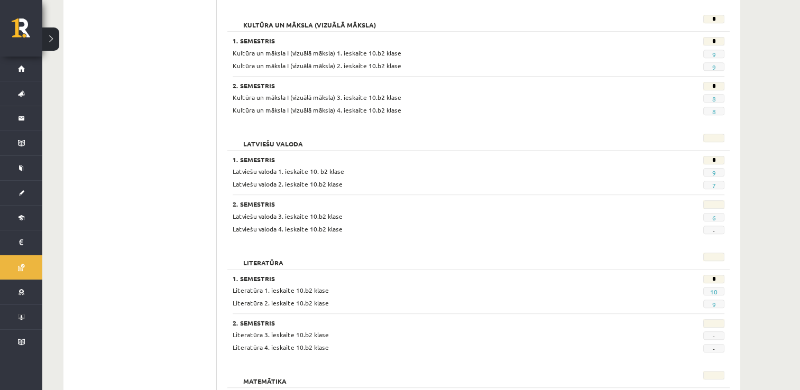
click at [718, 216] on span "6" at bounding box center [713, 217] width 21 height 8
click at [710, 217] on span "6" at bounding box center [713, 217] width 21 height 8
click at [712, 215] on link "6" at bounding box center [713, 218] width 4 height 8
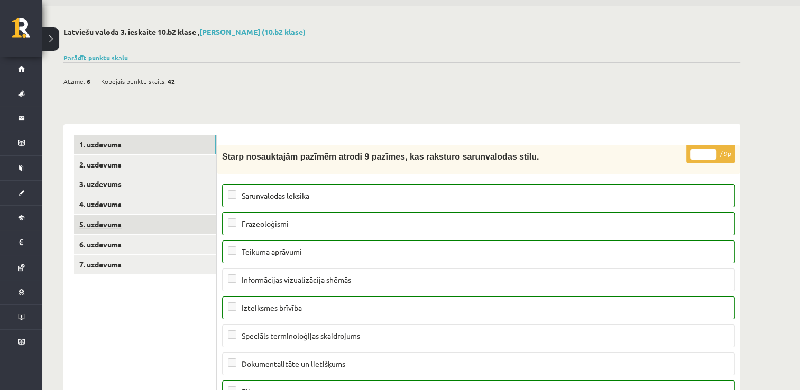
scroll to position [53, 0]
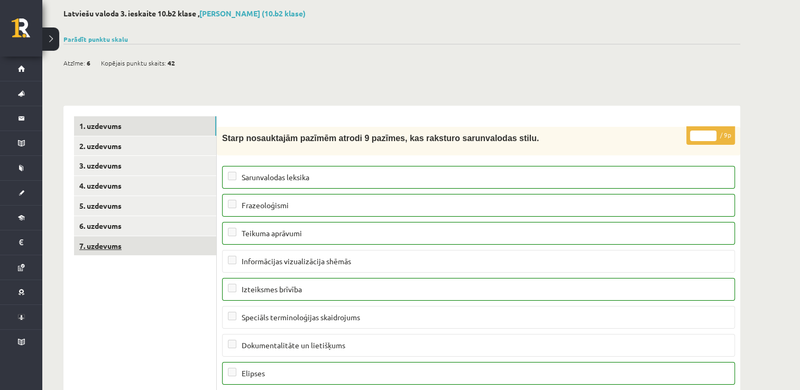
click at [114, 245] on link "7. uzdevums" at bounding box center [145, 246] width 142 height 20
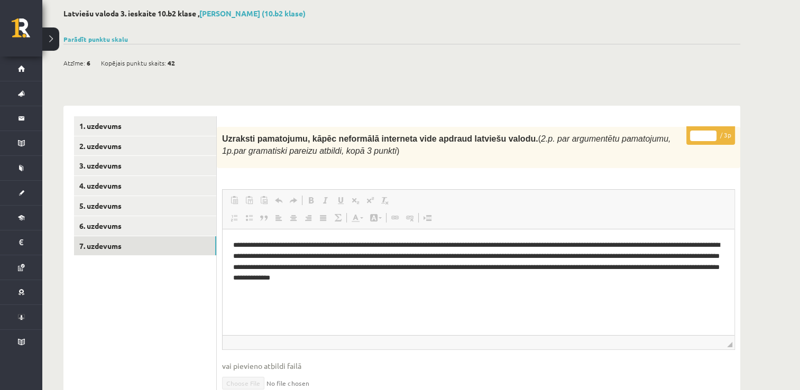
scroll to position [0, 0]
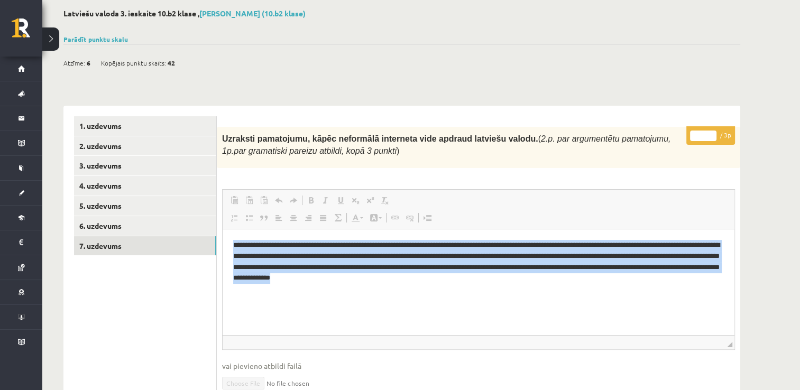
drag, startPoint x: 503, startPoint y: 278, endPoint x: 224, endPoint y: 246, distance: 281.4
click at [224, 246] on html "**********" at bounding box center [479, 261] width 512 height 65
copy p "**********"
click at [396, 270] on p "**********" at bounding box center [478, 261] width 491 height 44
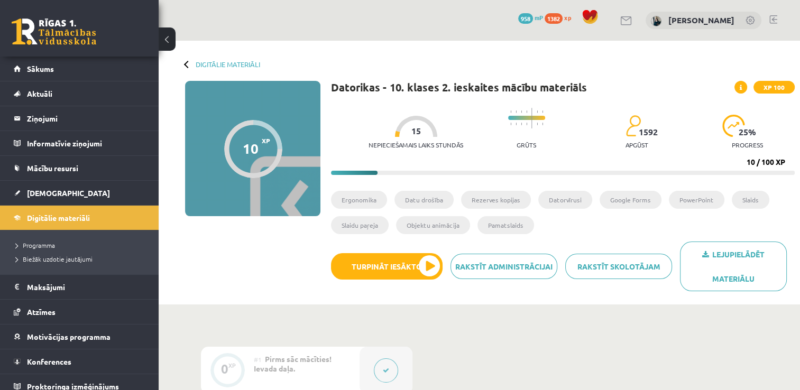
click at [166, 35] on button at bounding box center [167, 38] width 17 height 23
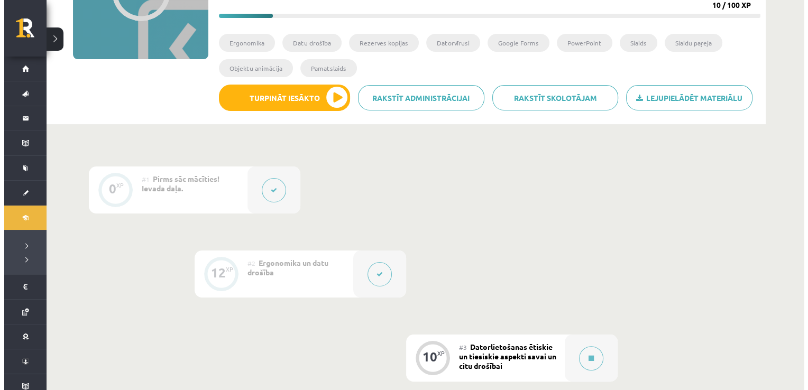
scroll to position [159, 0]
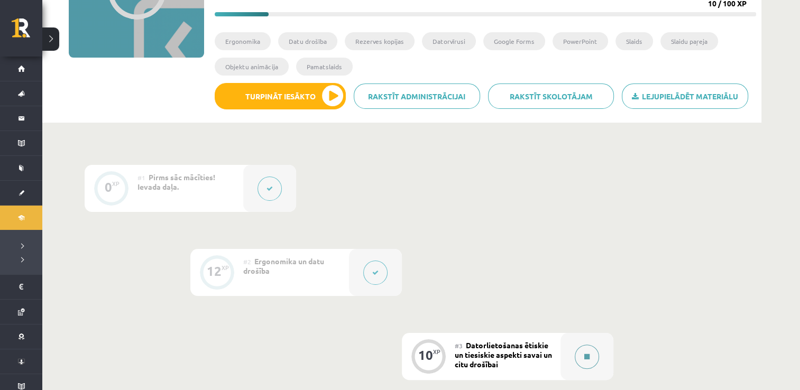
click at [578, 355] on button at bounding box center [587, 357] width 24 height 24
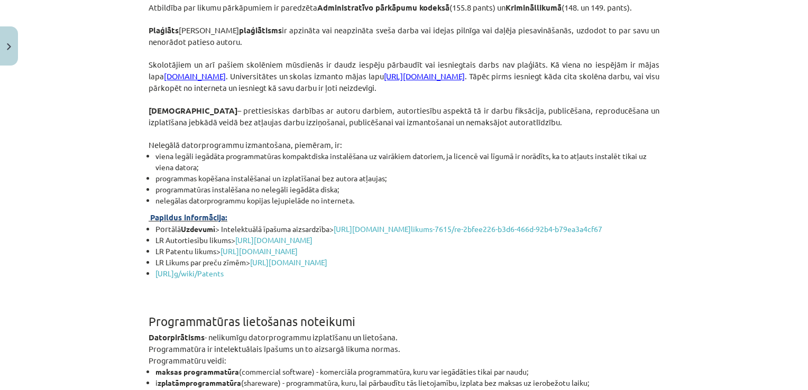
scroll to position [1321, 0]
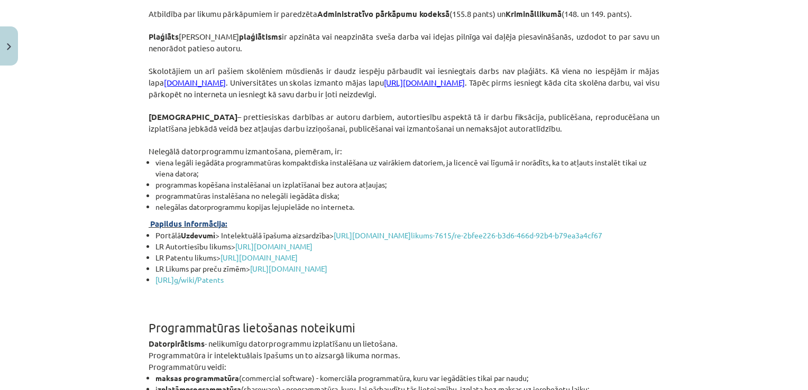
drag, startPoint x: 342, startPoint y: 84, endPoint x: 431, endPoint y: 86, distance: 88.8
click at [431, 86] on p "Skolotājiem un arī pašiem skolēniem mūsdienās ir daudz iespēju pārbaudīt vai ie…" at bounding box center [404, 82] width 511 height 35
copy link "https://www.oxsico.com/"
click at [341, 160] on li "viena legāli iegādāta programmatūras kompaktdiska instalēšana uz vairākiem dato…" at bounding box center [407, 168] width 504 height 22
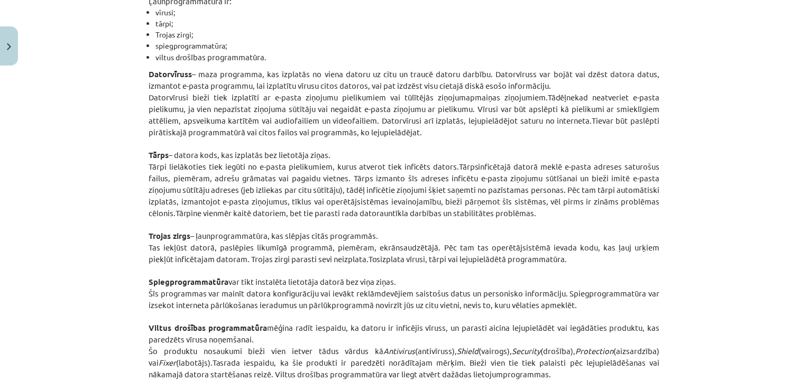
scroll to position [1936, 0]
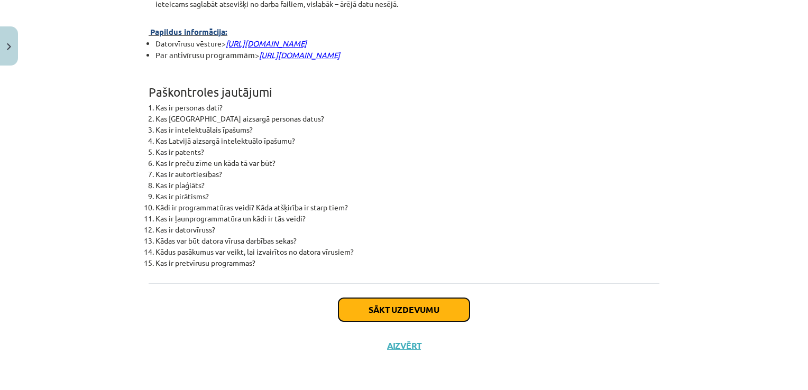
click at [432, 300] on button "Sākt uzdevumu" at bounding box center [403, 309] width 131 height 23
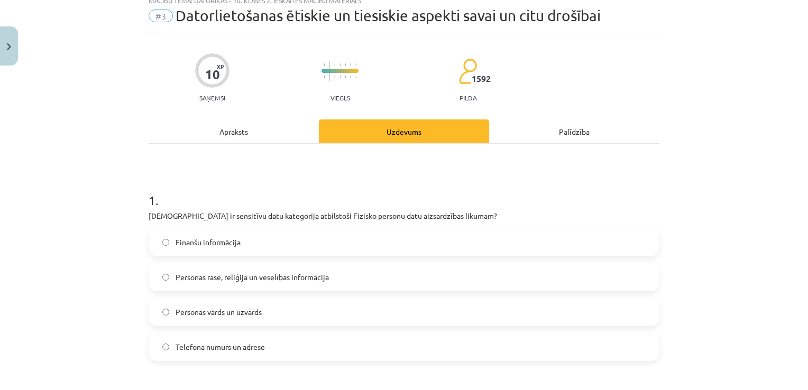
scroll to position [26, 0]
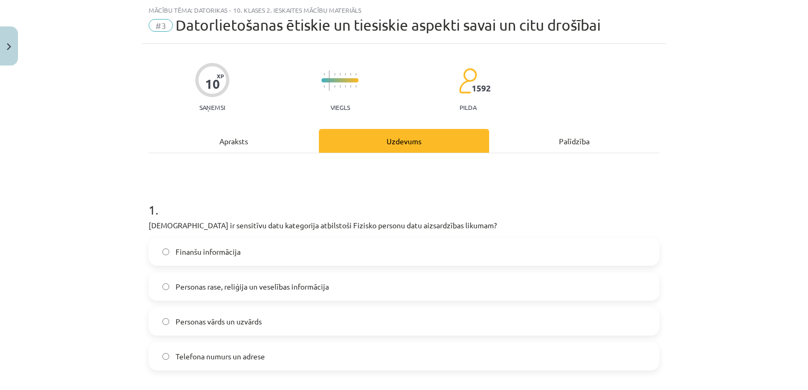
click at [252, 286] on span "Personas rase, reliģija un veselības informācija" at bounding box center [251, 286] width 153 height 11
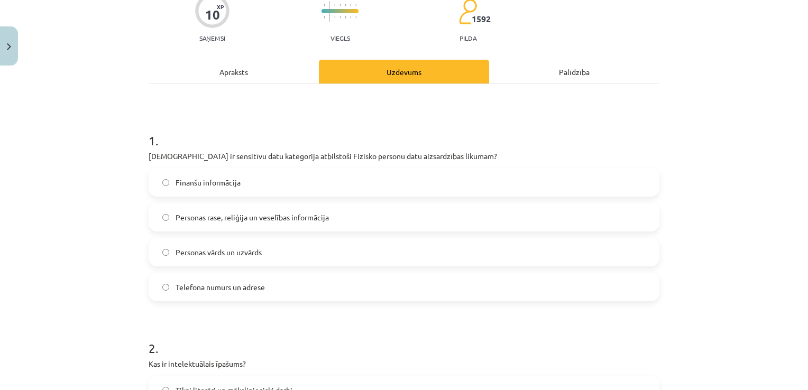
scroll to position [0, 0]
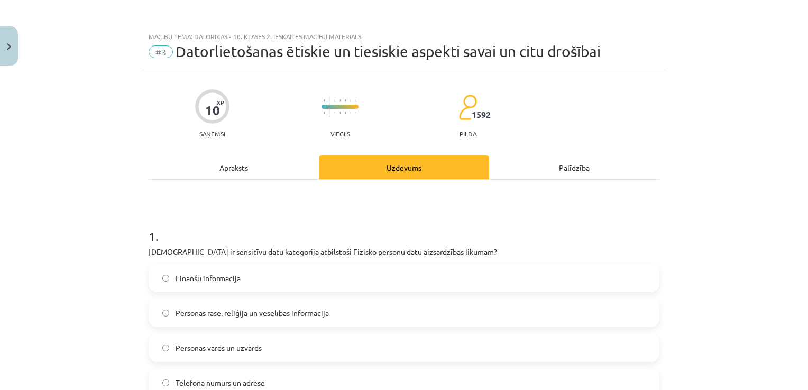
click at [290, 178] on div "Apraksts" at bounding box center [234, 167] width 170 height 24
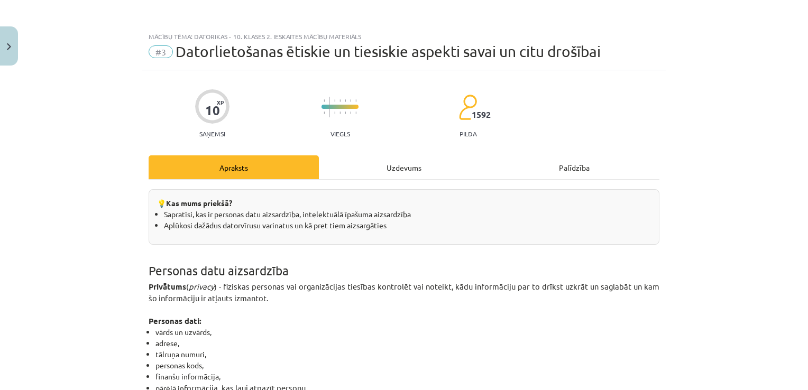
click at [368, 172] on div "Uzdevums" at bounding box center [404, 167] width 170 height 24
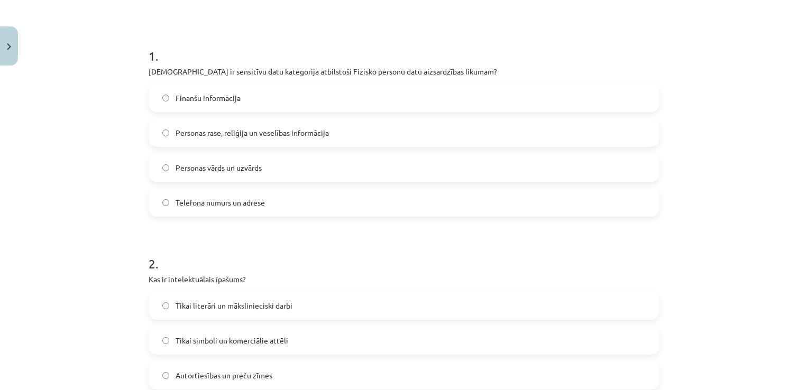
scroll to position [185, 0]
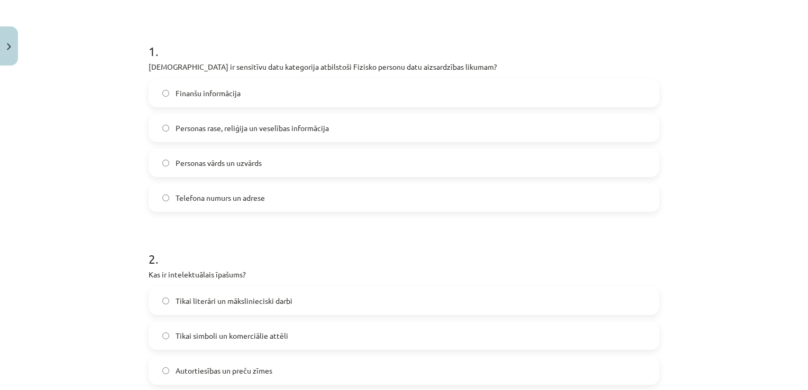
click at [329, 159] on label "Personas vārds un uzvārds" at bounding box center [404, 163] width 508 height 26
click at [327, 124] on label "Personas rase, reliģija un veselības informācija" at bounding box center [404, 128] width 508 height 26
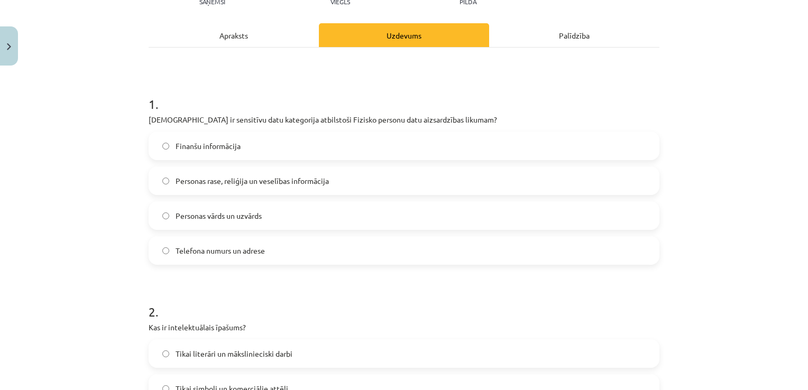
click at [296, 25] on div "Apraksts" at bounding box center [234, 35] width 170 height 24
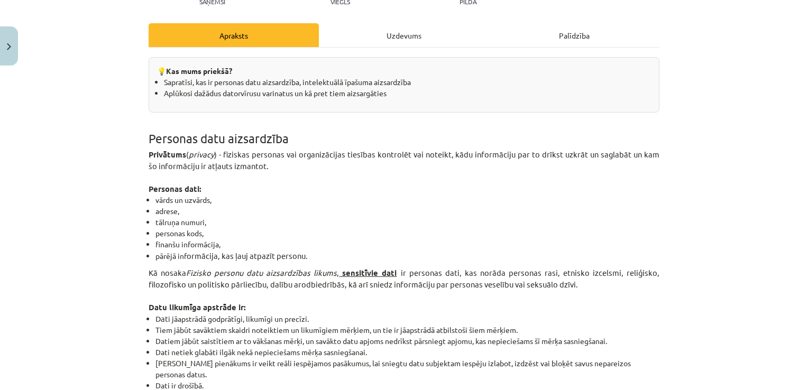
click at [393, 33] on div "Uzdevums" at bounding box center [404, 35] width 170 height 24
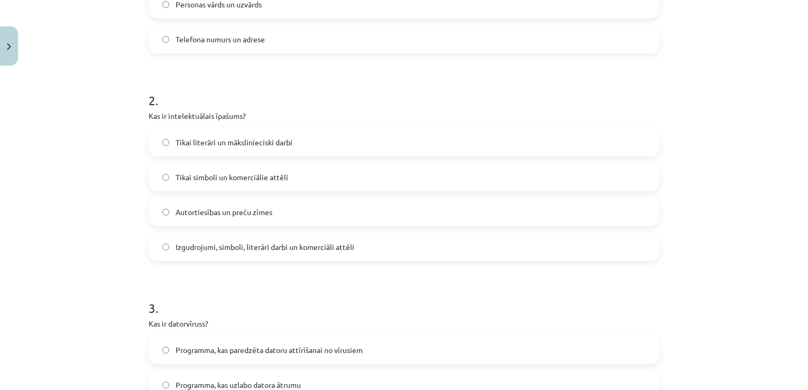
scroll to position [396, 0]
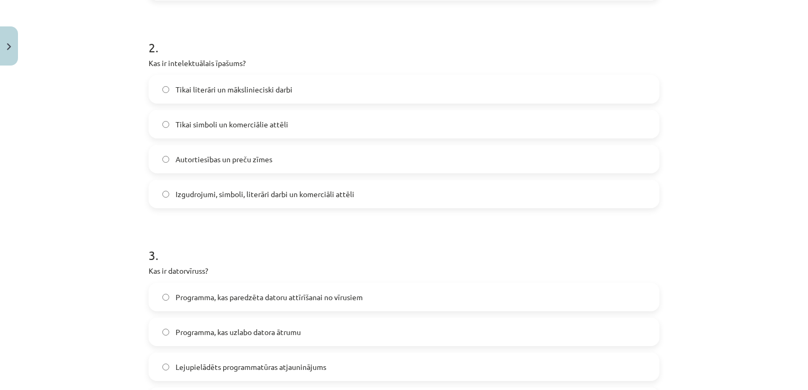
click at [190, 193] on span "Izgudrojumi, simboli, literāri darbi un komerciāli attēli" at bounding box center [264, 194] width 179 height 11
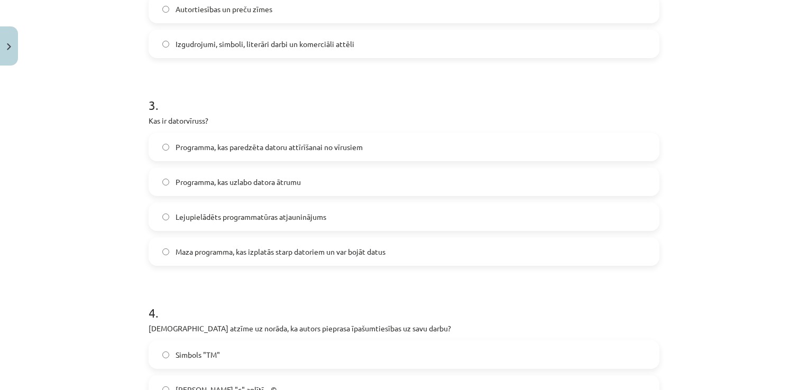
scroll to position [555, 0]
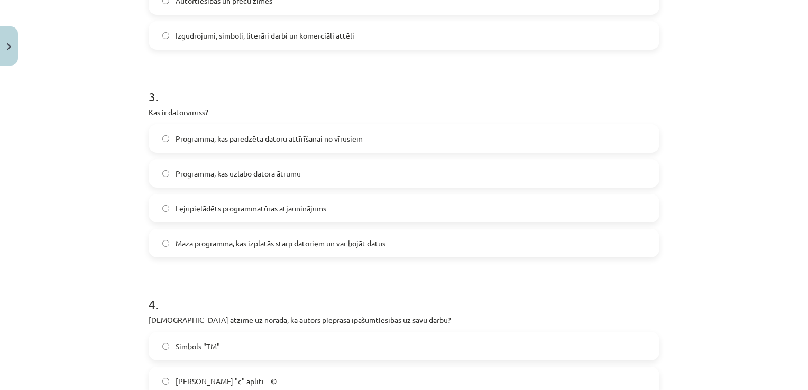
click at [276, 238] on span "Maza programma, kas izplatās starp datoriem un var bojāt datus" at bounding box center [280, 243] width 210 height 11
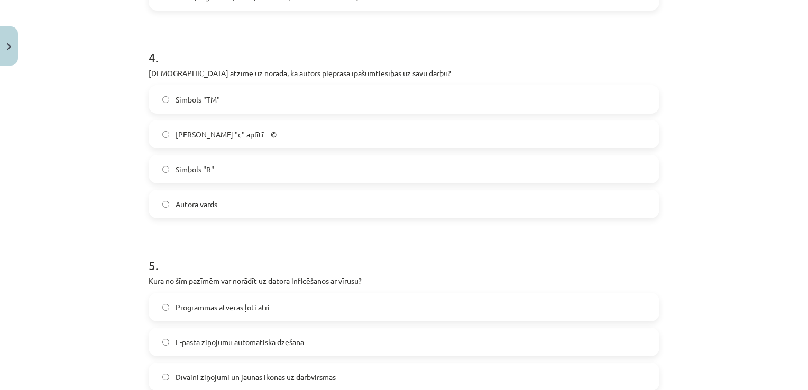
scroll to position [819, 0]
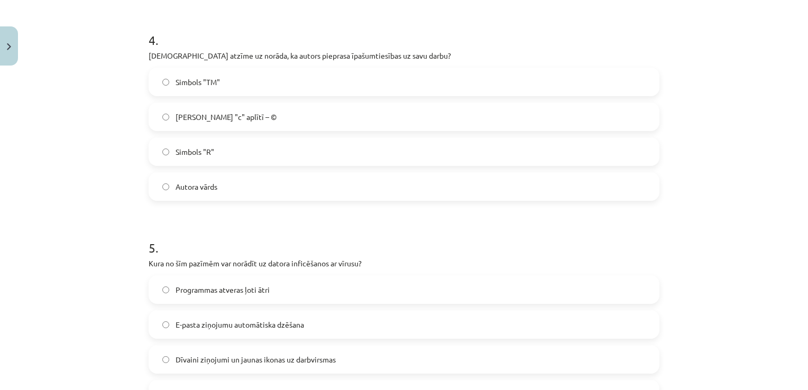
click at [189, 108] on label "[PERSON_NAME] "c" aplītī – ©" at bounding box center [404, 117] width 508 height 26
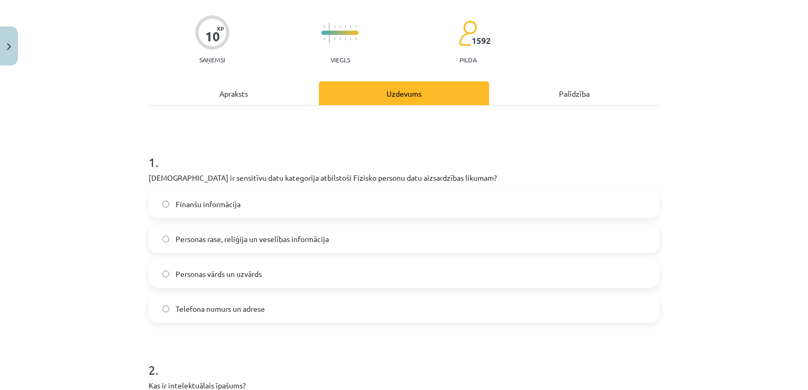
scroll to position [0, 0]
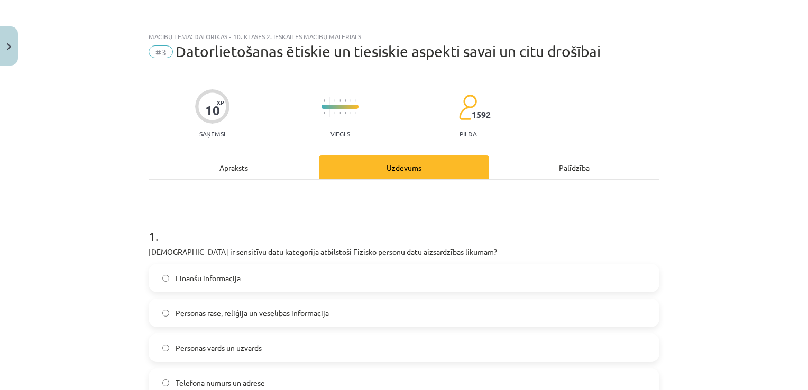
click at [196, 166] on div "Apraksts" at bounding box center [234, 167] width 170 height 24
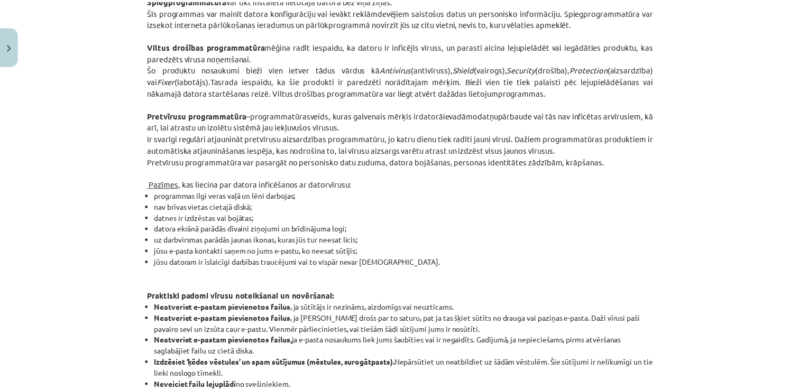
scroll to position [2219, 0]
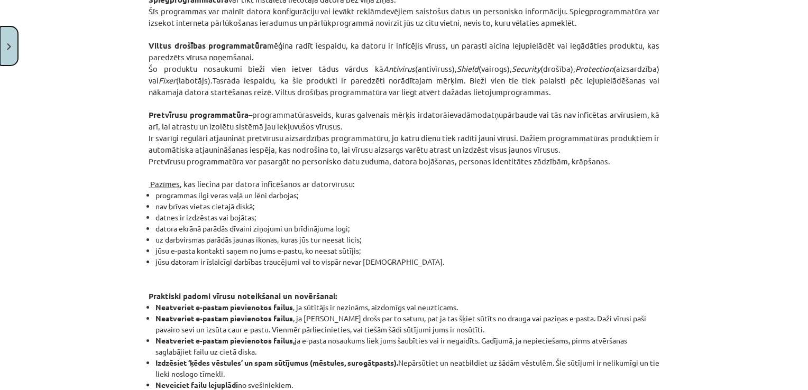
click at [7, 43] on img "Close" at bounding box center [9, 46] width 4 height 7
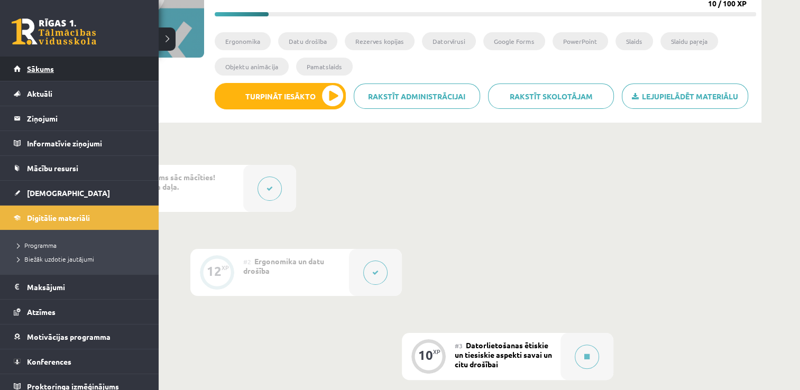
click at [16, 68] on link "Sākums" at bounding box center [80, 69] width 132 height 24
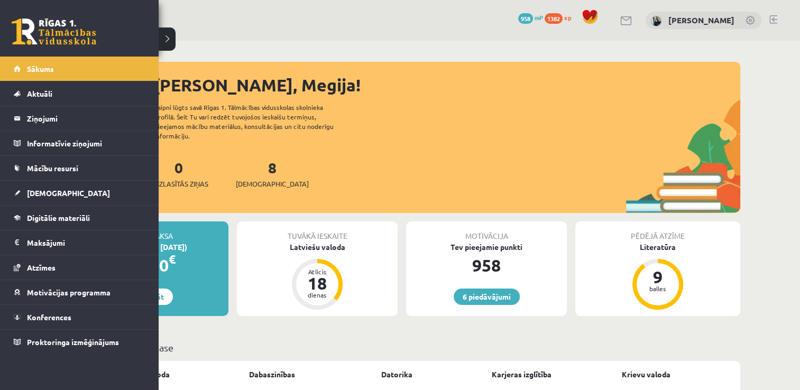
click at [35, 119] on legend "Ziņojumi 0" at bounding box center [86, 118] width 118 height 24
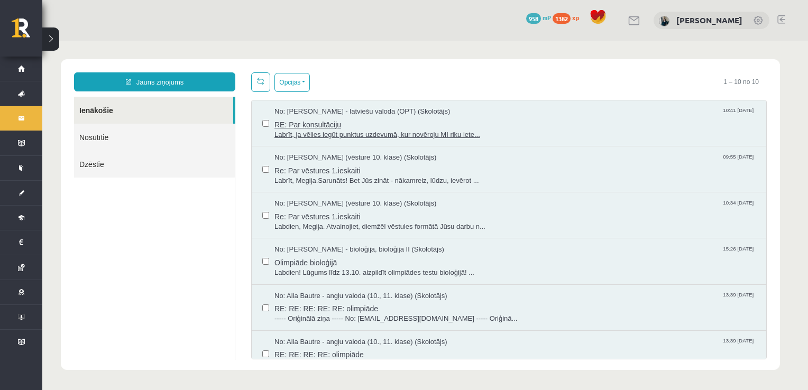
click at [298, 130] on span "Labrīt, ja vēlies iegūt punktus uzdevumā, kur novēroju MI riku iete..." at bounding box center [514, 135] width 481 height 10
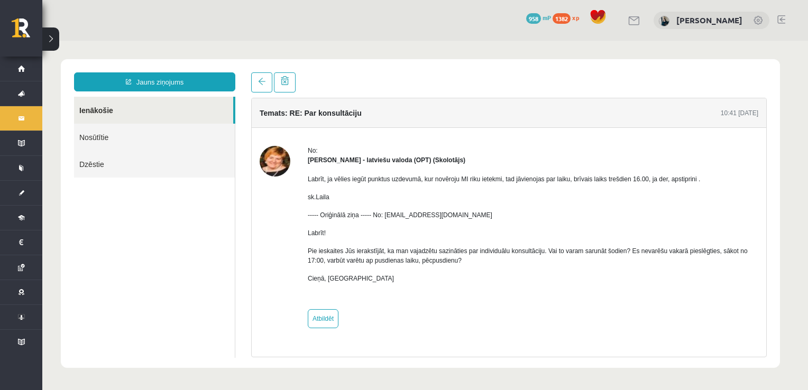
click at [142, 144] on link "Nosūtītie" at bounding box center [154, 137] width 161 height 27
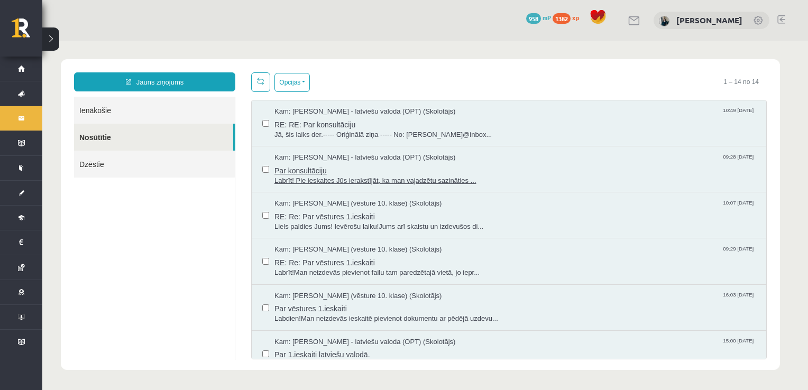
click at [312, 171] on span "Par konsultāciju" at bounding box center [514, 169] width 481 height 13
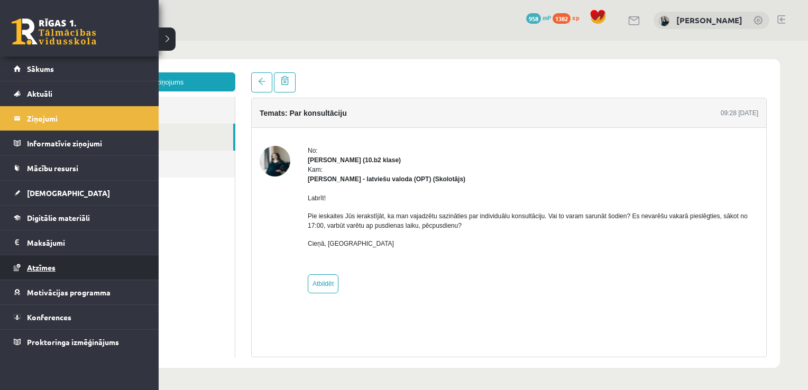
click at [29, 270] on span "Atzīmes" at bounding box center [41, 268] width 29 height 10
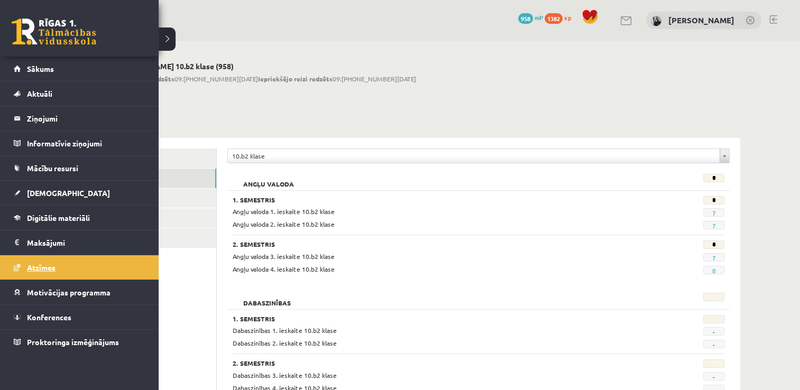
click at [29, 270] on span "Atzīmes" at bounding box center [41, 268] width 29 height 10
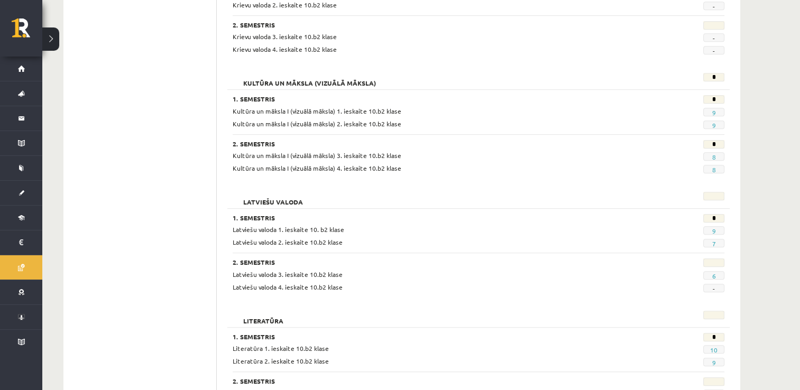
scroll to position [581, 0]
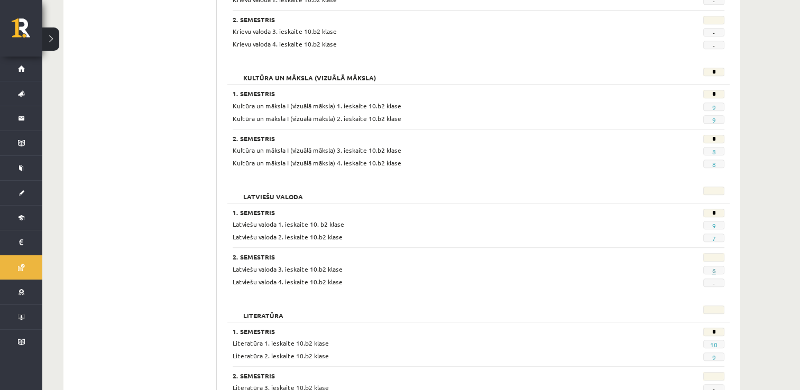
click at [714, 270] on link "6" at bounding box center [713, 270] width 4 height 8
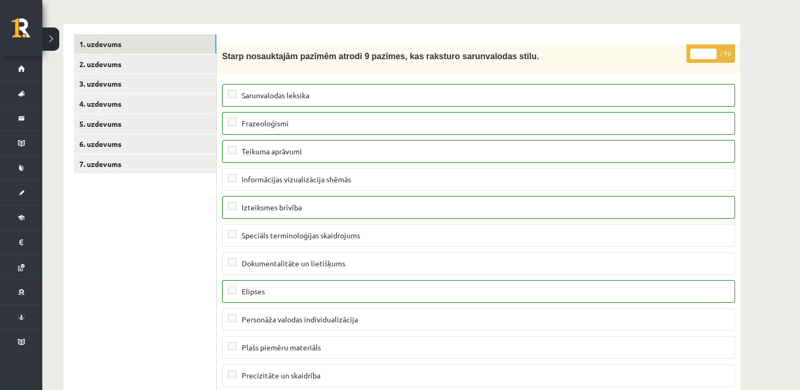
scroll to position [159, 0]
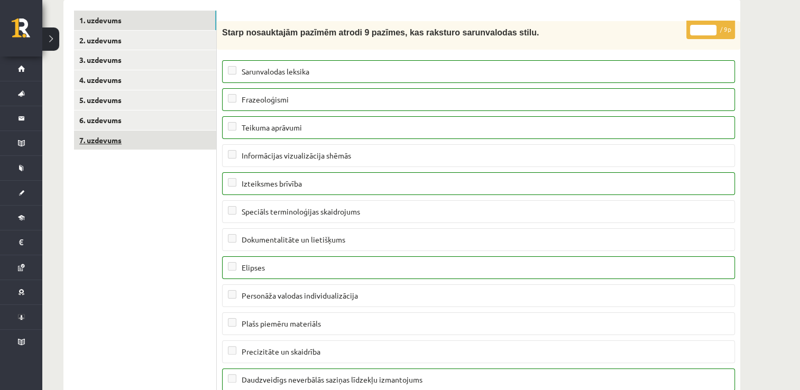
click at [203, 140] on link "7. uzdevums" at bounding box center [145, 141] width 142 height 20
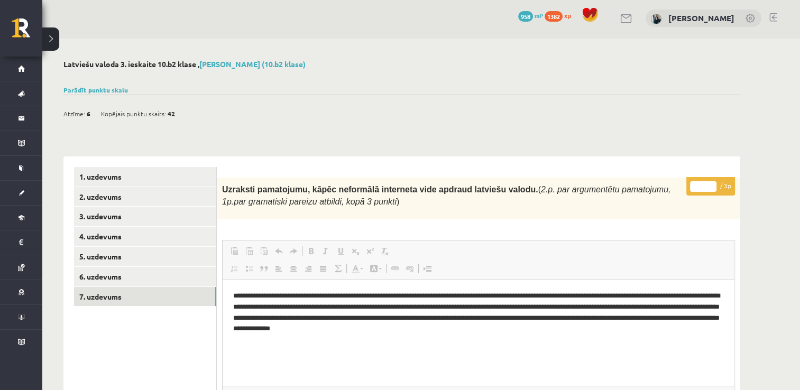
scroll to position [0, 0]
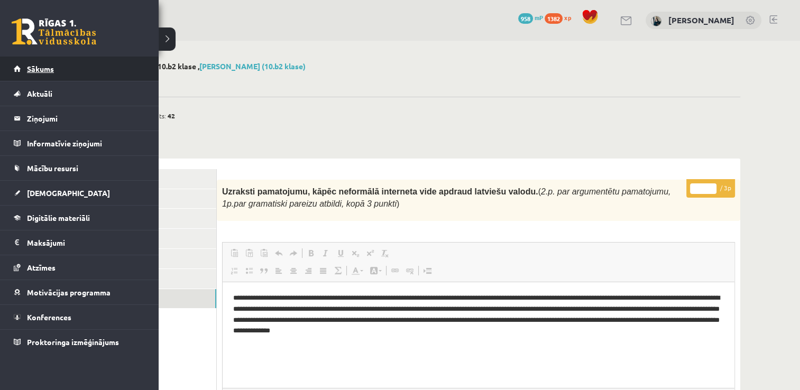
click at [31, 75] on link "Sākums" at bounding box center [80, 69] width 132 height 24
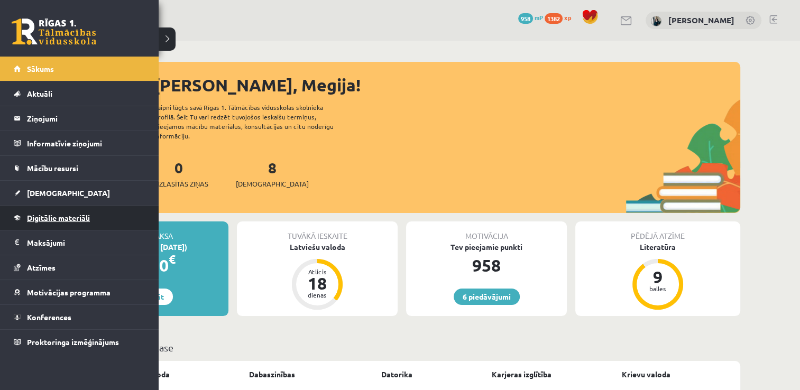
click at [42, 211] on link "Digitālie materiāli" at bounding box center [80, 218] width 132 height 24
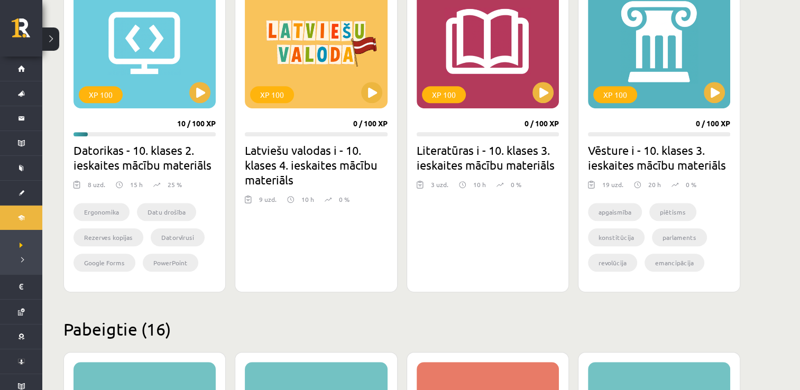
scroll to position [672, 0]
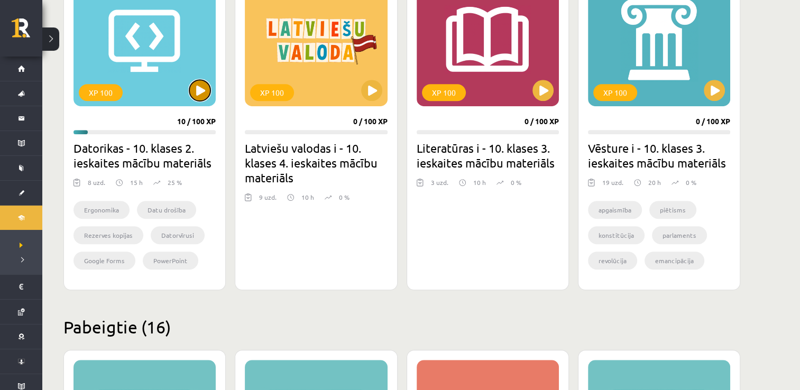
click at [203, 95] on button at bounding box center [199, 90] width 21 height 21
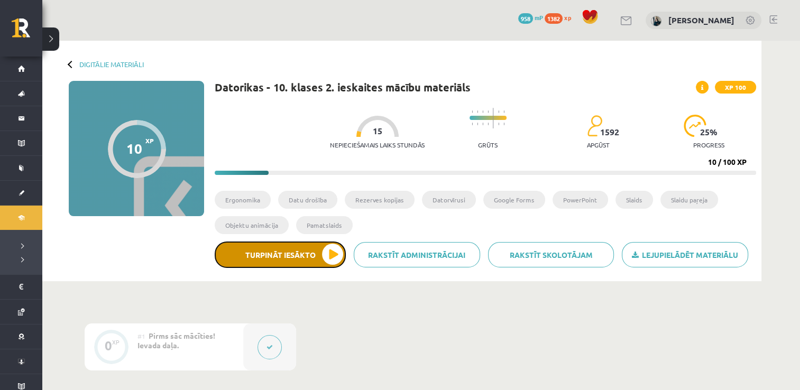
click at [328, 257] on button "Turpināt iesākto" at bounding box center [280, 255] width 131 height 26
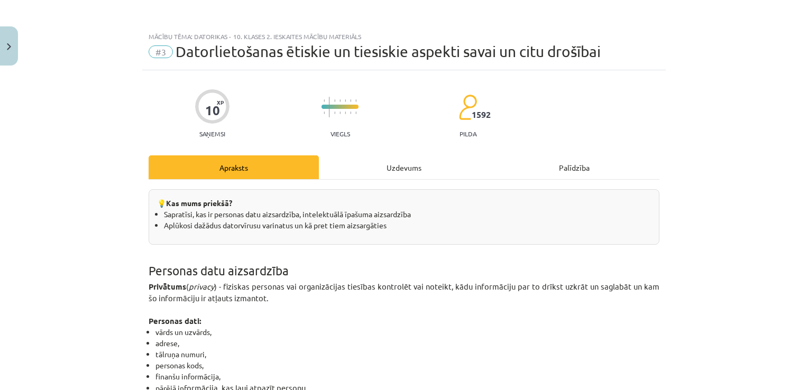
click at [422, 162] on div "Uzdevums" at bounding box center [404, 167] width 170 height 24
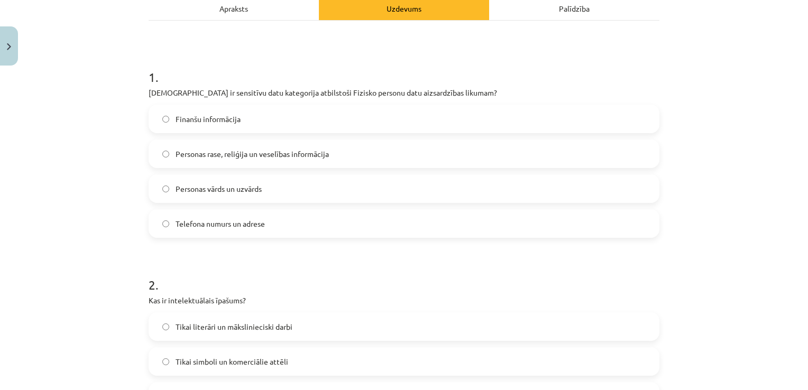
scroll to position [79, 0]
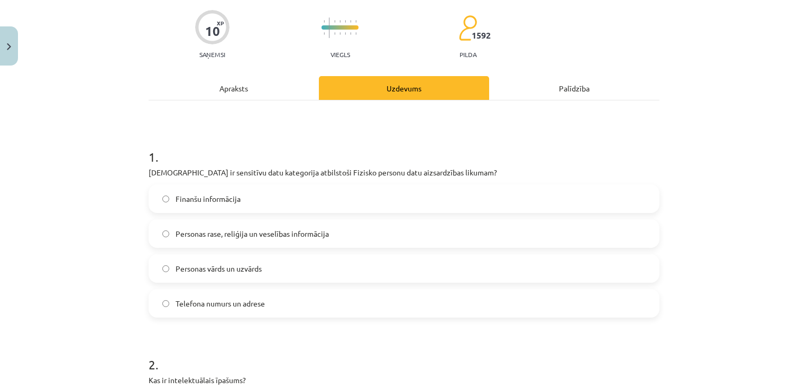
click at [282, 236] on span "Personas rase, reliģija un veselības informācija" at bounding box center [251, 233] width 153 height 11
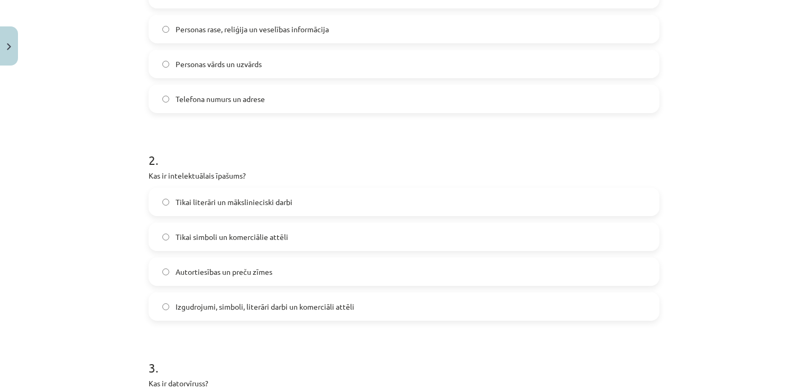
scroll to position [291, 0]
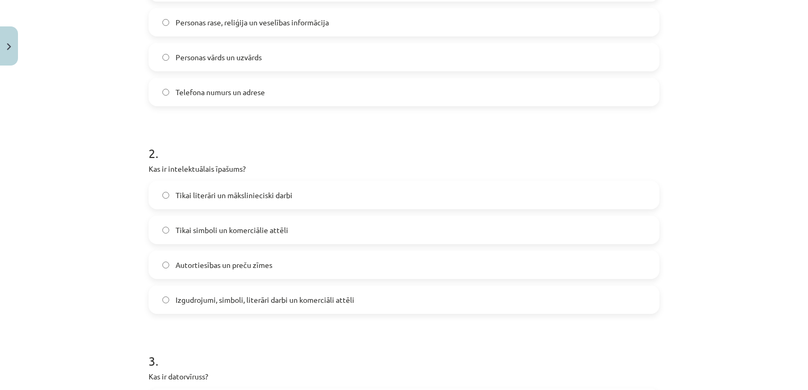
click at [330, 293] on label "Izgudrojumi, simboli, literāri darbi un komerciāli attēli" at bounding box center [404, 299] width 508 height 26
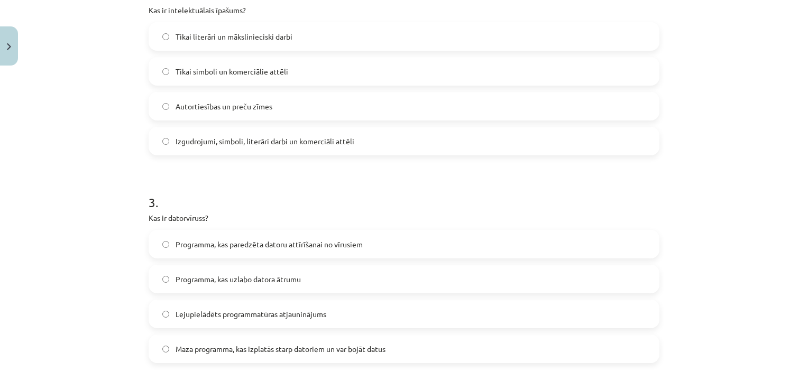
scroll to position [555, 0]
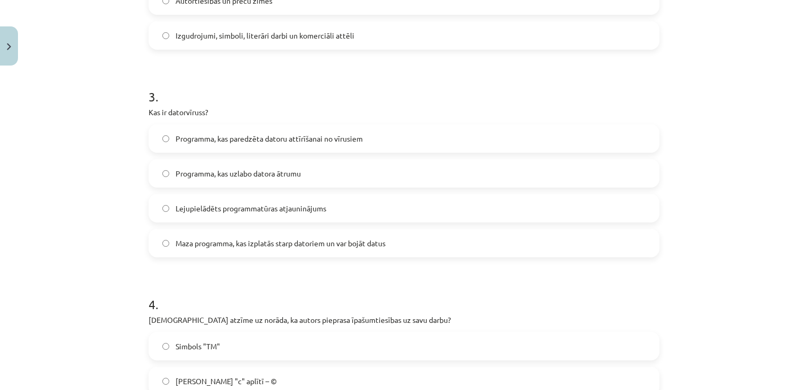
click at [273, 255] on label "Maza programma, kas izplatās starp datoriem un var bojāt datus" at bounding box center [404, 243] width 508 height 26
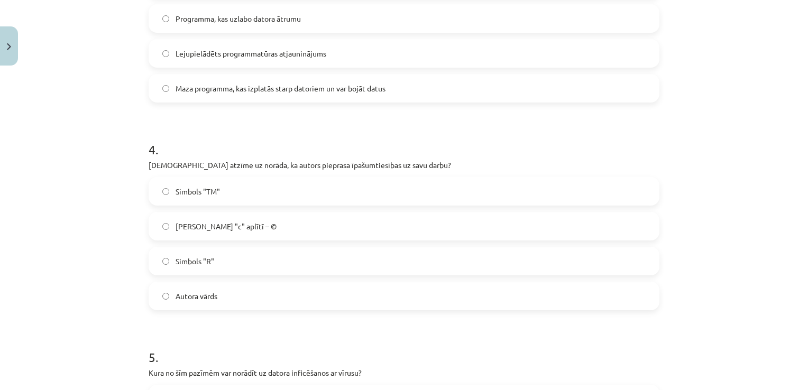
scroll to position [714, 0]
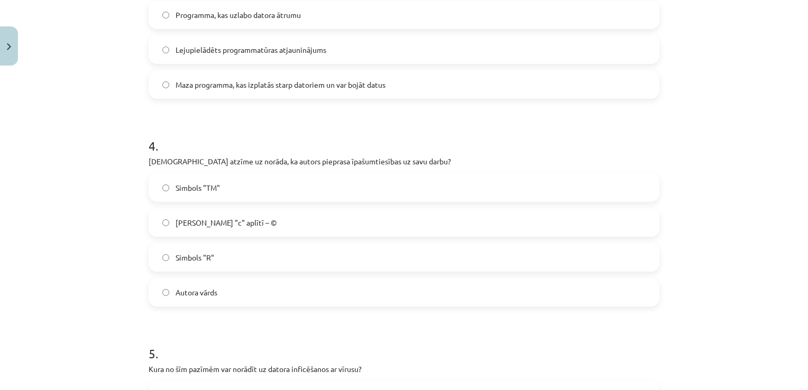
click at [230, 224] on span "[PERSON_NAME] "c" aplītī – ©" at bounding box center [225, 222] width 101 height 11
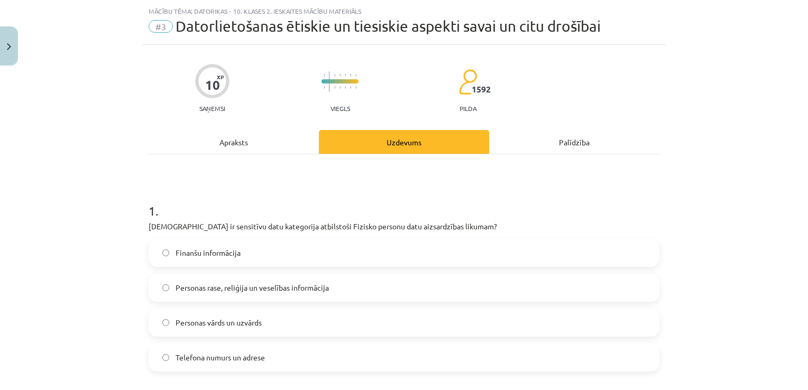
scroll to position [0, 0]
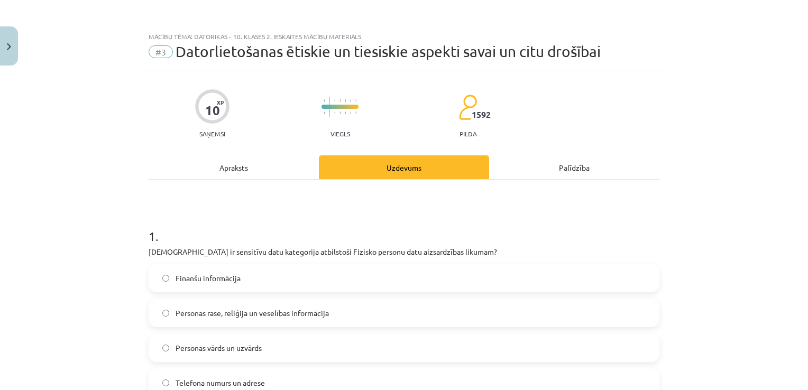
click at [267, 171] on div "Apraksts" at bounding box center [234, 167] width 170 height 24
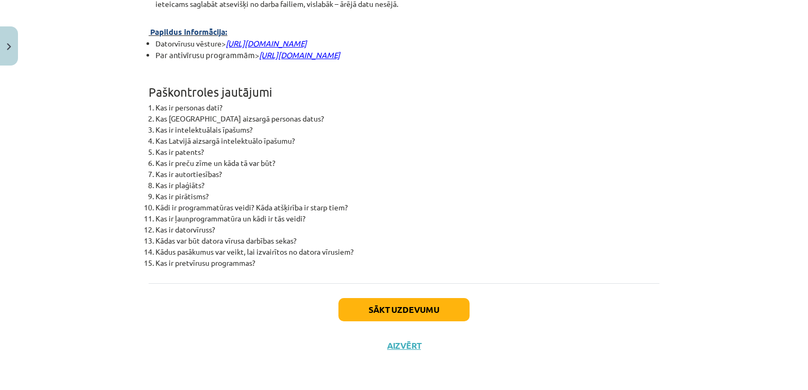
scroll to position [2687, 0]
click at [345, 311] on button "Sākt uzdevumu" at bounding box center [403, 309] width 131 height 23
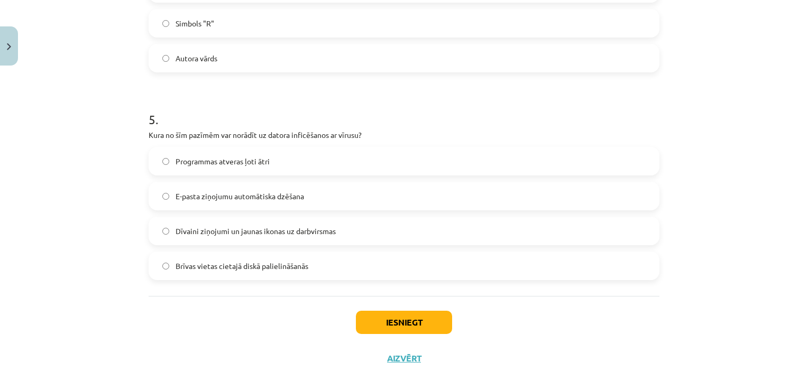
scroll to position [952, 0]
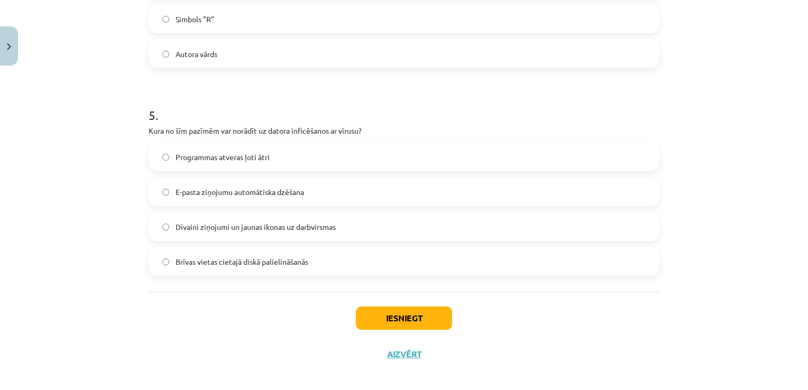
click at [216, 194] on span "E-pasta ziņojumu automātiska dzēšana" at bounding box center [239, 192] width 128 height 11
click at [217, 230] on span "Dīvaini ziņojumi un jaunas ikonas uz darbvirsmas" at bounding box center [255, 226] width 160 height 11
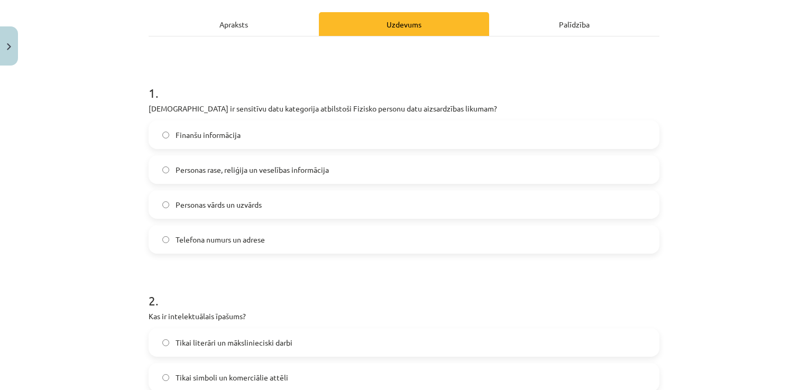
scroll to position [0, 0]
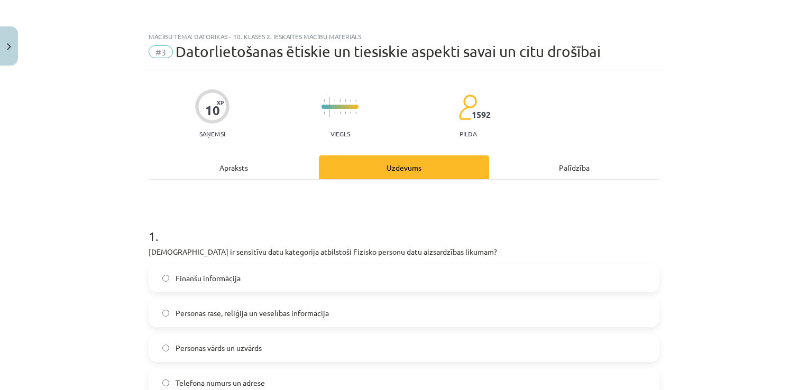
click at [269, 165] on div "Apraksts" at bounding box center [234, 167] width 170 height 24
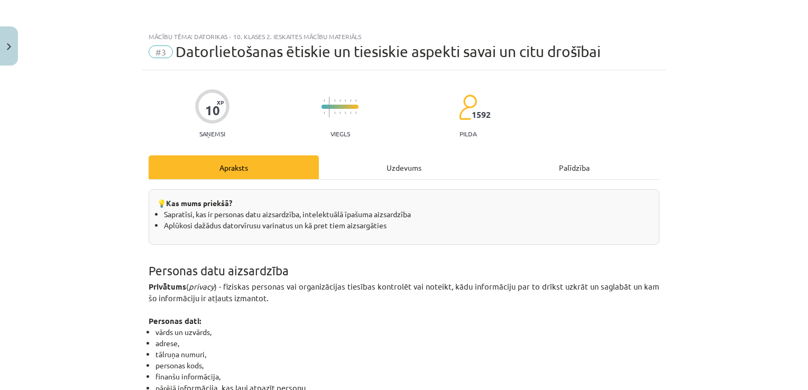
click at [402, 164] on div "Uzdevums" at bounding box center [404, 167] width 170 height 24
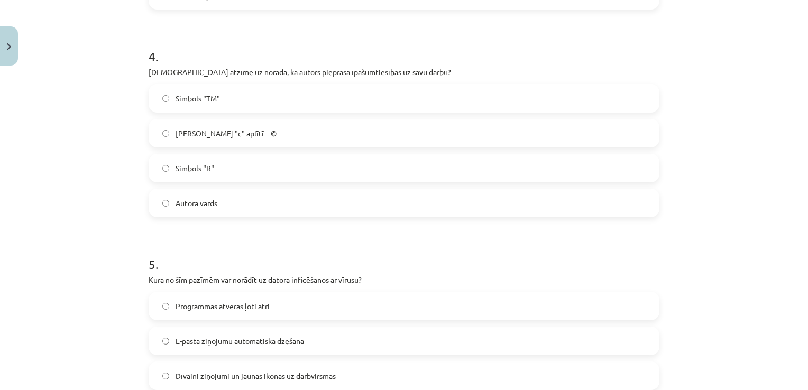
scroll to position [960, 0]
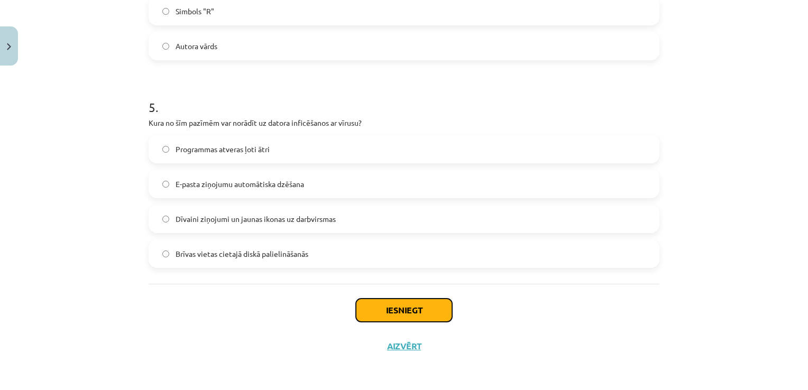
click at [397, 308] on button "Iesniegt" at bounding box center [404, 310] width 96 height 23
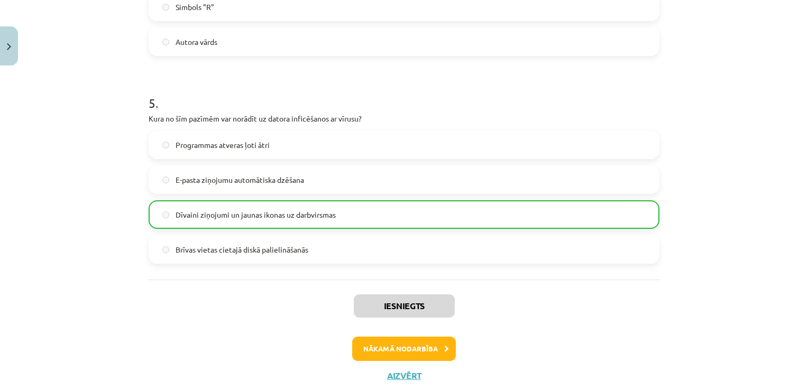
scroll to position [965, 0]
click at [423, 352] on button "Nākamā nodarbība" at bounding box center [404, 348] width 104 height 24
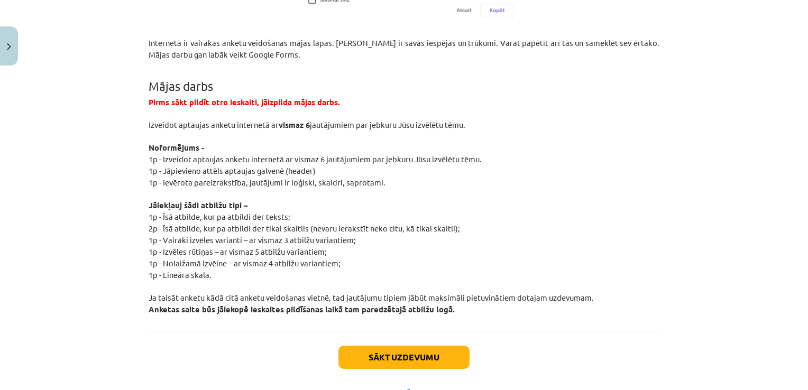
scroll to position [1974, 0]
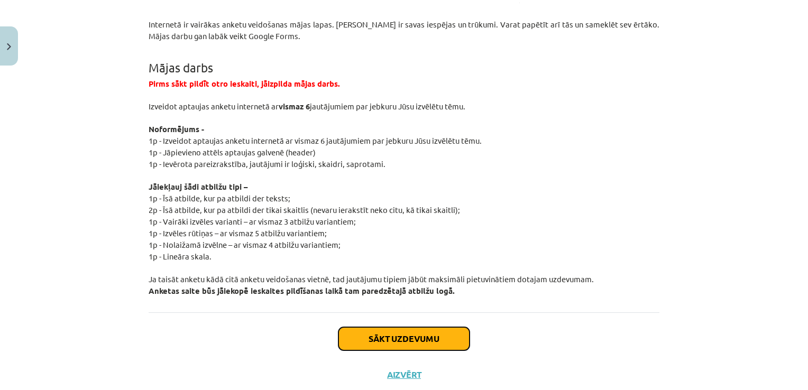
click at [446, 327] on button "Sākt uzdevumu" at bounding box center [403, 338] width 131 height 23
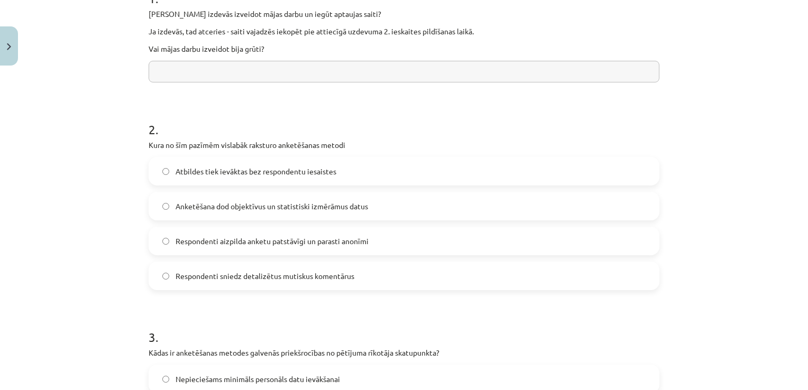
scroll to position [291, 0]
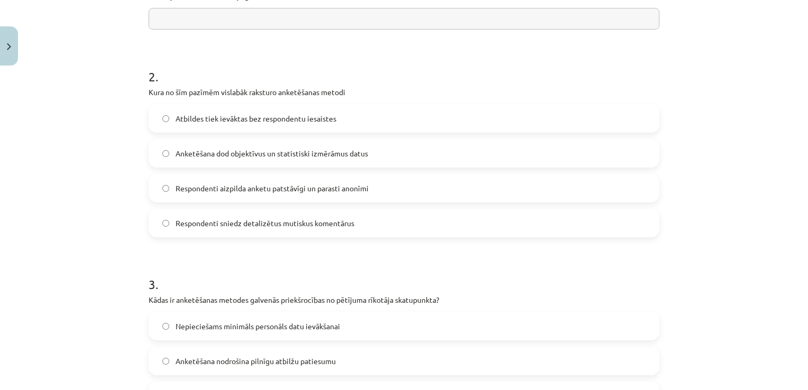
click at [206, 192] on span "Respondenti aizpilda anketu patstāvīgi un parasti anonīmi" at bounding box center [271, 188] width 193 height 11
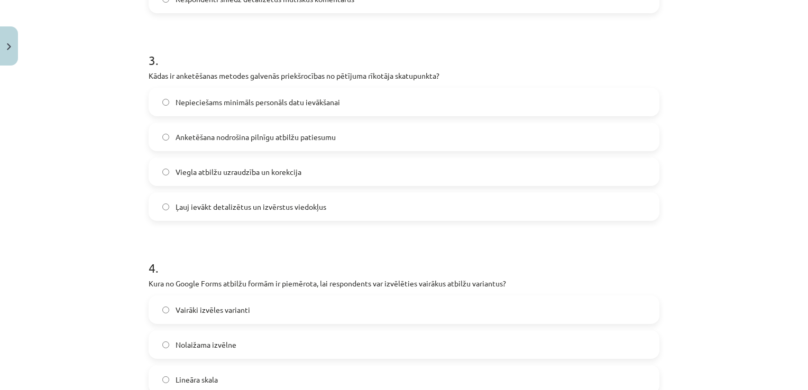
scroll to position [548, 0]
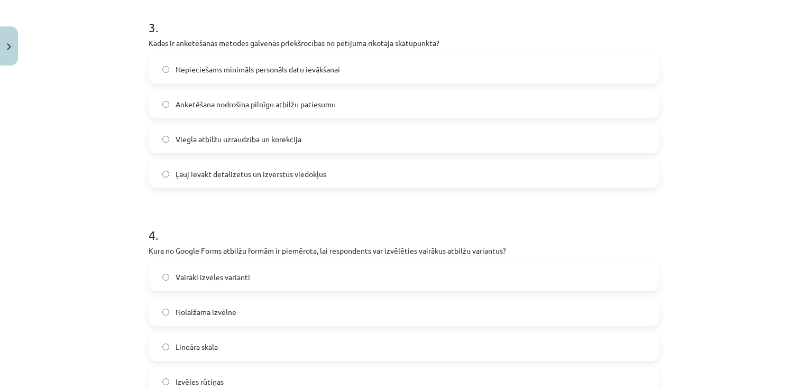
click at [179, 95] on label "Anketēšana nodrošina pilnīgu atbilžu patiesumu" at bounding box center [404, 104] width 508 height 26
click at [190, 147] on label "Viegla atbilžu uzraudzība un korekcija" at bounding box center [404, 139] width 508 height 26
click at [244, 73] on span "Nepieciešams minimāls personāls datu ievākšanai" at bounding box center [257, 69] width 164 height 11
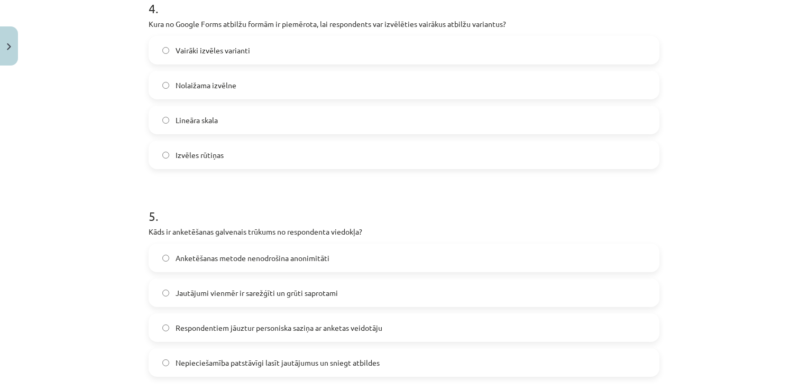
scroll to position [775, 0]
click at [270, 52] on label "Vairāki izvēles varianti" at bounding box center [404, 49] width 508 height 26
click at [164, 143] on label "Izvēles rūtiņas" at bounding box center [404, 154] width 508 height 26
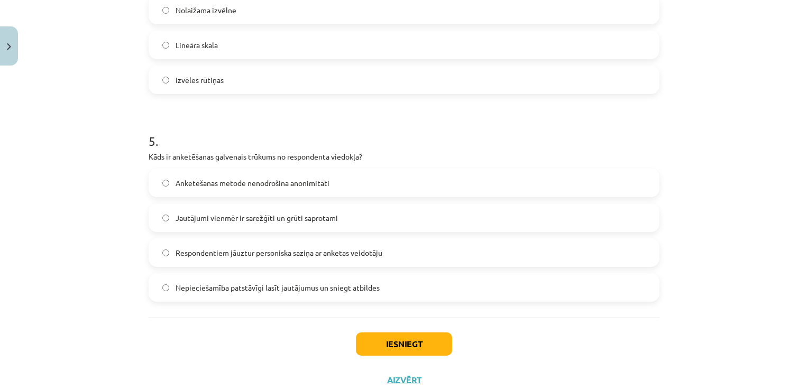
scroll to position [883, 0]
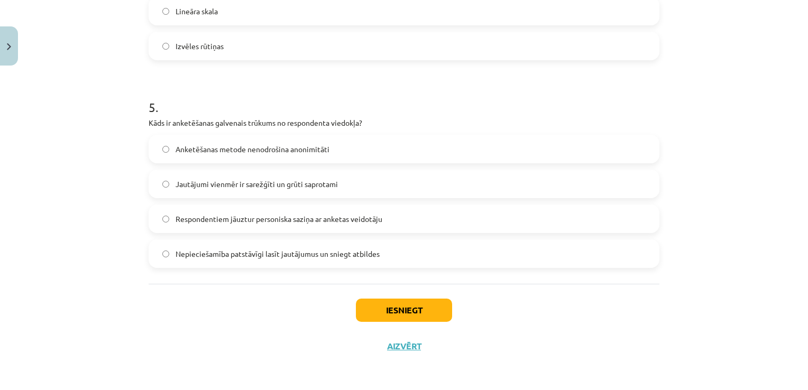
click at [323, 229] on label "Respondentiem jāuztur personiska saziņa ar anketas veidotāju" at bounding box center [404, 219] width 508 height 26
click at [306, 260] on label "Nepieciešamība patstāvīgi lasīt jautājumus un sniegt atbildes" at bounding box center [404, 253] width 508 height 26
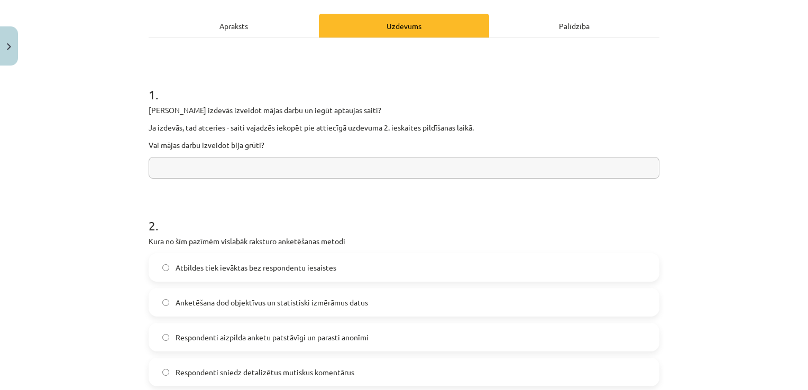
scroll to position [143, 0]
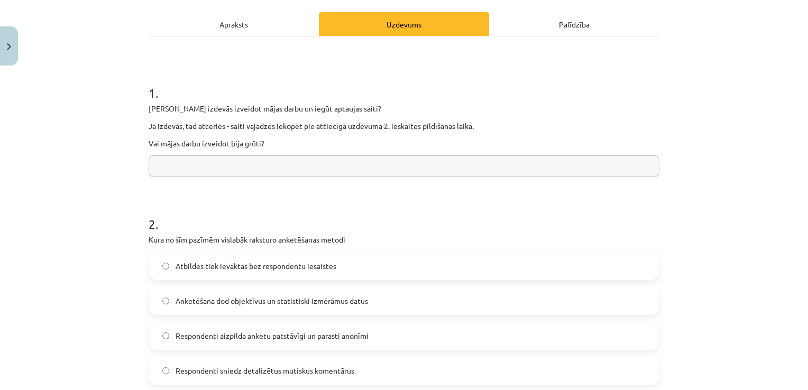
click at [228, 167] on input "text" at bounding box center [404, 166] width 511 height 22
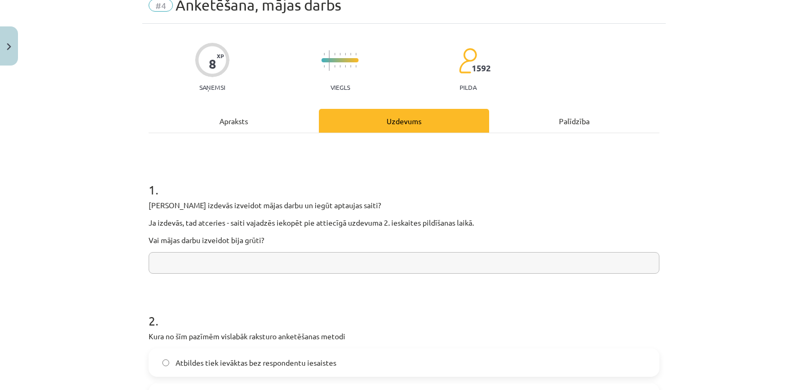
scroll to position [48, 0]
type input "*"
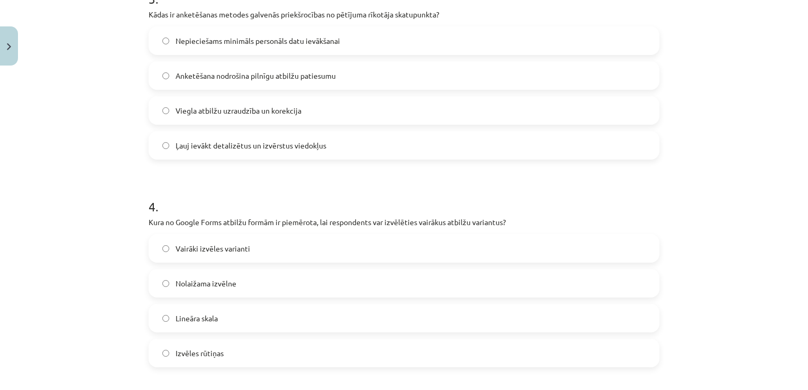
scroll to position [883, 0]
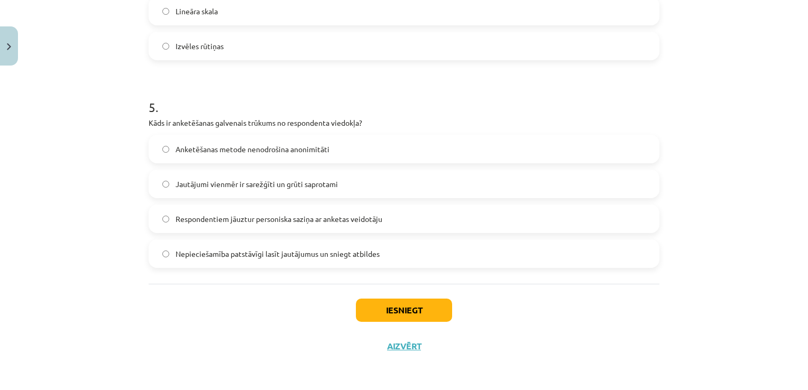
type input "**********"
click at [447, 323] on div "Iesniegt Aizvērt" at bounding box center [404, 321] width 511 height 74
click at [446, 316] on button "Iesniegt" at bounding box center [404, 310] width 96 height 23
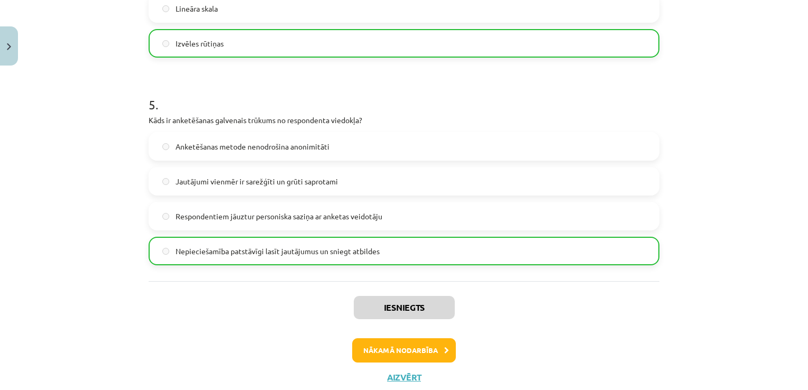
scroll to position [917, 0]
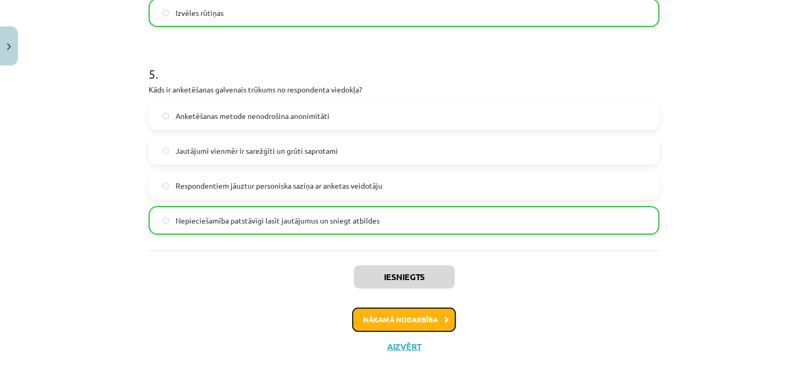
click at [411, 322] on button "Nākamā nodarbība" at bounding box center [404, 320] width 104 height 24
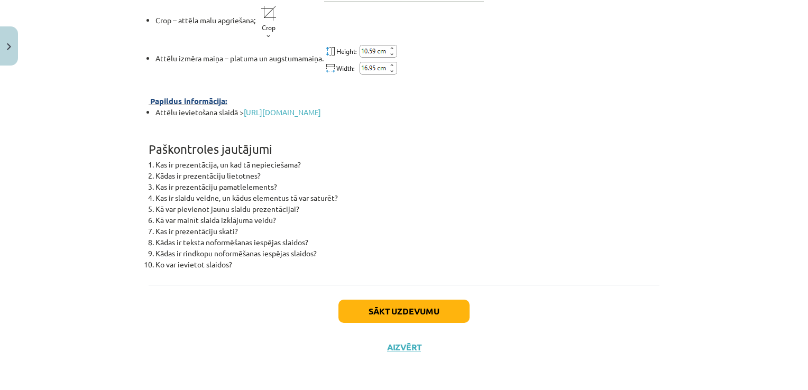
scroll to position [3822, 0]
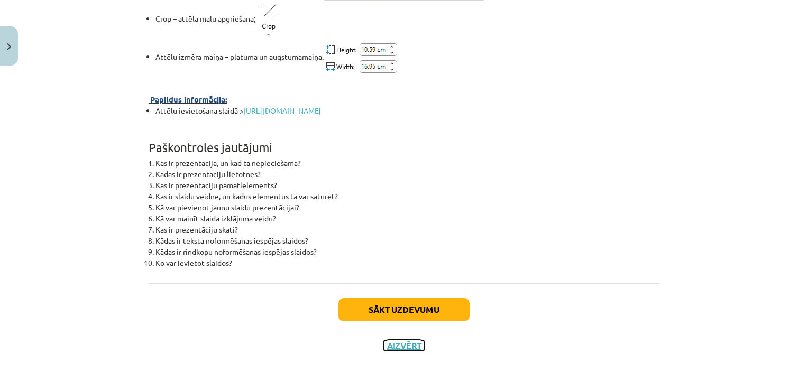
click at [399, 346] on button "Aizvērt" at bounding box center [404, 345] width 40 height 11
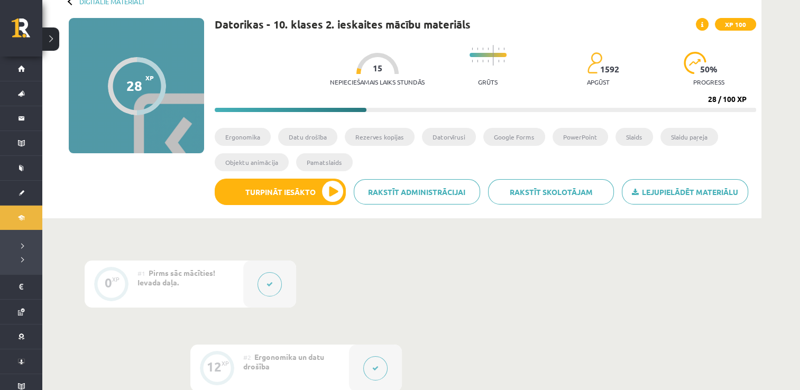
scroll to position [0, 0]
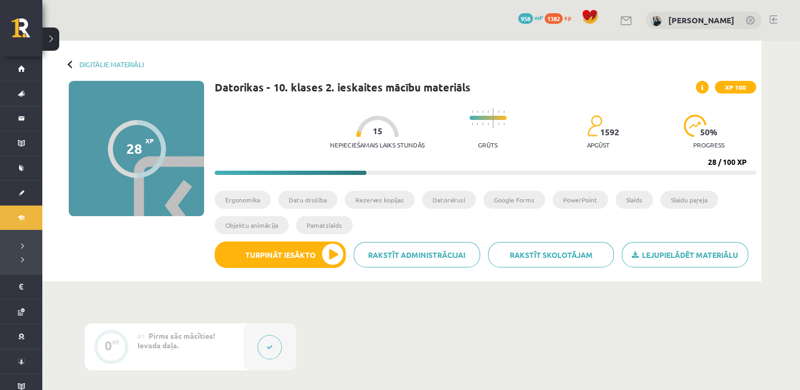
click at [59, 36] on div "0 Dāvanas 958 mP 1382 xp [PERSON_NAME]" at bounding box center [420, 20] width 757 height 41
click at [56, 36] on button at bounding box center [50, 38] width 17 height 23
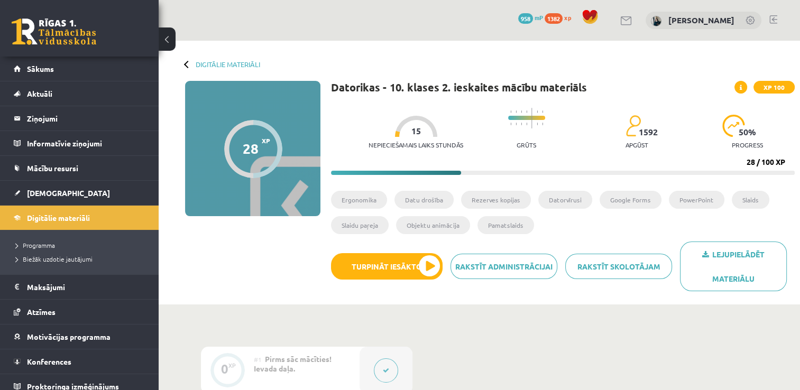
click at [173, 46] on button at bounding box center [167, 38] width 17 height 23
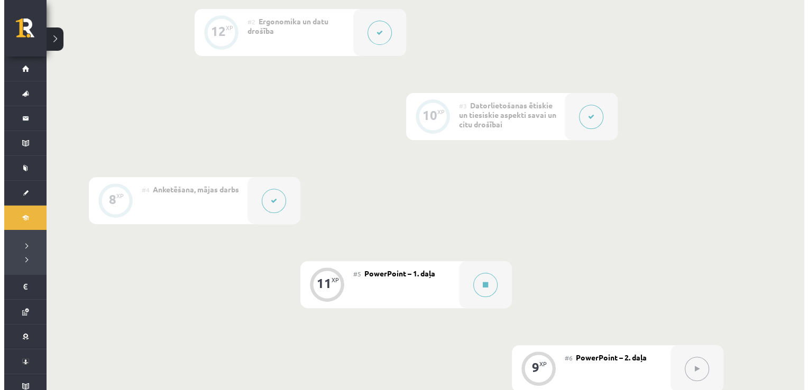
scroll to position [401, 0]
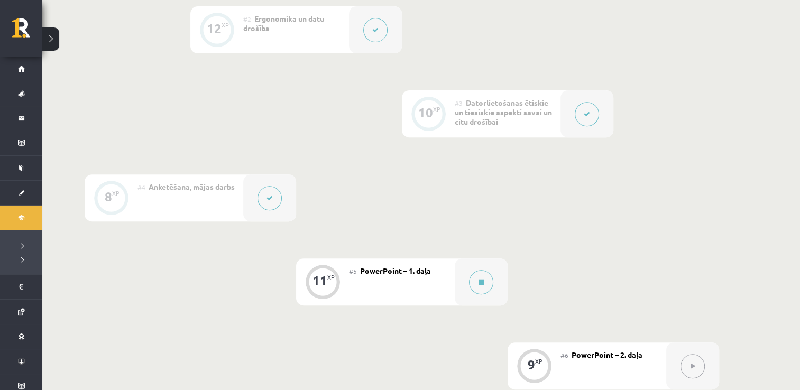
click at [266, 199] on button at bounding box center [269, 198] width 24 height 24
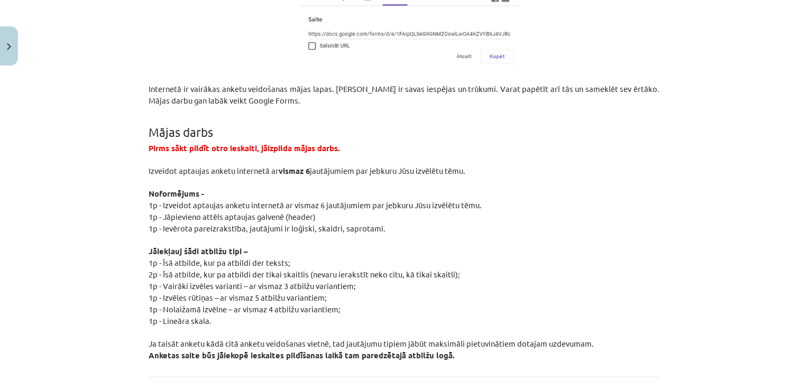
scroll to position [2024, 0]
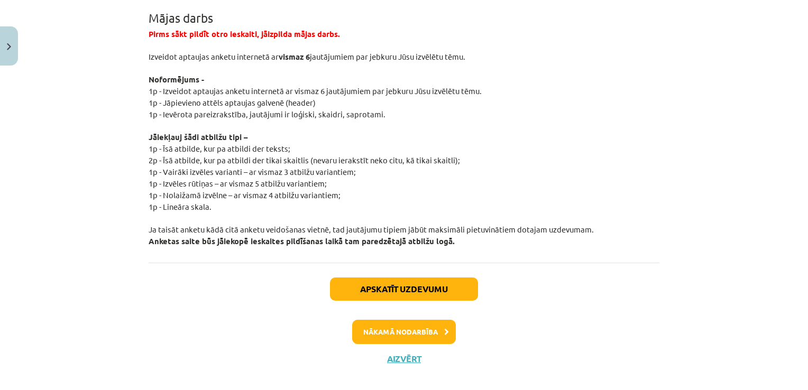
click at [421, 306] on div "Apskatīt uzdevumu Nākamā nodarbība Aizvērt" at bounding box center [404, 317] width 511 height 108
click at [419, 320] on button "Nākamā nodarbība" at bounding box center [404, 332] width 104 height 24
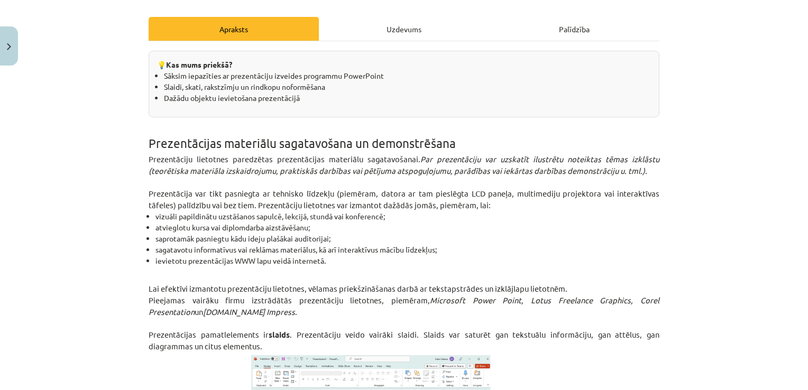
scroll to position [26, 0]
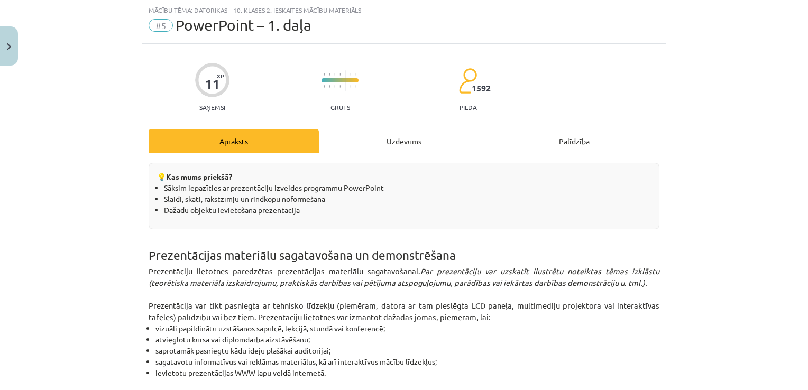
click at [402, 141] on div "Uzdevums" at bounding box center [404, 141] width 170 height 24
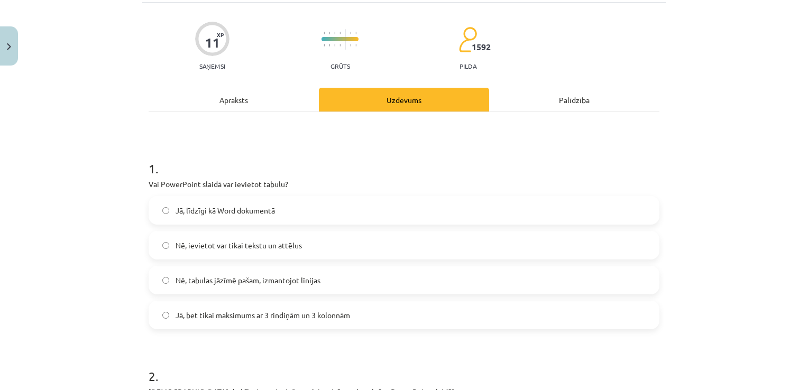
scroll to position [132, 0]
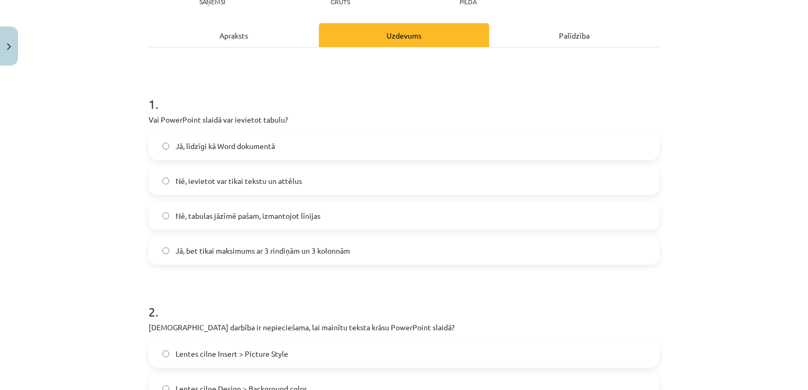
click at [247, 153] on label "Jā, līdzīgi kā Word dokumentā" at bounding box center [404, 146] width 508 height 26
click at [235, 36] on div "Apraksts" at bounding box center [234, 35] width 170 height 24
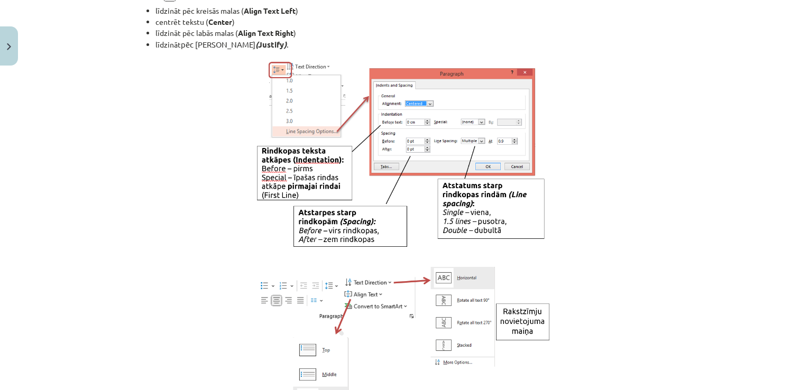
scroll to position [2141, 0]
